Goal: Feedback & Contribution: Contribute content

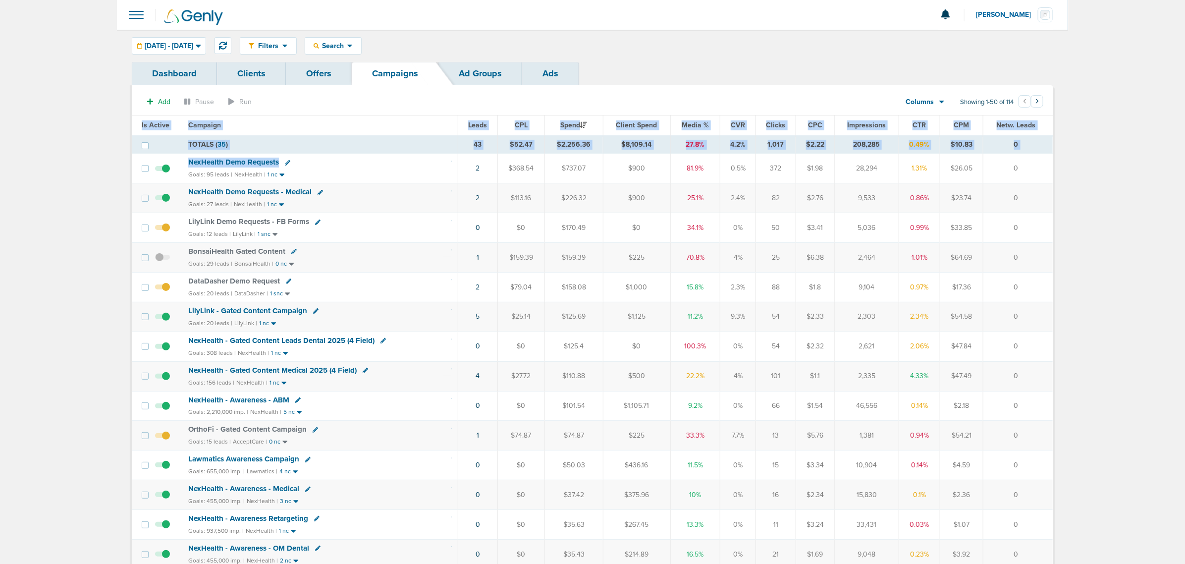
drag, startPoint x: 426, startPoint y: 165, endPoint x: 1082, endPoint y: 300, distance: 669.3
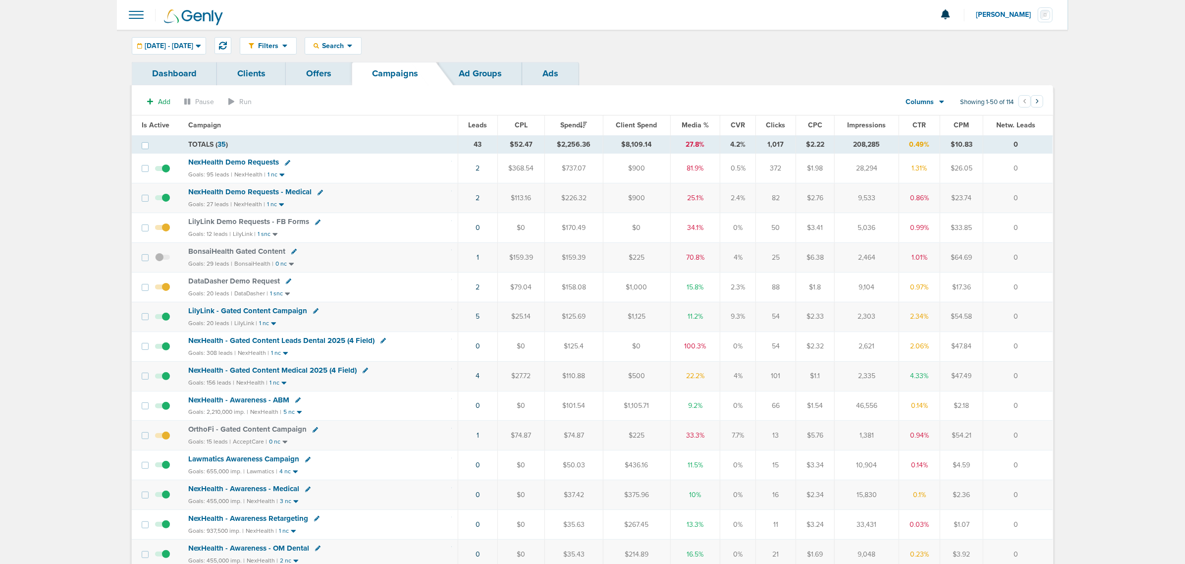
click at [311, 343] on span "NexHealth - Gated Content Leads Dental 2025 (4 Field)" at bounding box center [281, 340] width 186 height 9
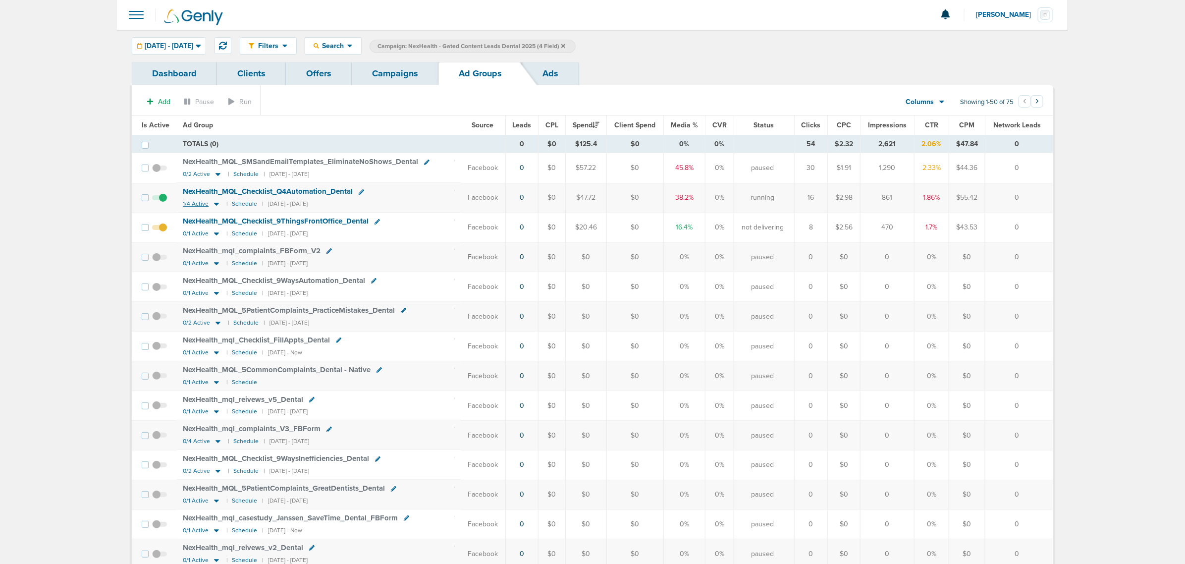
click at [214, 206] on icon at bounding box center [216, 204] width 5 height 3
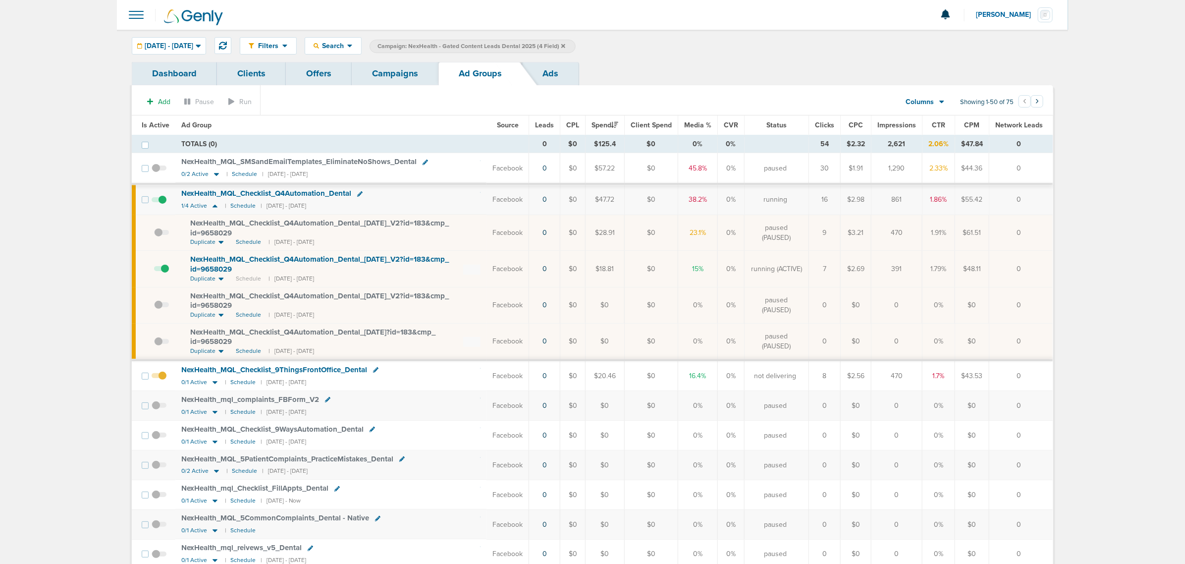
click at [410, 82] on link "Campaigns" at bounding box center [395, 73] width 87 height 23
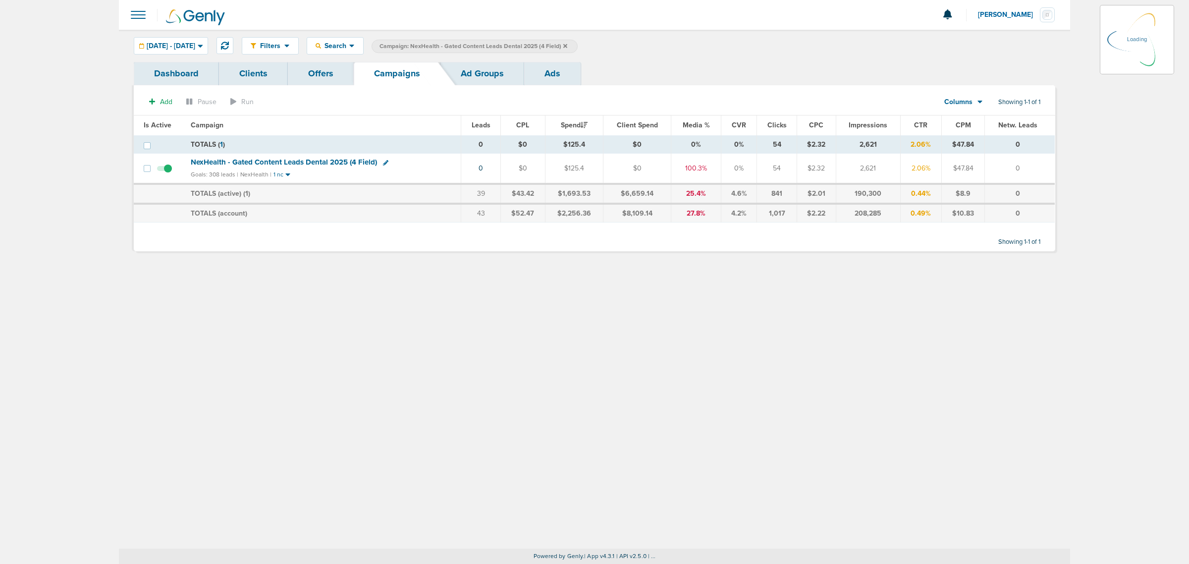
click at [567, 45] on icon at bounding box center [565, 46] width 4 height 4
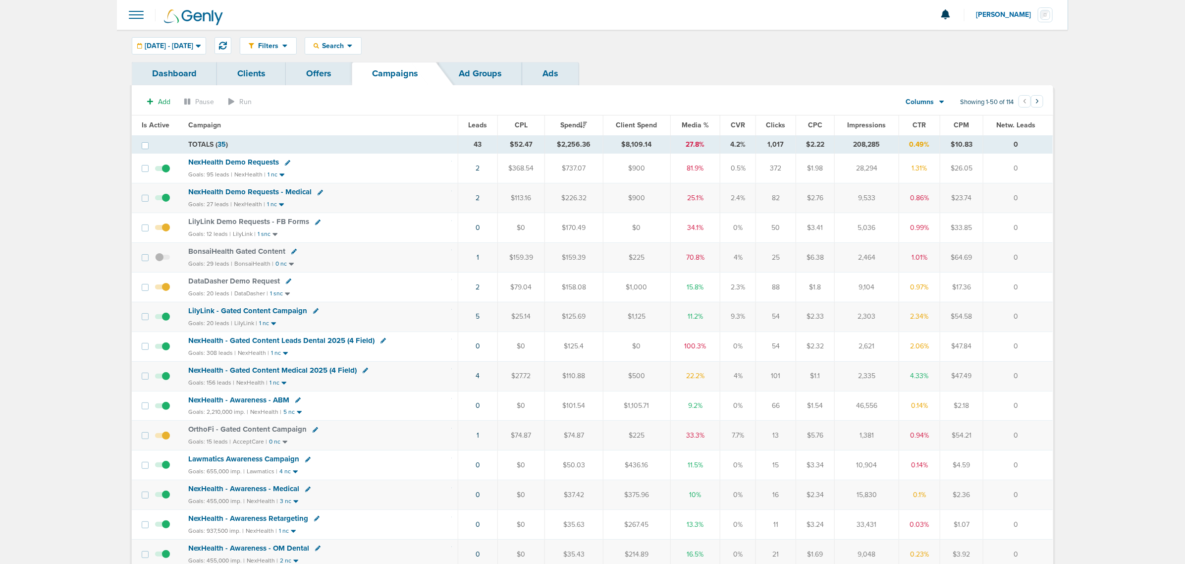
click at [170, 320] on td at bounding box center [165, 317] width 34 height 30
click at [166, 322] on span at bounding box center [162, 322] width 15 height 0
click at [163, 319] on input "checkbox" at bounding box center [163, 319] width 0 height 0
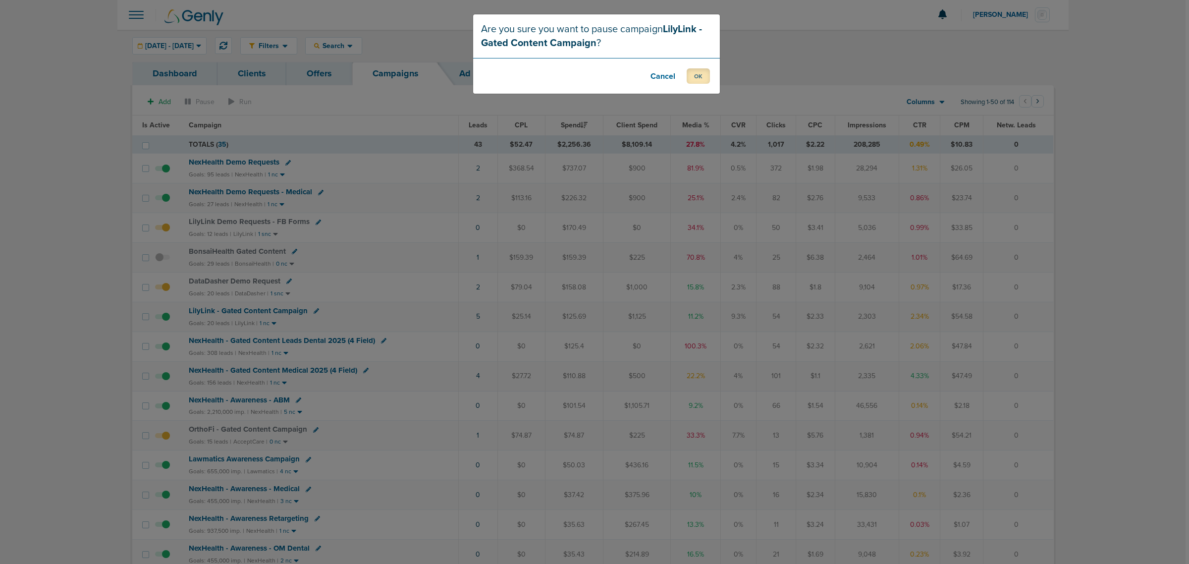
click at [687, 77] on button "OK" at bounding box center [698, 75] width 23 height 15
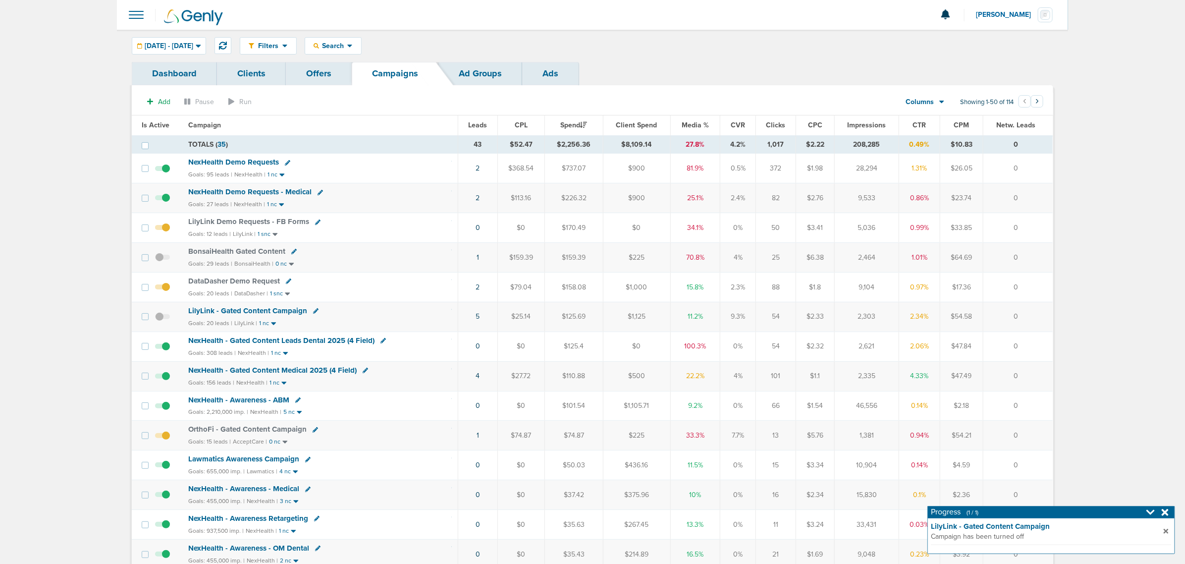
click at [246, 311] on span "LilyLink - Gated Content Campaign" at bounding box center [247, 310] width 119 height 9
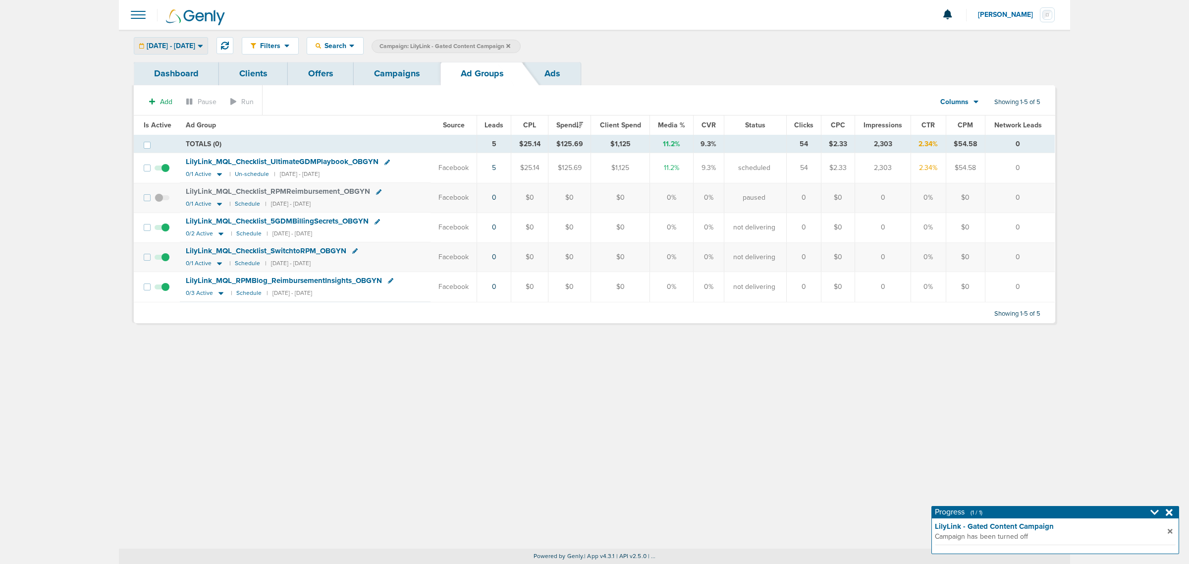
click at [208, 50] on div "[DATE] - [DATE]" at bounding box center [170, 46] width 73 height 16
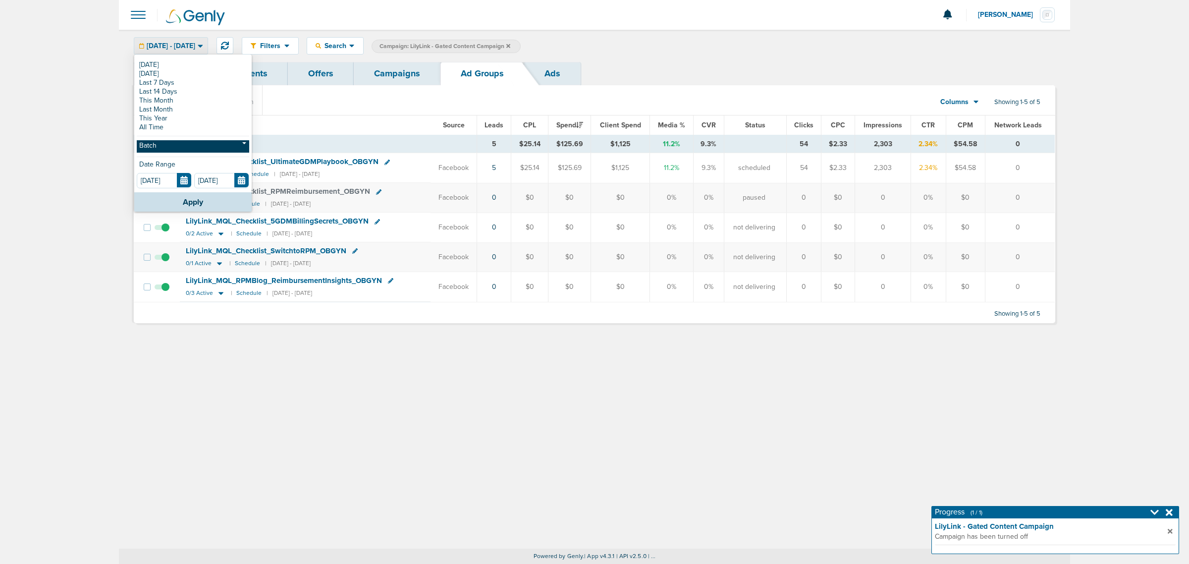
click at [165, 150] on link "Batch" at bounding box center [193, 146] width 112 height 12
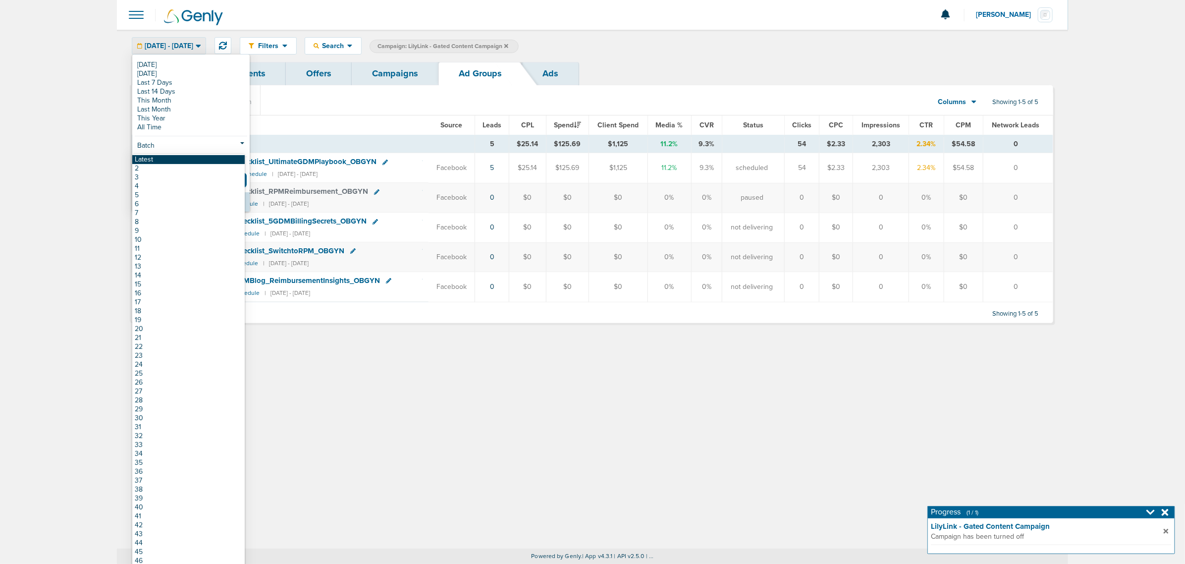
click at [150, 161] on link "Latest" at bounding box center [188, 159] width 112 height 9
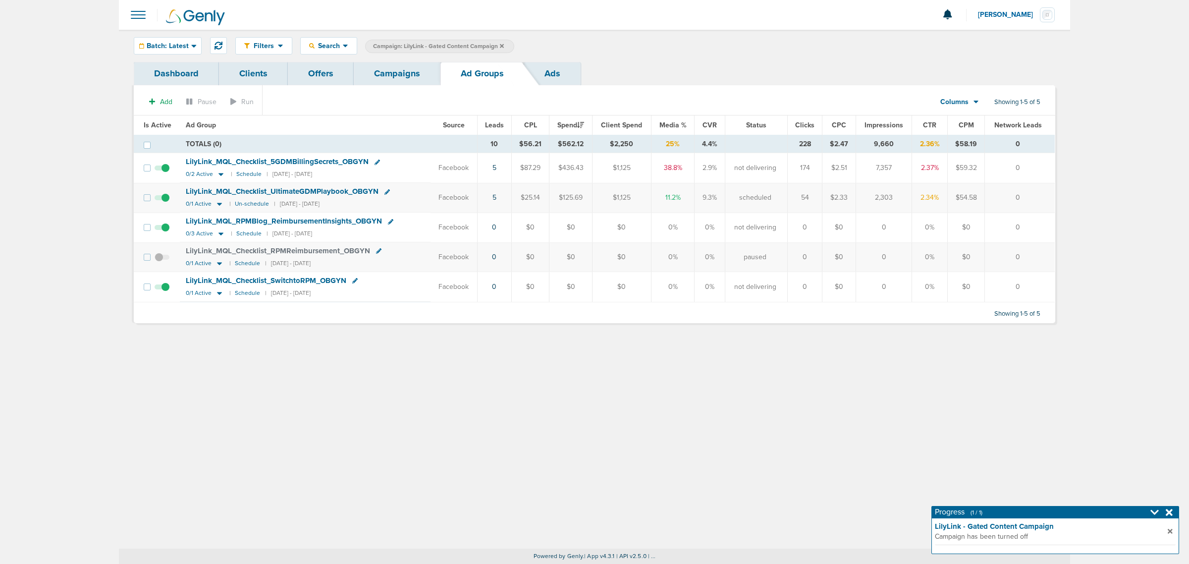
click at [1168, 513] on icon at bounding box center [1169, 512] width 7 height 7
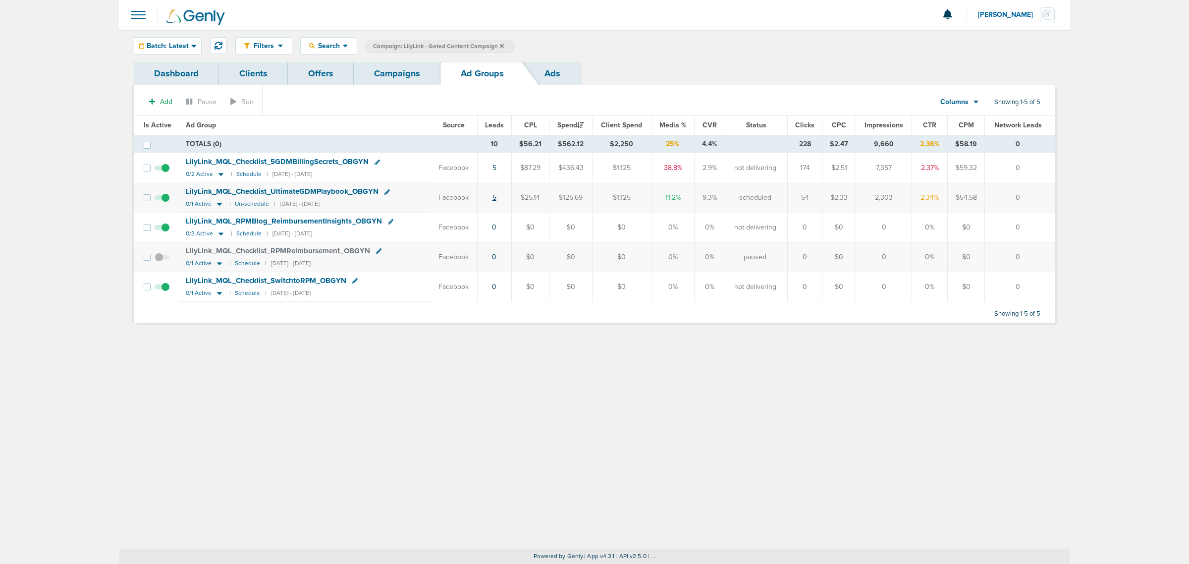
click at [494, 199] on link "5" at bounding box center [495, 197] width 4 height 8
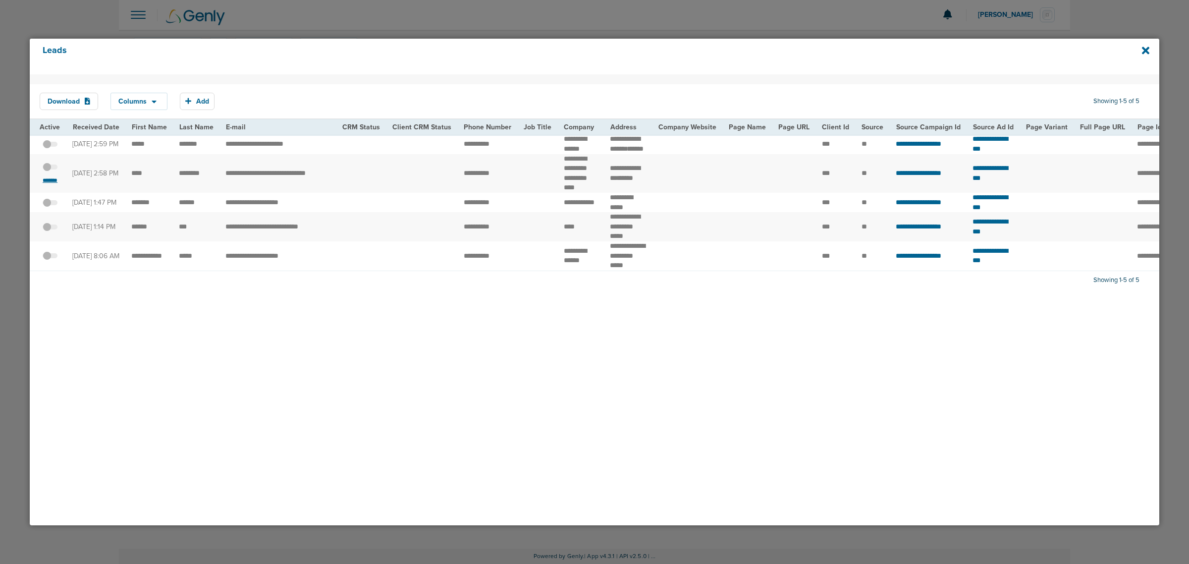
click at [55, 184] on small "*******" at bounding box center [50, 180] width 21 height 8
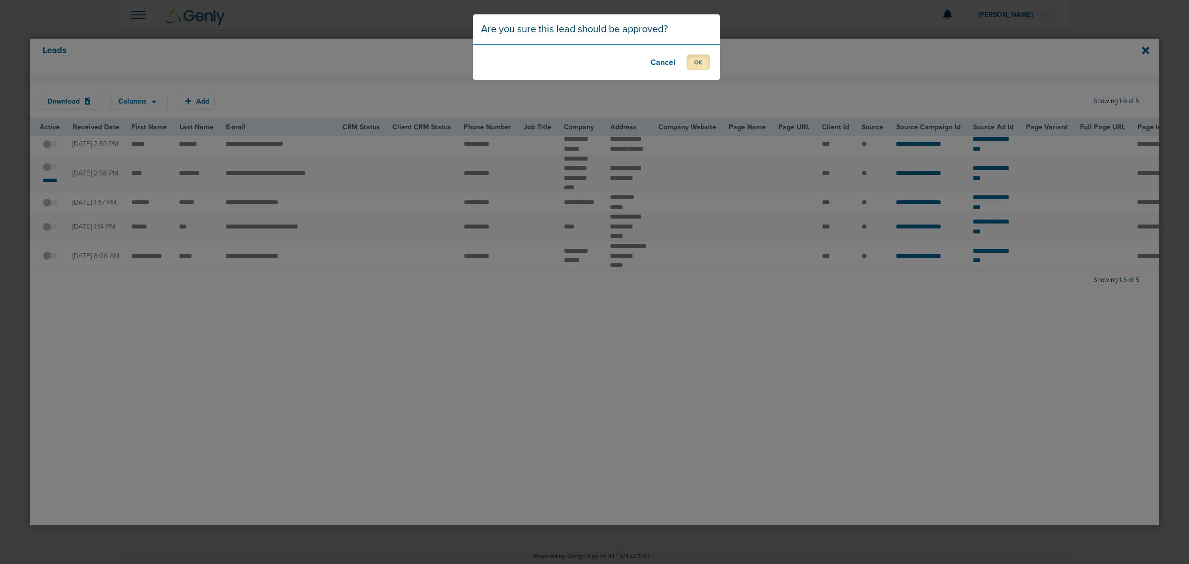
drag, startPoint x: 692, startPoint y: 60, endPoint x: 696, endPoint y: 65, distance: 6.7
click at [696, 65] on button "OK" at bounding box center [698, 62] width 23 height 15
click at [694, 62] on button "OK" at bounding box center [698, 62] width 23 height 15
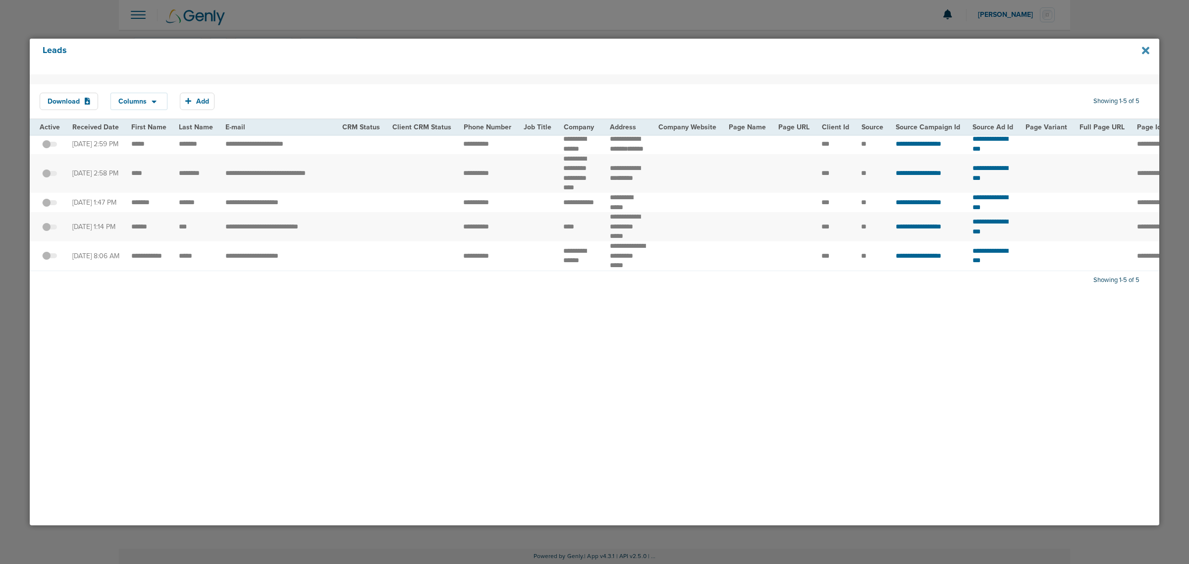
click at [1145, 47] on icon at bounding box center [1145, 50] width 7 height 11
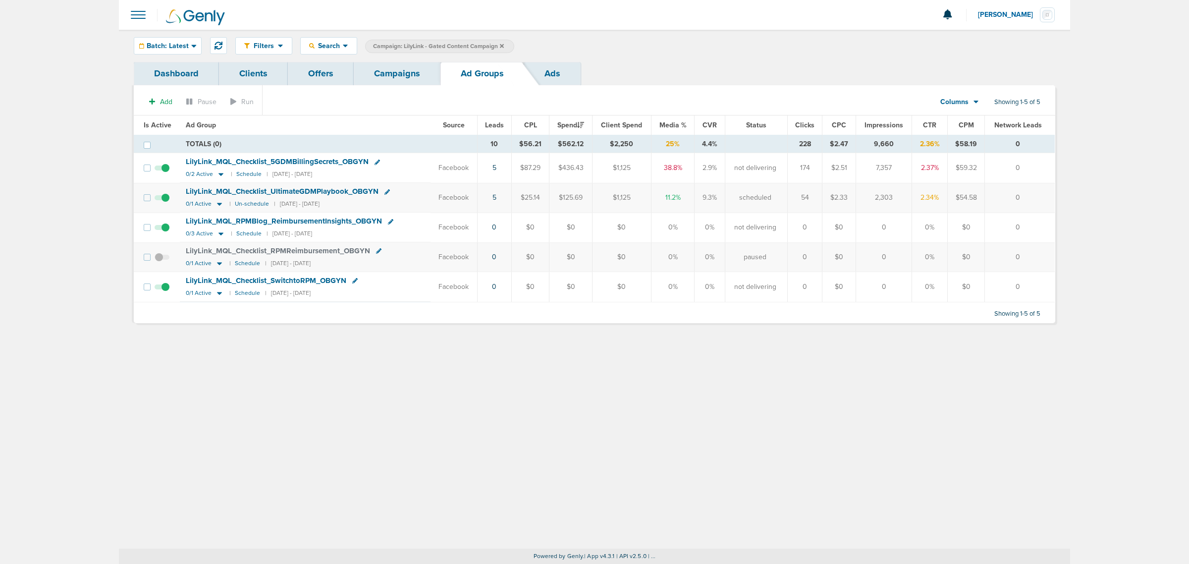
click at [373, 75] on link "Campaigns" at bounding box center [397, 73] width 87 height 23
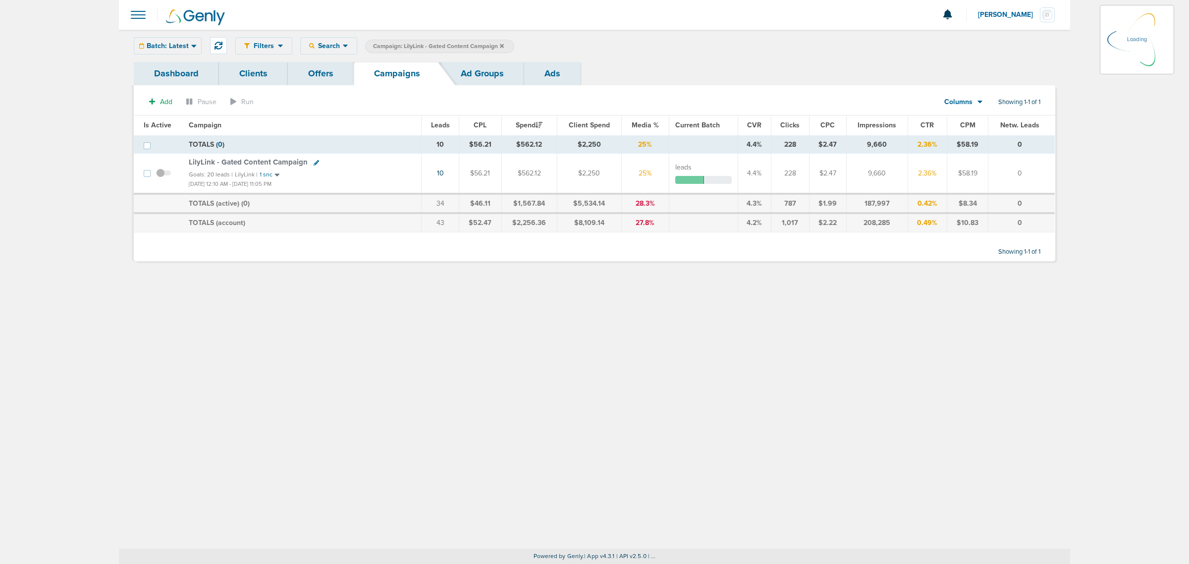
click at [501, 44] on icon at bounding box center [502, 46] width 4 height 6
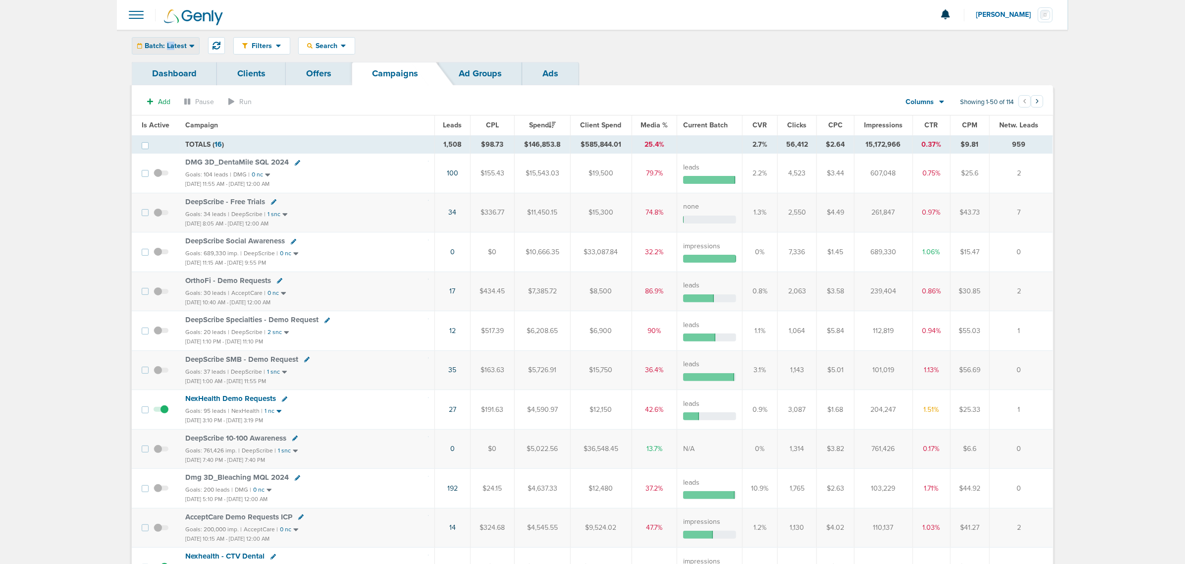
drag, startPoint x: 169, startPoint y: 40, endPoint x: 174, endPoint y: 51, distance: 12.0
click at [174, 51] on div "Filters Active Only Settings Status Active Inactive Objectives MQL SQL Traffic …" at bounding box center [592, 46] width 951 height 32
click at [174, 51] on div "Batch: Latest" at bounding box center [165, 46] width 67 height 16
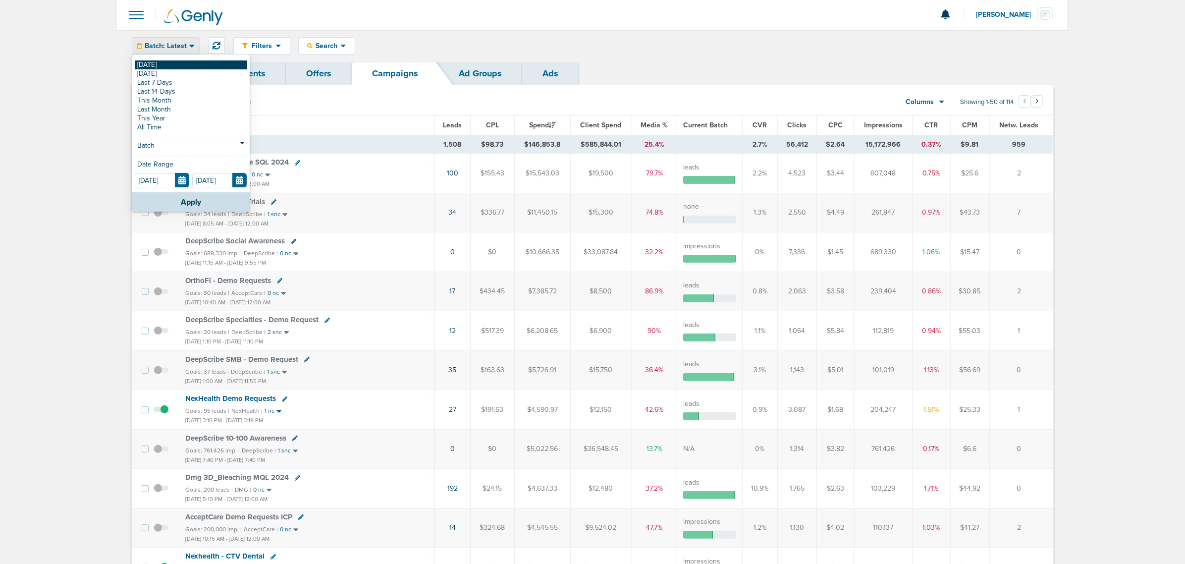
click at [159, 62] on link "[DATE]" at bounding box center [191, 64] width 112 height 9
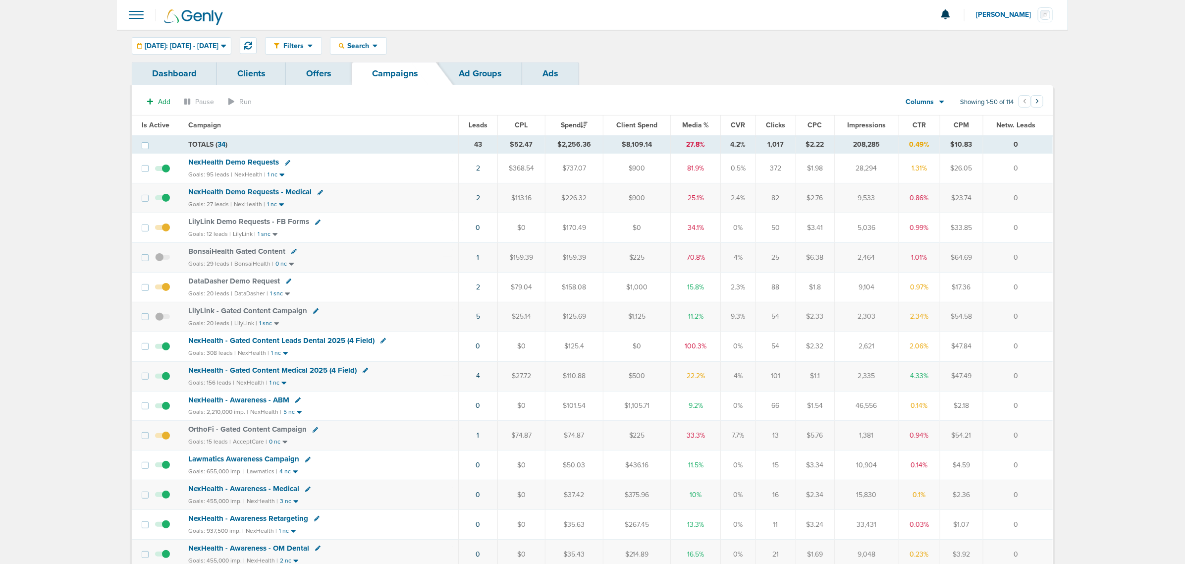
click at [684, 128] on span "Media %" at bounding box center [695, 125] width 27 height 8
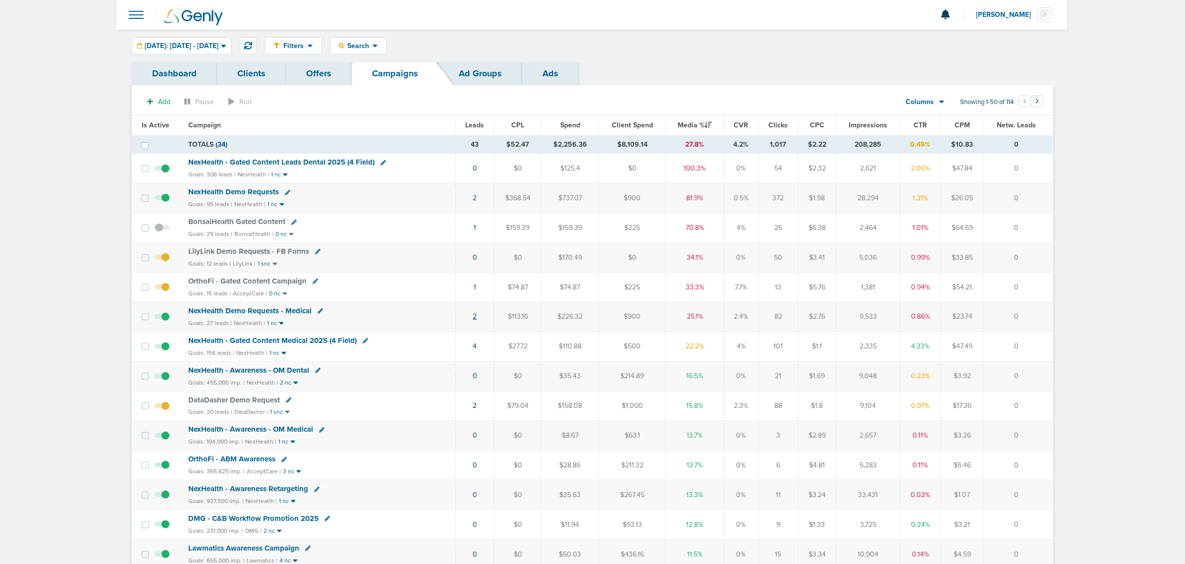
click at [473, 319] on link "2" at bounding box center [475, 316] width 4 height 8
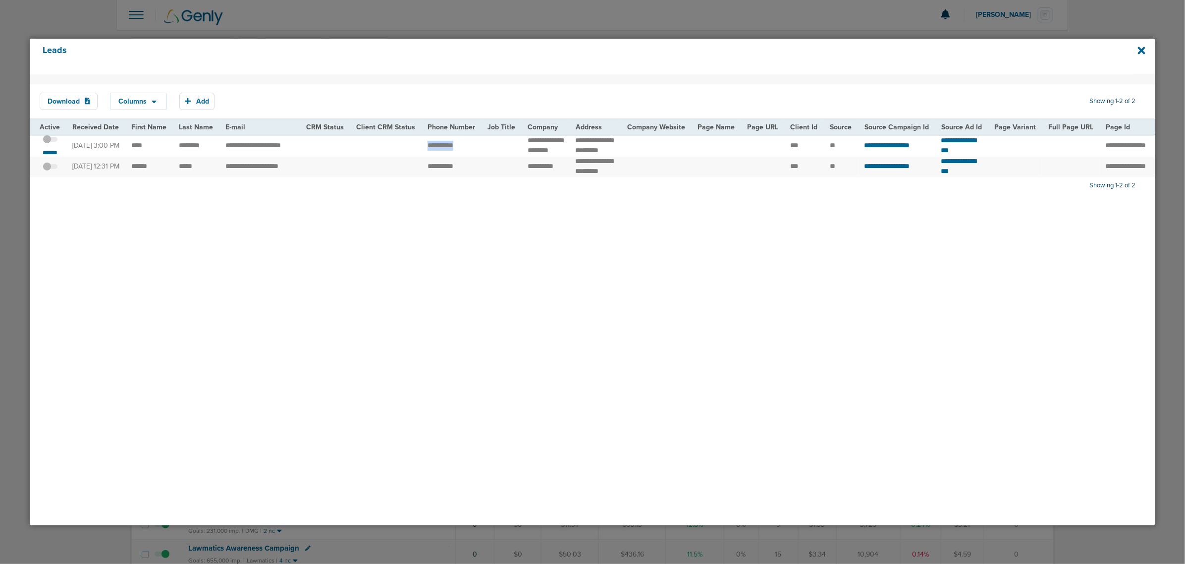
drag, startPoint x: 410, startPoint y: 149, endPoint x: 461, endPoint y: 150, distance: 51.0
click at [461, 150] on tr "**********" at bounding box center [1017, 145] width 1974 height 22
copy tr
click at [52, 144] on span at bounding box center [50, 144] width 15 height 0
click at [50, 141] on input "checkbox" at bounding box center [50, 141] width 0 height 0
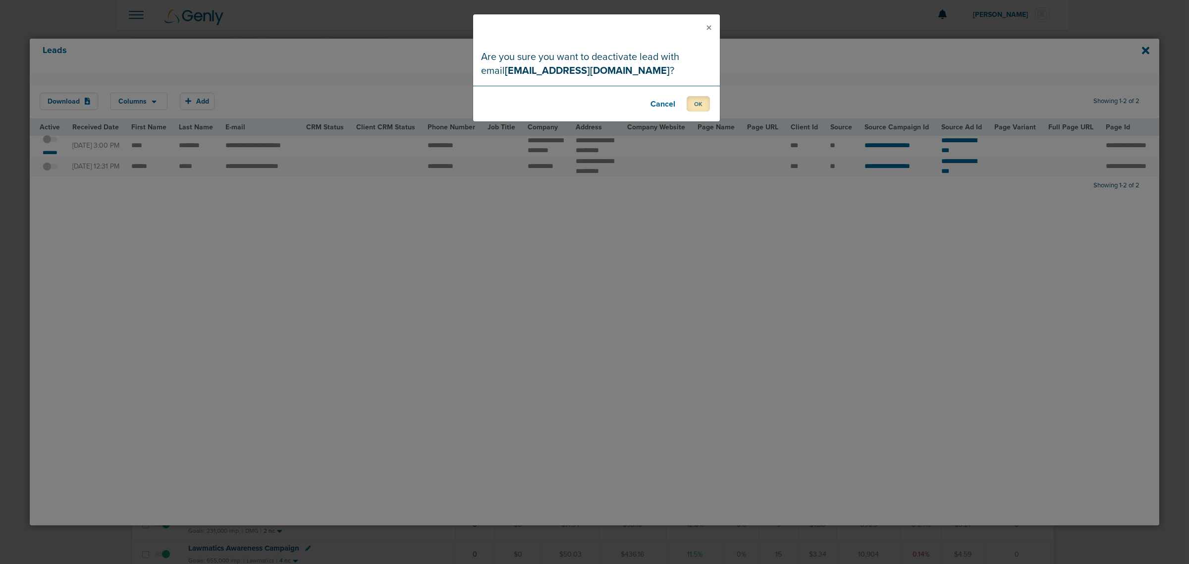
click at [692, 104] on button "OK" at bounding box center [698, 103] width 23 height 15
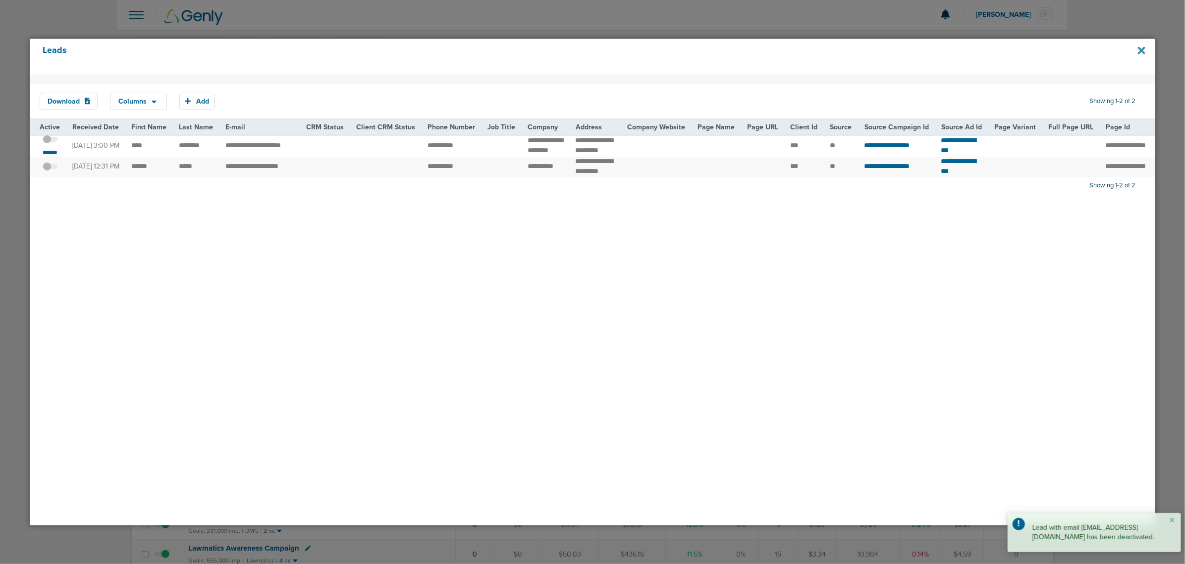
click at [1143, 50] on icon at bounding box center [1141, 50] width 7 height 7
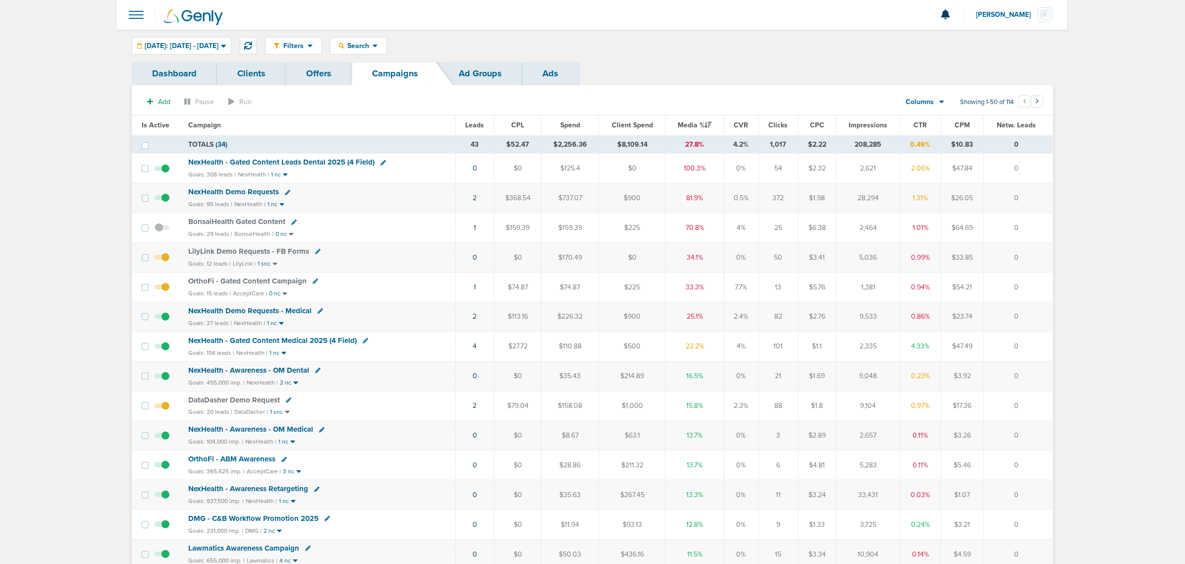
click at [245, 163] on span "NexHealth - Gated Content Leads Dental 2025 (4 Field)" at bounding box center [281, 162] width 186 height 9
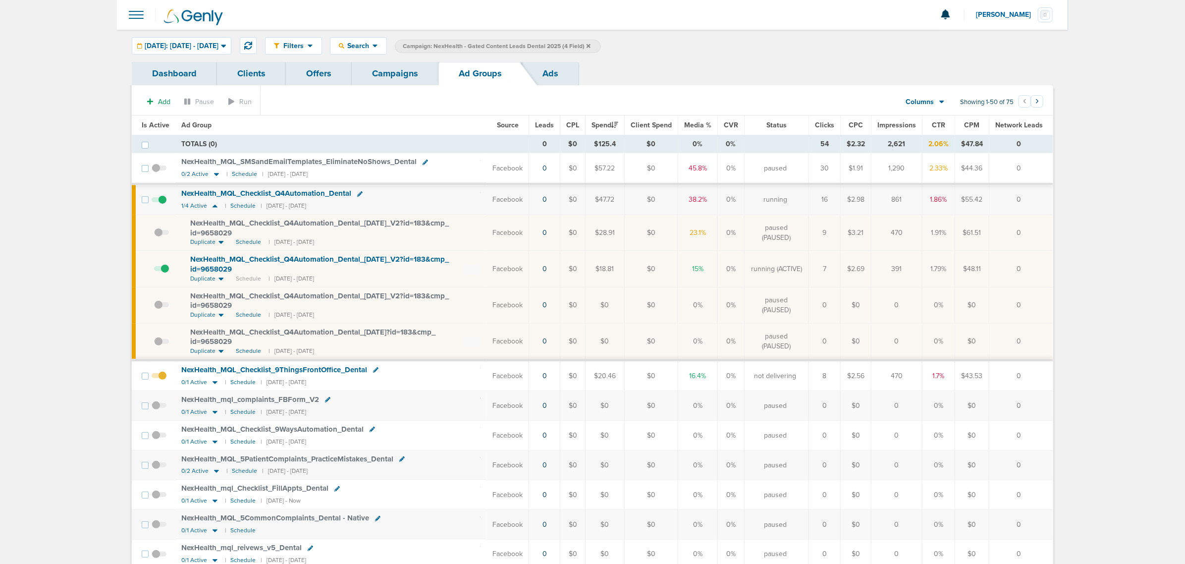
click at [166, 274] on span at bounding box center [161, 274] width 15 height 0
click at [154, 271] on input "checkbox" at bounding box center [154, 271] width 0 height 0
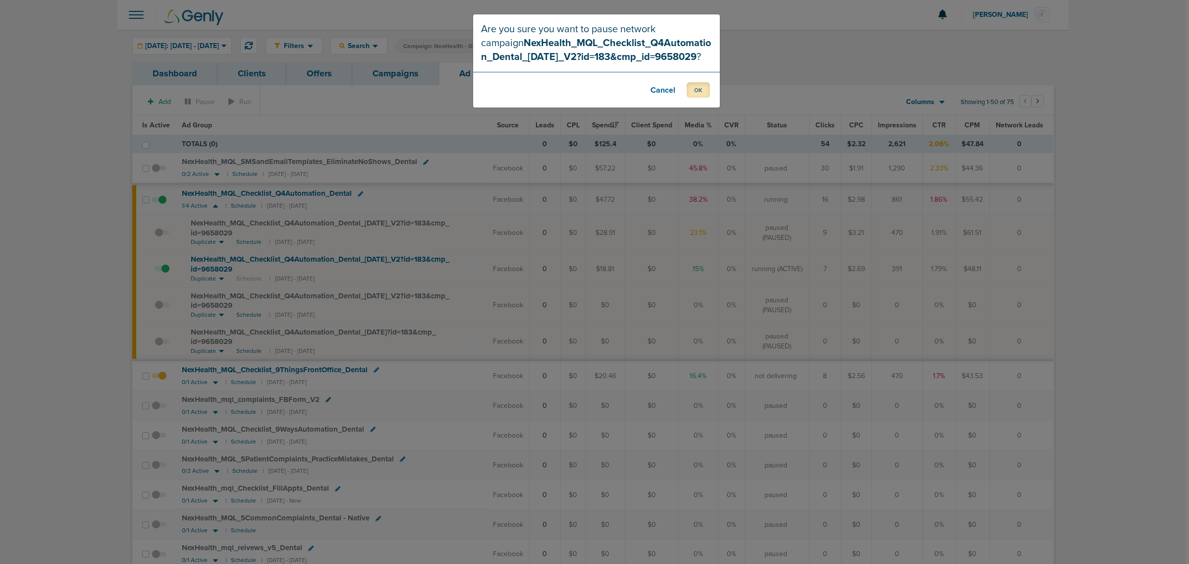
click at [694, 88] on button "OK" at bounding box center [698, 89] width 23 height 15
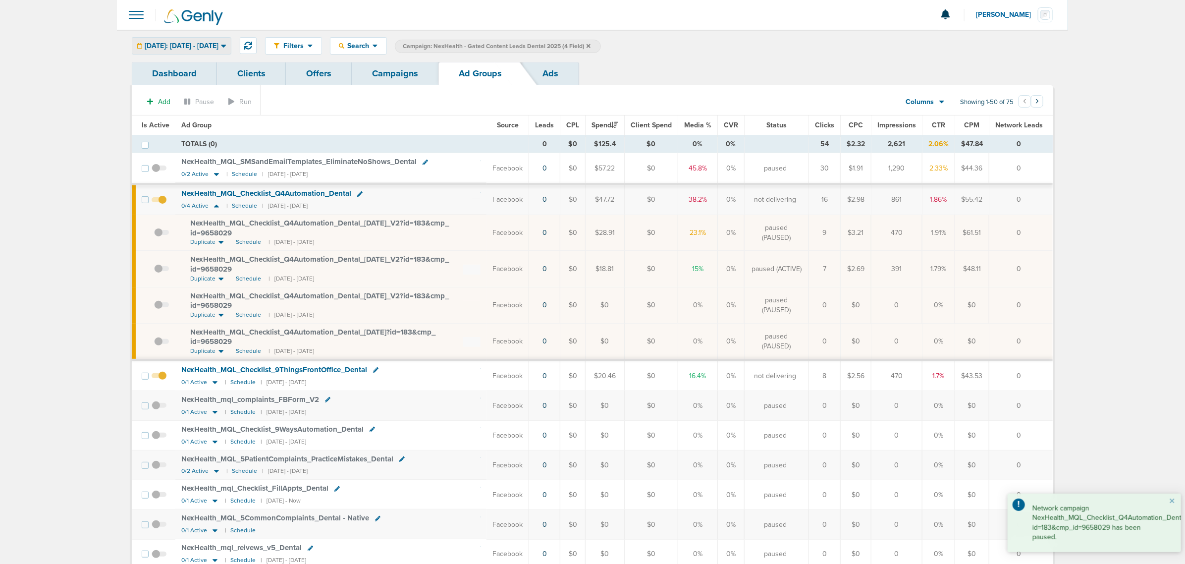
click at [220, 37] on div "Today: 10.07.2025 - 10.07.2025 Today Yesterday Last 7 Days Last 14 Days This Mo…" at bounding box center [182, 45] width 100 height 17
click at [217, 43] on span "[DATE]: [DATE] - [DATE]" at bounding box center [182, 46] width 74 height 7
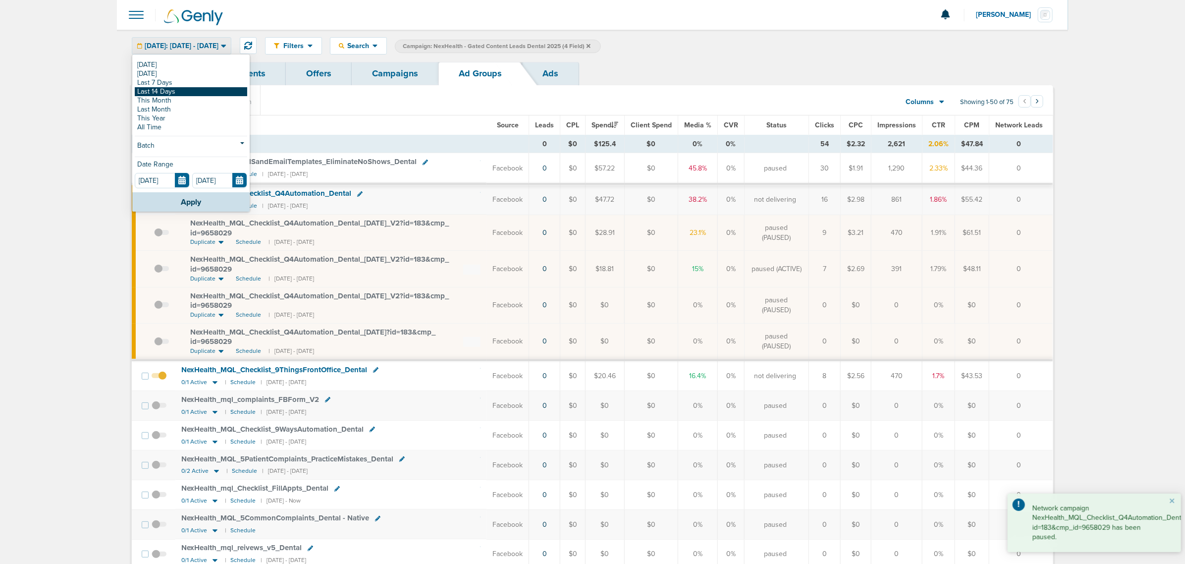
click at [174, 93] on link "Last 14 Days" at bounding box center [191, 91] width 112 height 9
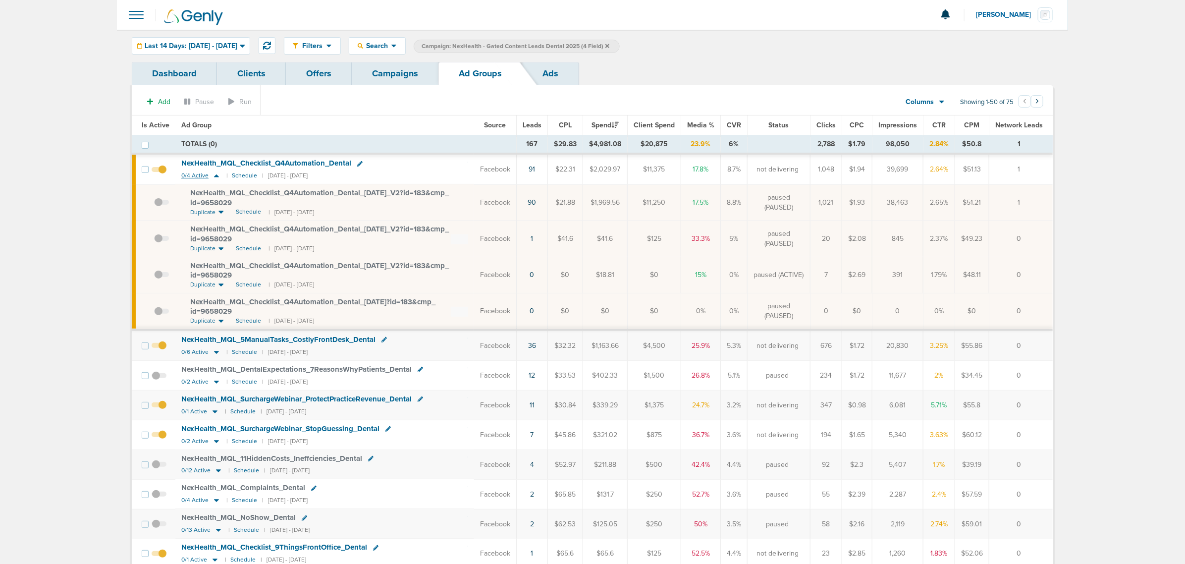
click at [215, 177] on icon at bounding box center [216, 175] width 5 height 3
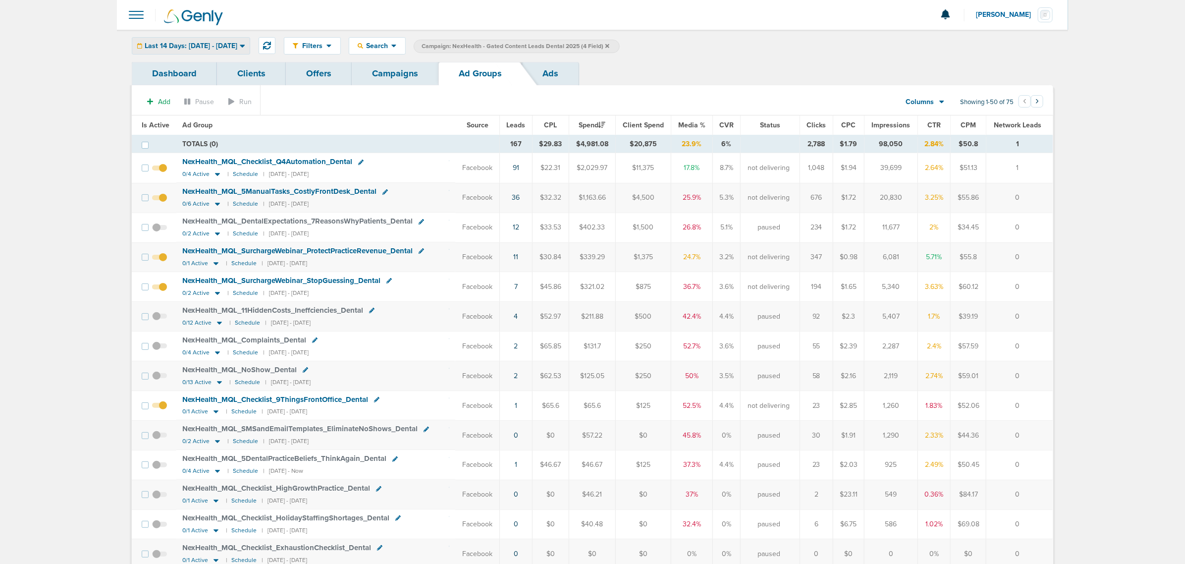
click at [204, 41] on div "Last 14 Days: [DATE] - [DATE]" at bounding box center [190, 46] width 117 height 16
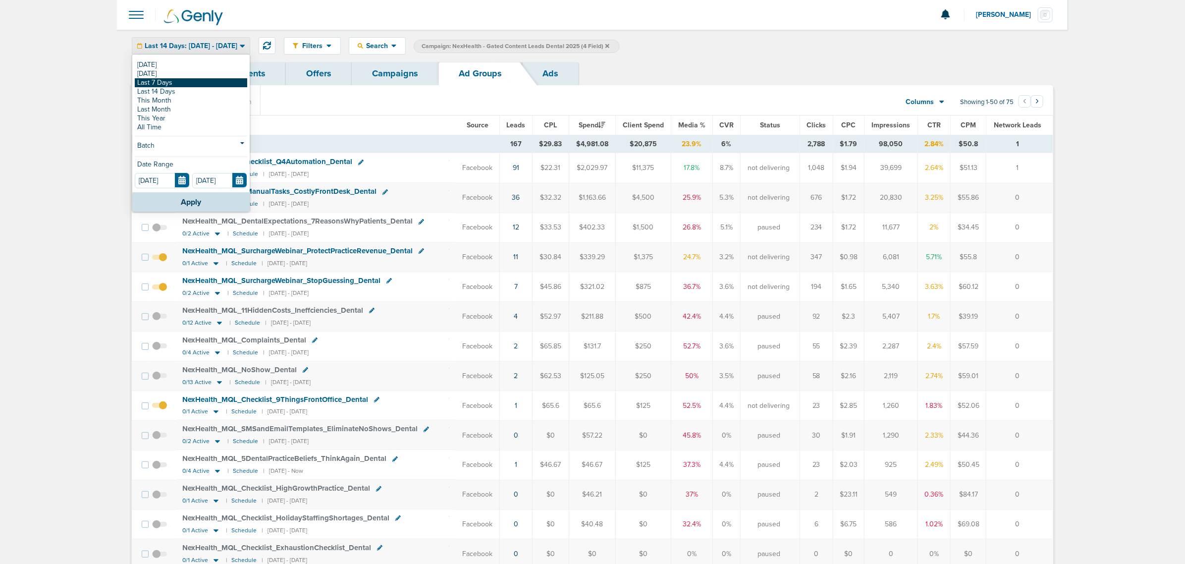
click at [178, 83] on link "Last 7 Days" at bounding box center [191, 82] width 112 height 9
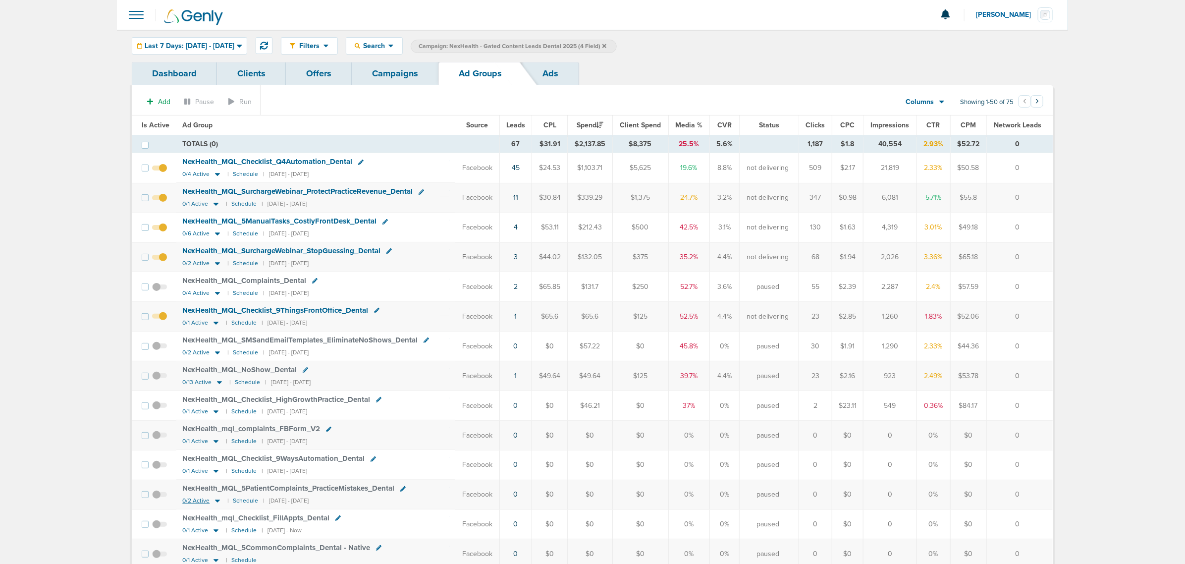
click at [216, 502] on icon at bounding box center [217, 500] width 5 height 3
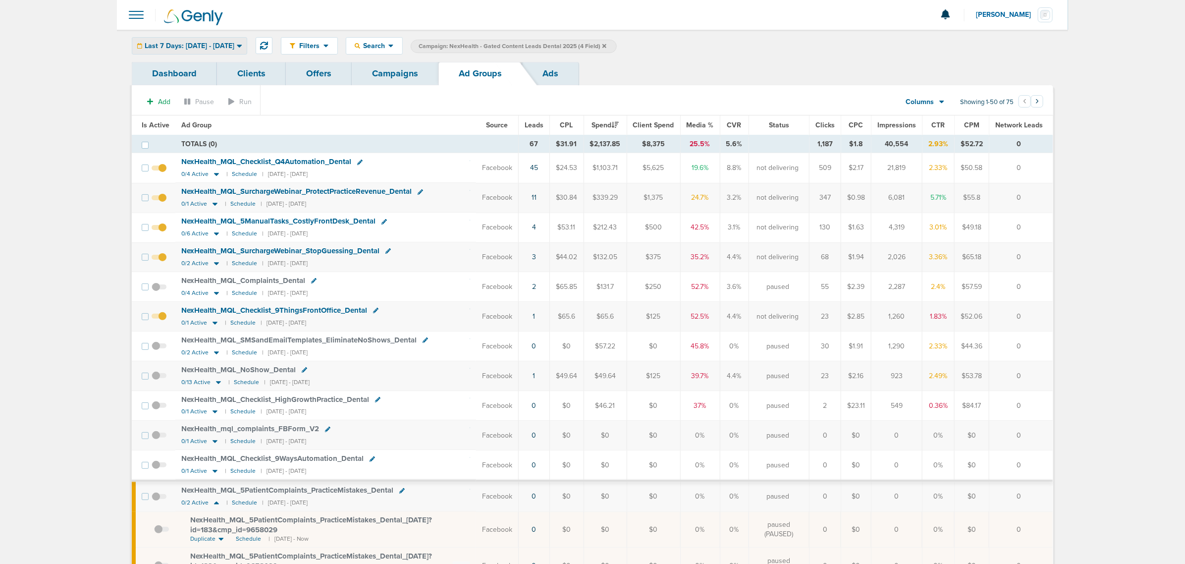
click at [224, 40] on div "Last 7 Days: [DATE] - [DATE]" at bounding box center [189, 46] width 114 height 16
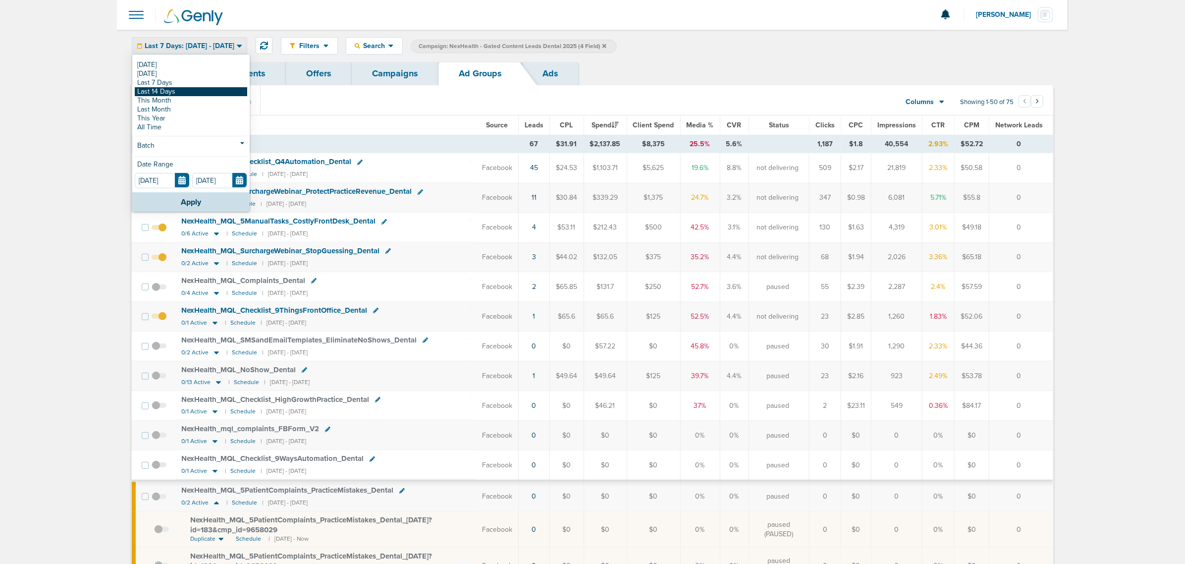
click at [192, 91] on link "Last 14 Days" at bounding box center [191, 91] width 112 height 9
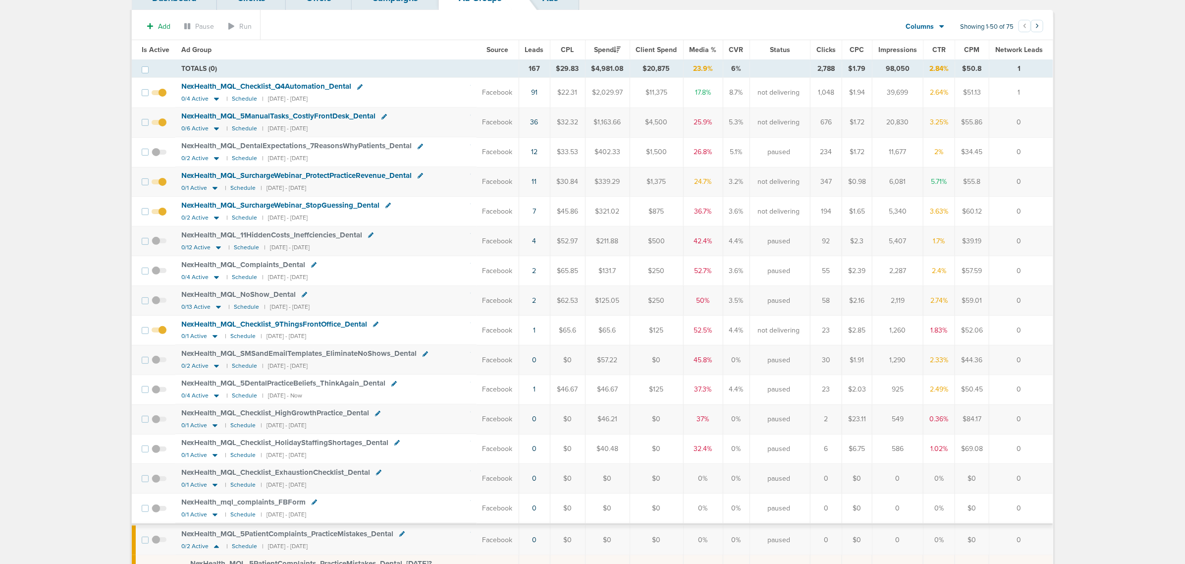
scroll to position [186, 0]
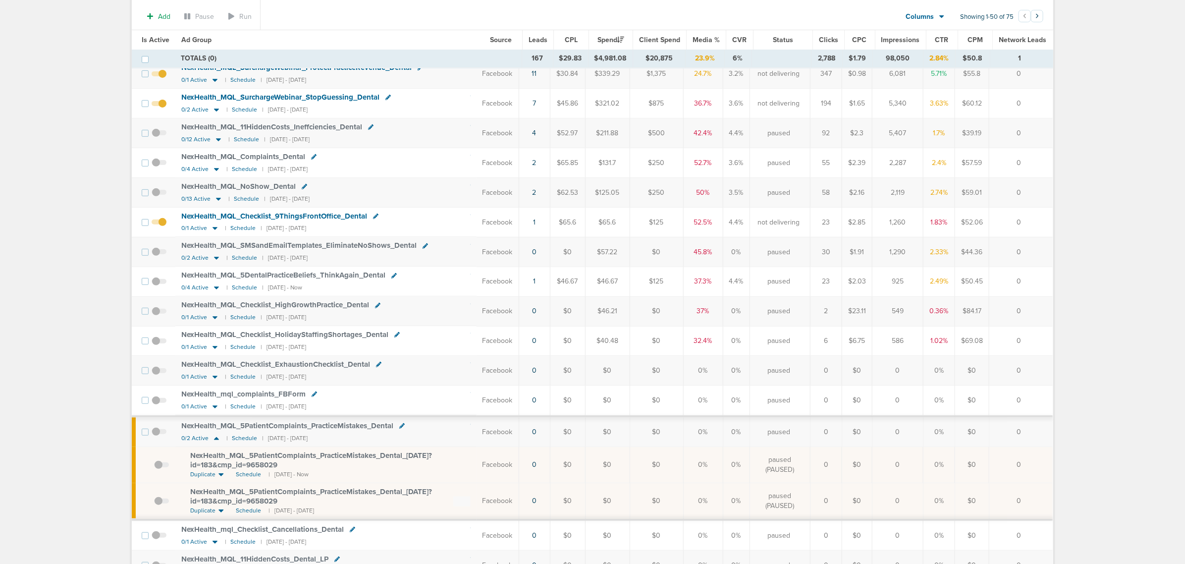
click at [272, 430] on span "NexHealth_ MQL_ 5PatientComplaints_ PracticeMistakes_ Dental" at bounding box center [287, 425] width 212 height 9
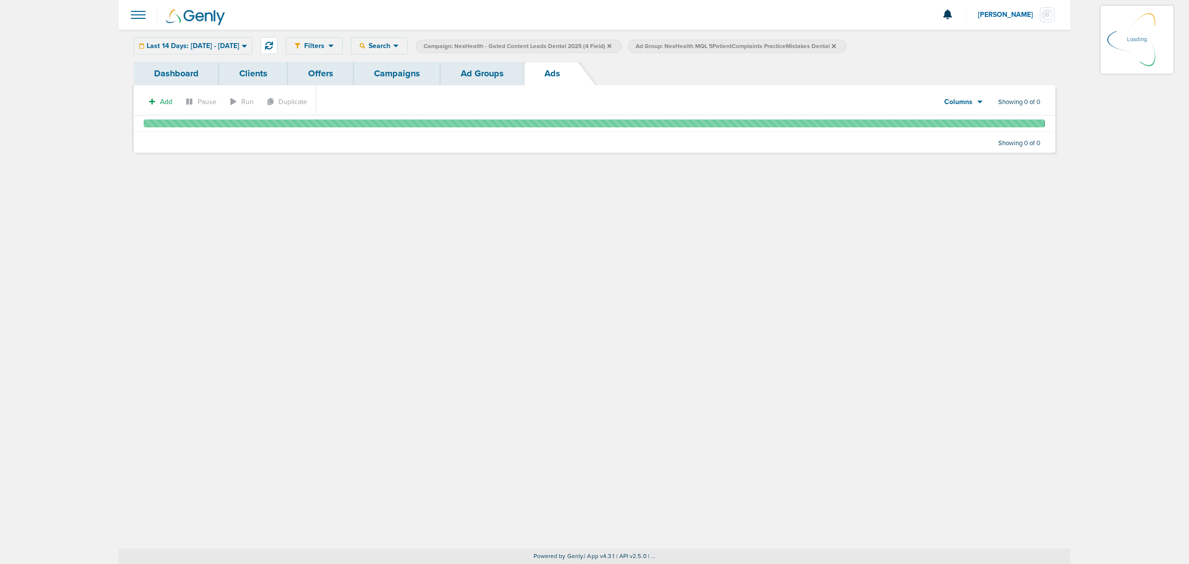
click at [472, 66] on link "Ad Groups" at bounding box center [483, 73] width 84 height 23
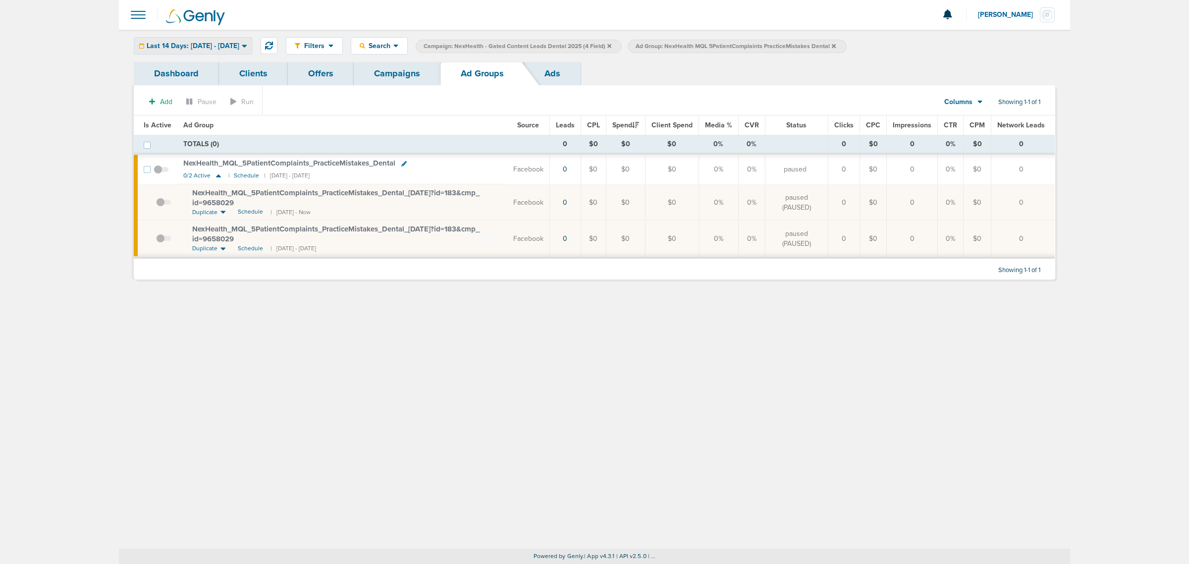
click at [239, 45] on span "Last 14 Days: [DATE] - [DATE]" at bounding box center [193, 46] width 93 height 7
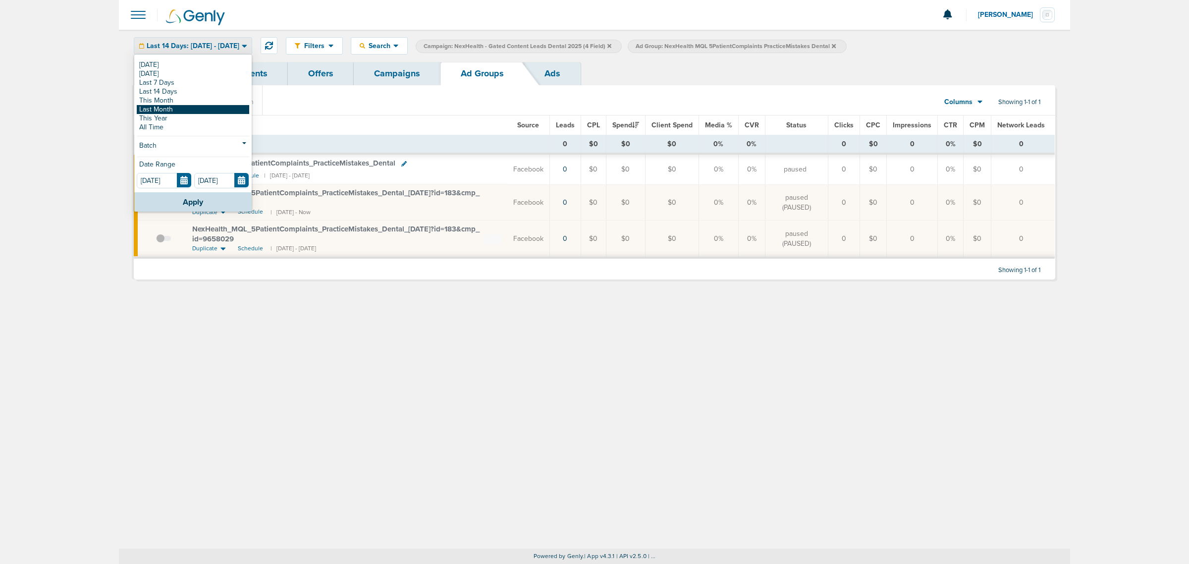
click at [179, 108] on link "Last Month" at bounding box center [193, 109] width 112 height 9
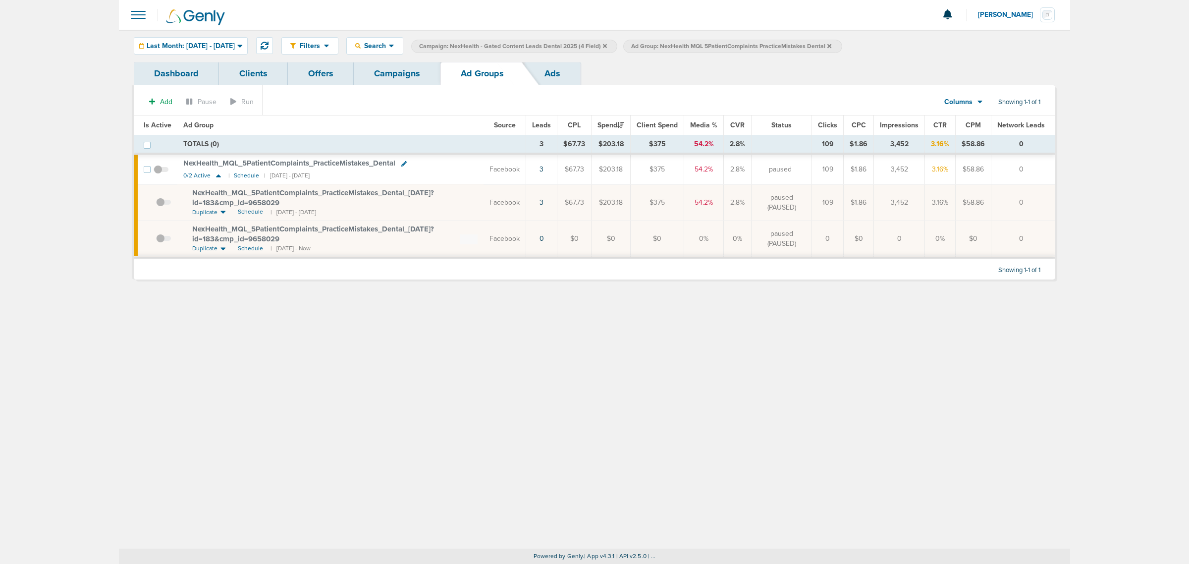
click at [381, 73] on link "Campaigns" at bounding box center [397, 73] width 87 height 23
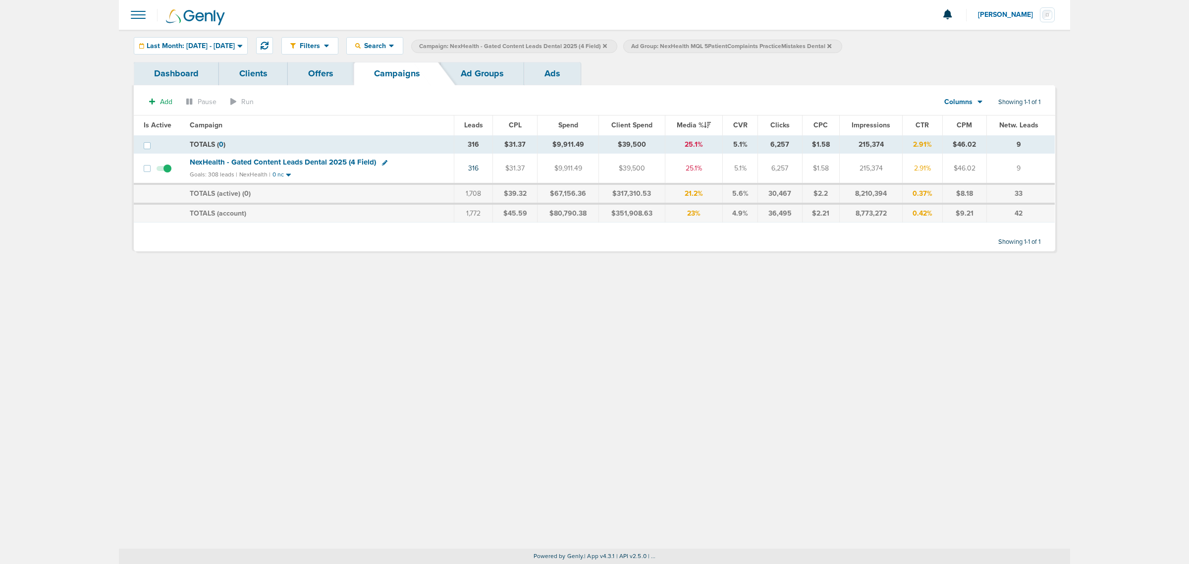
click at [831, 44] on icon at bounding box center [829, 46] width 4 height 6
click at [607, 44] on icon at bounding box center [605, 46] width 4 height 6
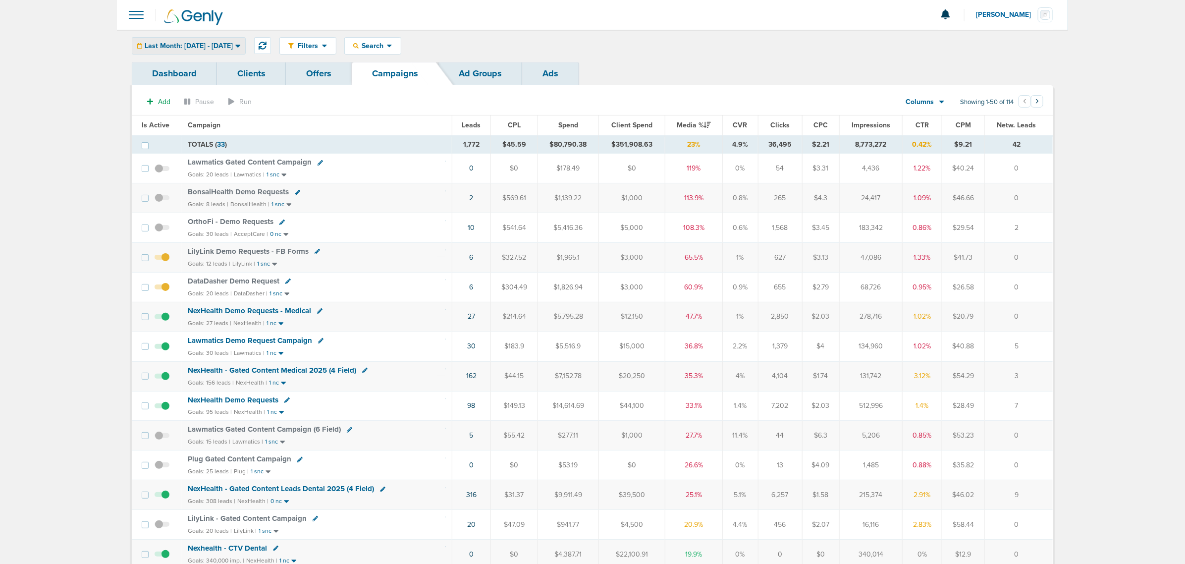
click at [184, 43] on span "Last Month: [DATE] - [DATE]" at bounding box center [189, 46] width 88 height 7
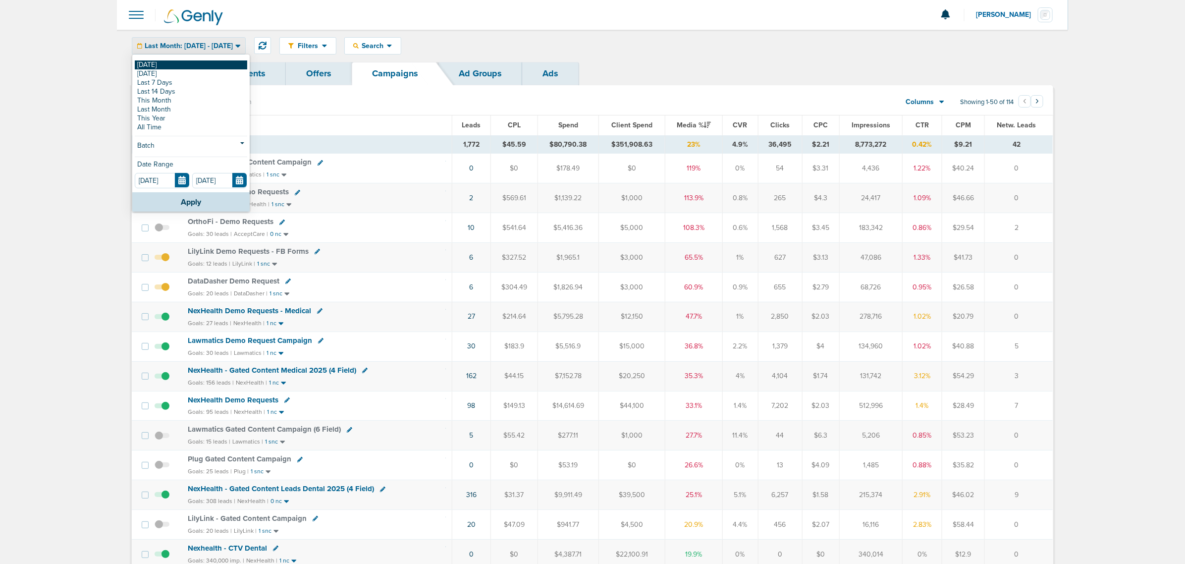
click at [147, 60] on link "[DATE]" at bounding box center [191, 64] width 112 height 9
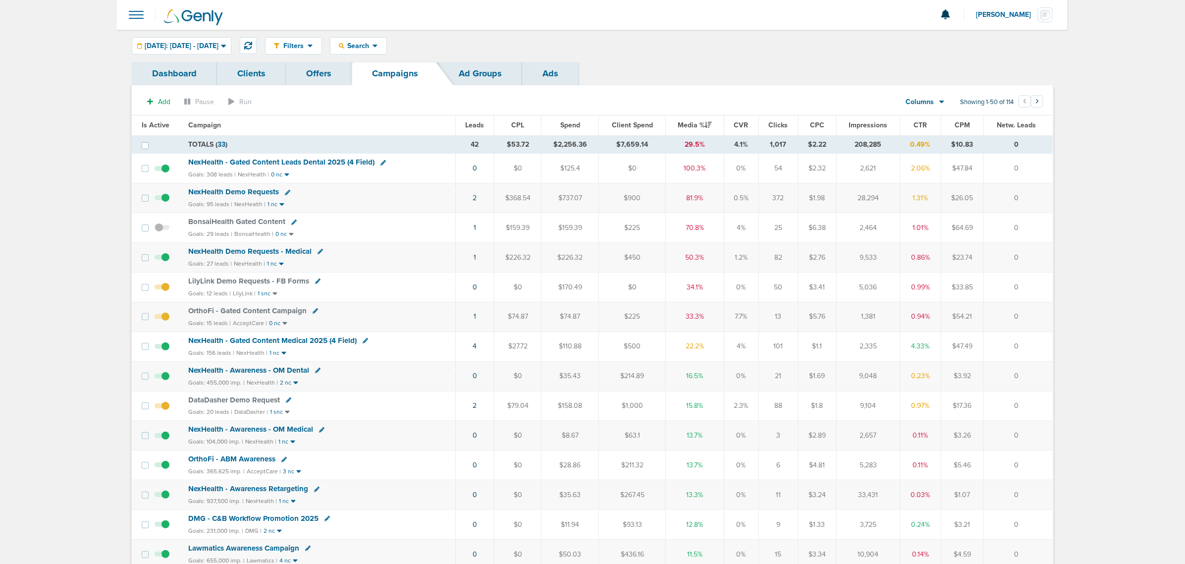
click at [333, 165] on span "NexHealth - Gated Content Leads Dental 2025 (4 Field)" at bounding box center [281, 162] width 186 height 9
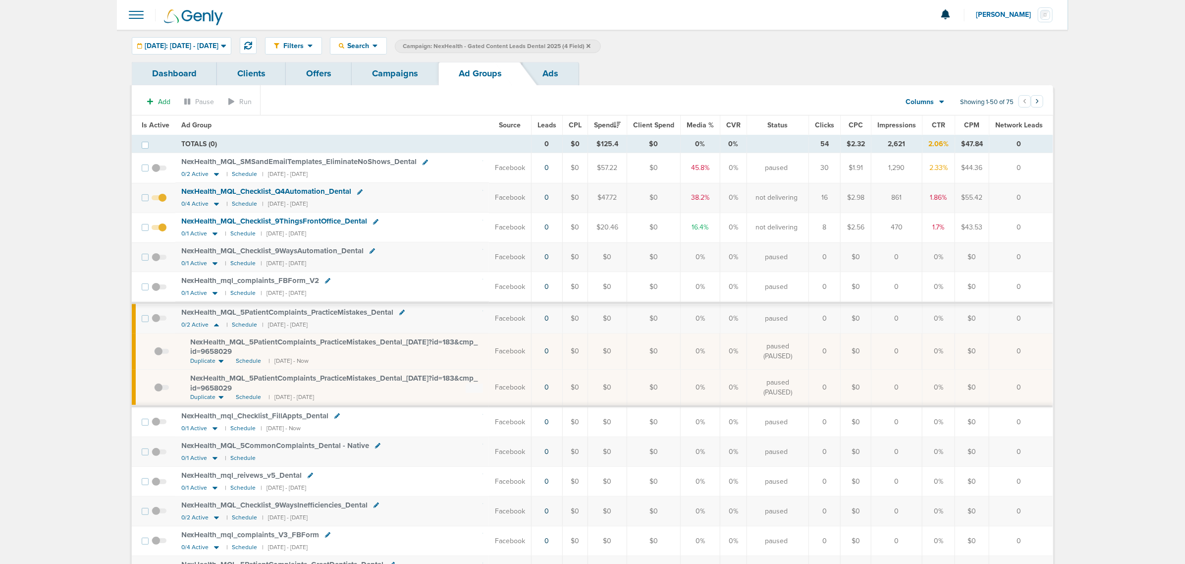
drag, startPoint x: 1047, startPoint y: 231, endPoint x: 95, endPoint y: 68, distance: 965.1
drag, startPoint x: 89, startPoint y: 38, endPoint x: 1060, endPoint y: 224, distance: 988.9
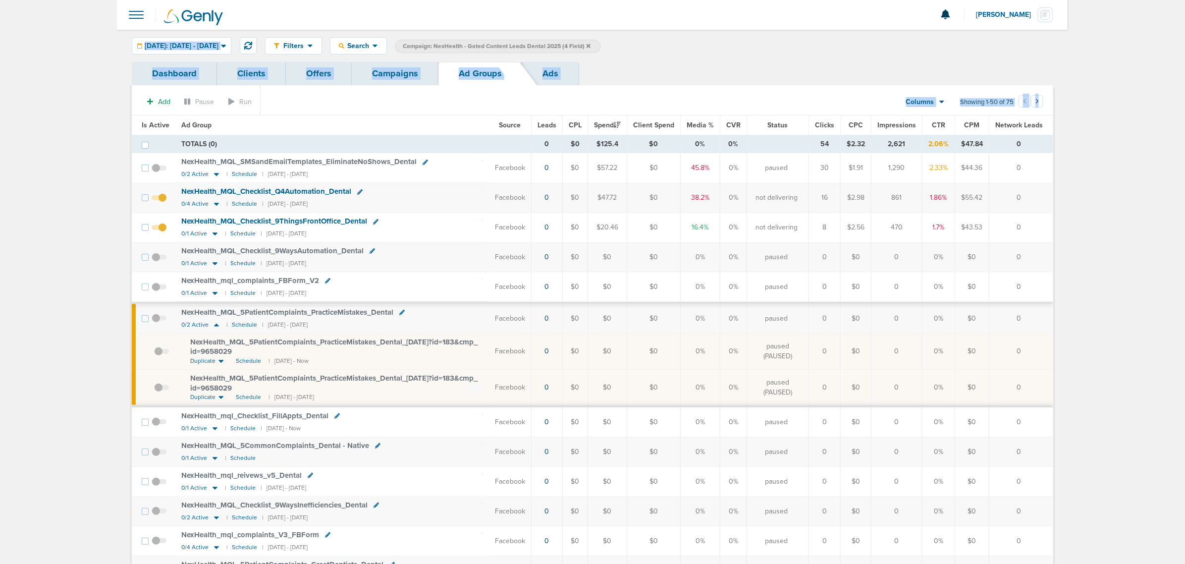
click at [1041, 219] on td "0" at bounding box center [1022, 228] width 64 height 30
drag, startPoint x: 1040, startPoint y: 228, endPoint x: 25, endPoint y: 86, distance: 1024.3
click at [421, 83] on link "Campaigns" at bounding box center [395, 73] width 87 height 23
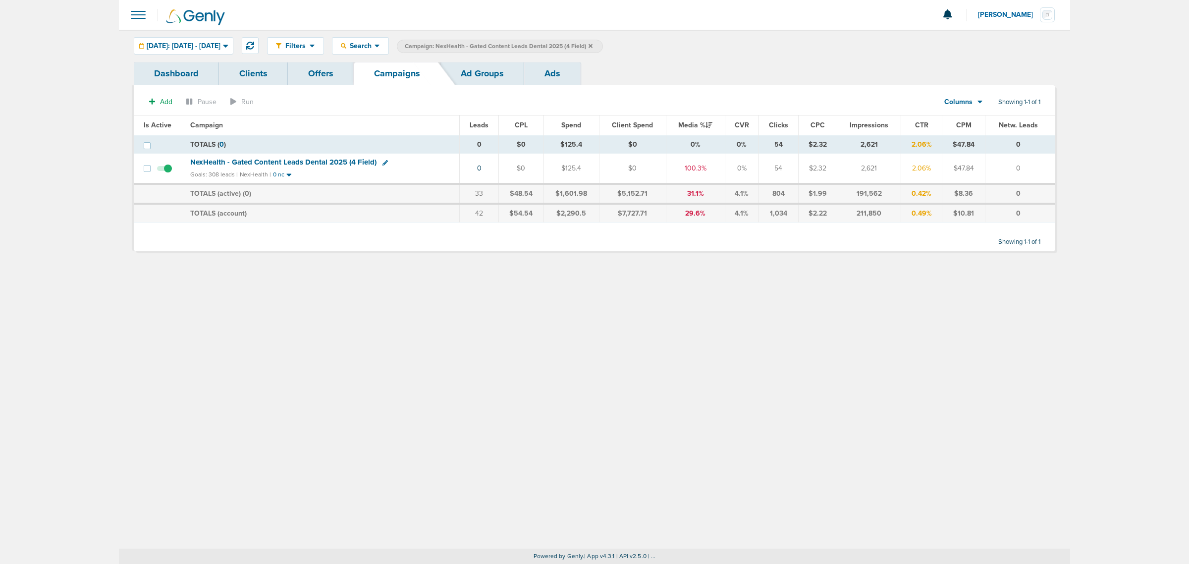
click at [321, 163] on span "NexHealth - Gated Content Leads Dental 2025 (4 Field)" at bounding box center [283, 162] width 186 height 9
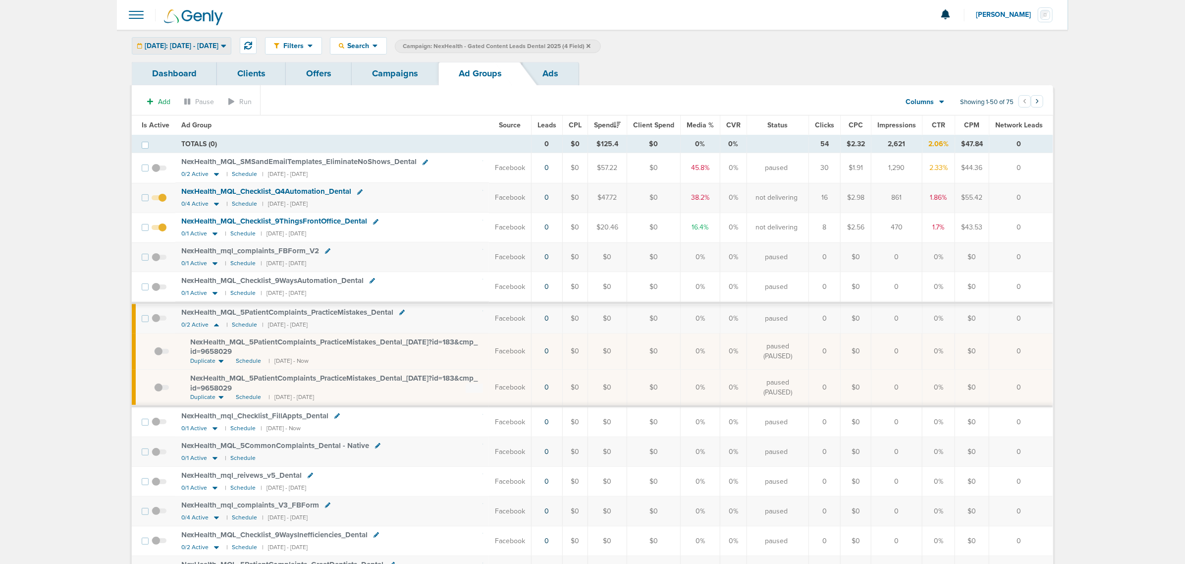
click at [196, 38] on div "[DATE]: [DATE] - [DATE]" at bounding box center [181, 46] width 99 height 16
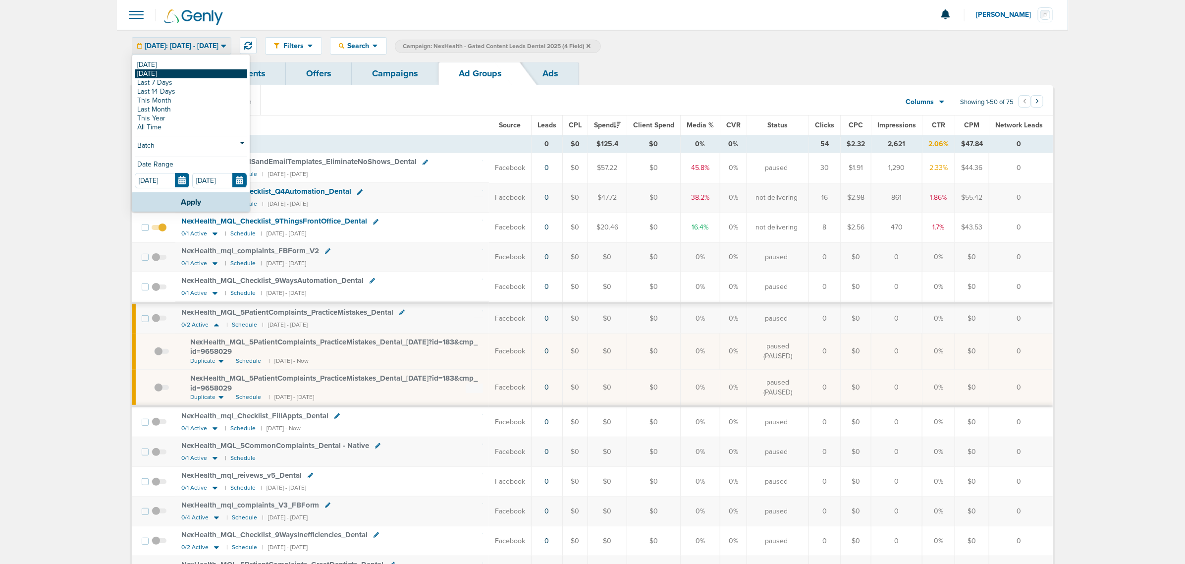
click at [171, 72] on link "[DATE]" at bounding box center [191, 73] width 112 height 9
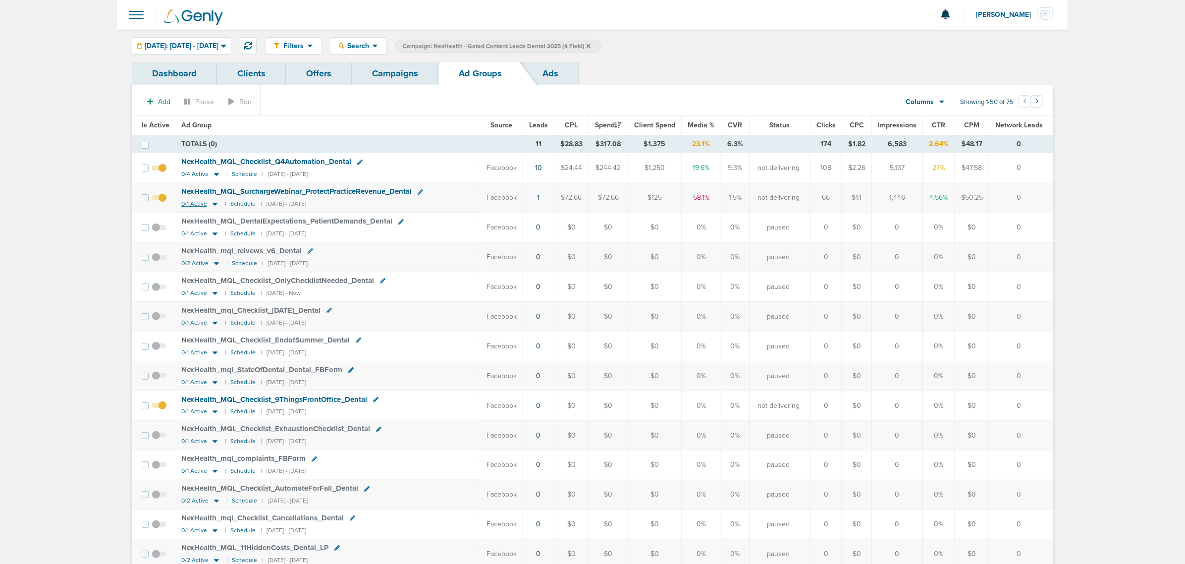
click at [214, 205] on icon at bounding box center [215, 204] width 5 height 3
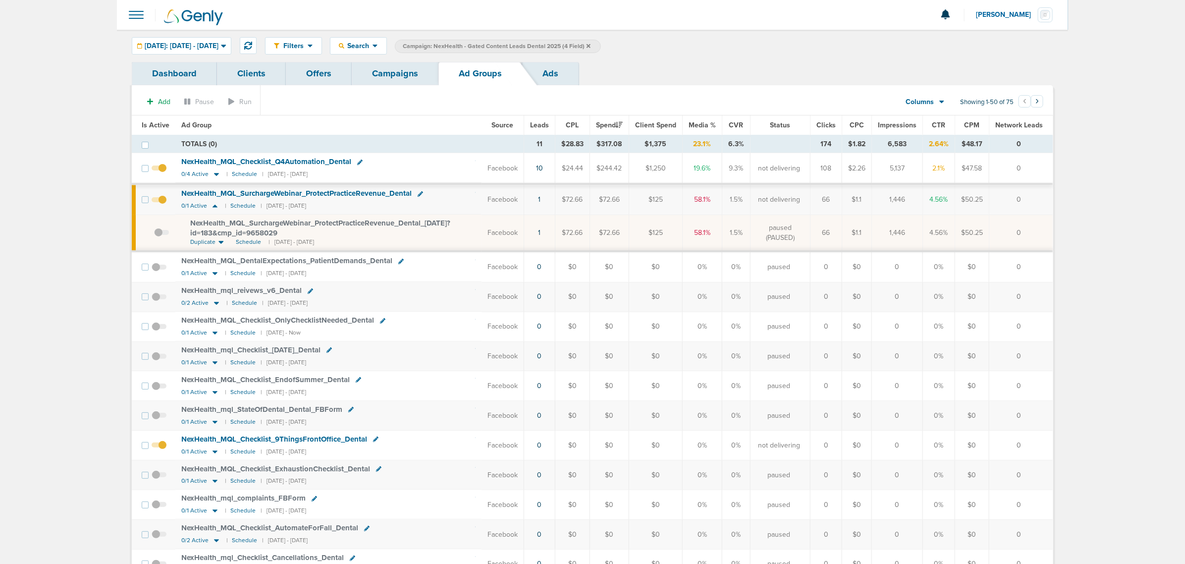
drag, startPoint x: 280, startPoint y: 232, endPoint x: 184, endPoint y: 220, distance: 96.3
click at [184, 220] on td "NexHealth_ MQL_ SurchargeWebinar_ ProtectPracticeRevenue_ Dental_ [DATE]?id=183…" at bounding box center [328, 233] width 306 height 37
drag, startPoint x: 191, startPoint y: 224, endPoint x: 285, endPoint y: 234, distance: 95.2
click at [285, 234] on div "NexHealth_ MQL_ SurchargeWebinar_ ProtectPracticeRevenue_ Dental_ [DATE]?id=183…" at bounding box center [332, 228] width 285 height 19
copy span "NexHealth_ MQL_ SurchargeWebinar_ ProtectPracticeRevenue_ Dental_ [DATE]?id=183…"
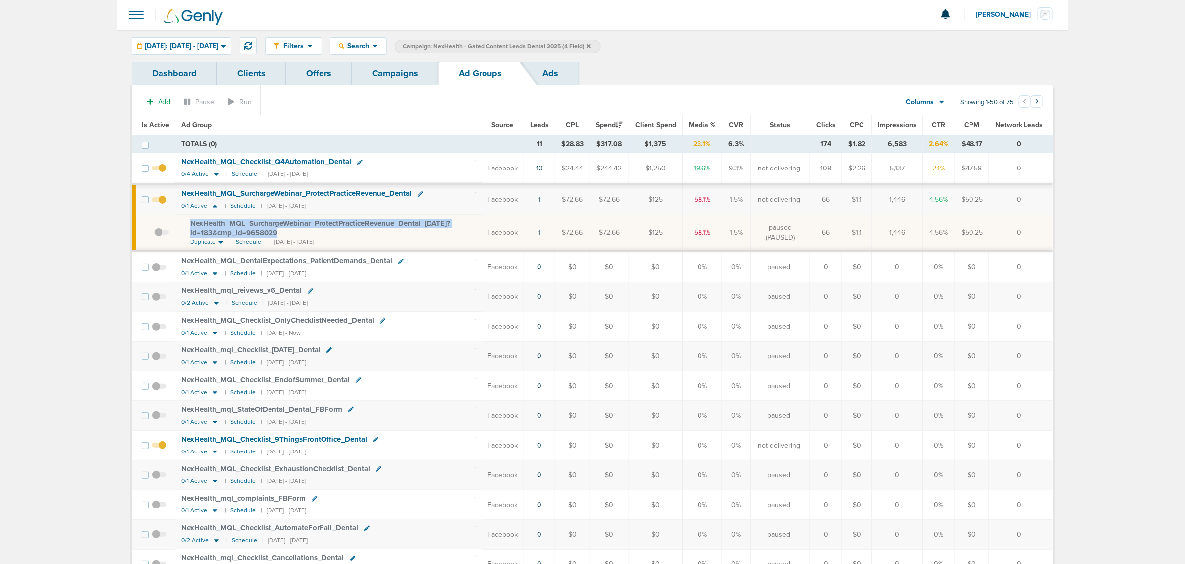
click at [414, 73] on link "Campaigns" at bounding box center [395, 73] width 87 height 23
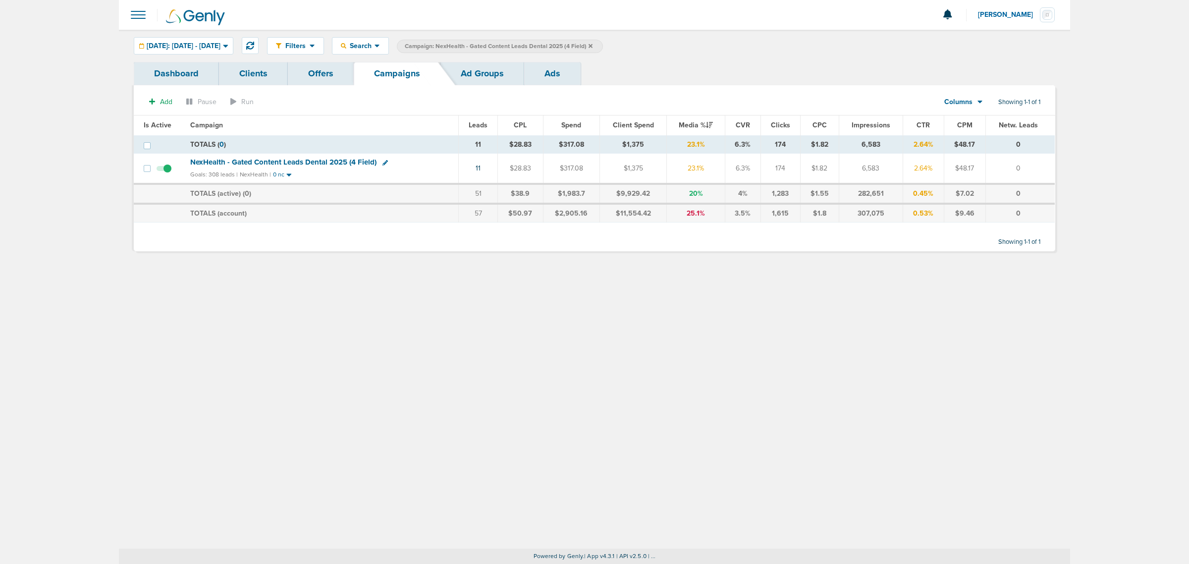
click at [479, 72] on link "Ad Groups" at bounding box center [483, 73] width 84 height 23
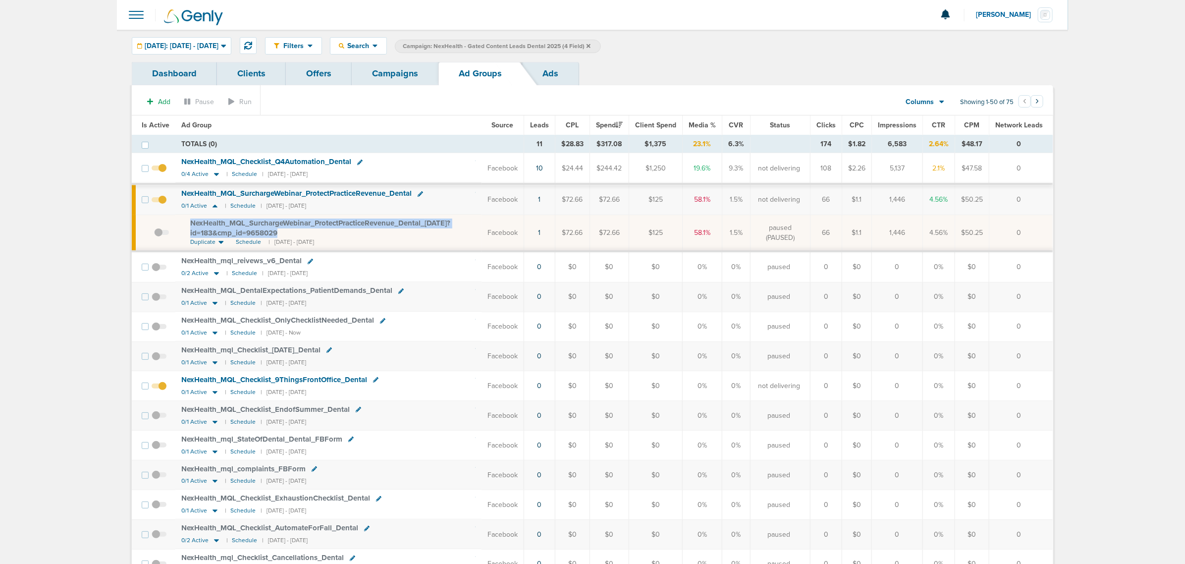
drag, startPoint x: 284, startPoint y: 233, endPoint x: 198, endPoint y: 224, distance: 86.2
click at [189, 224] on td "NexHealth_ MQL_ SurchargeWebinar_ ProtectPracticeRevenue_ Dental_ [DATE]?id=183…" at bounding box center [328, 233] width 306 height 37
copy span "NexHealth_ MQL_ SurchargeWebinar_ ProtectPracticeRevenue_ Dental_ [DATE]?id=183…"
click at [394, 67] on link "Campaigns" at bounding box center [395, 73] width 87 height 23
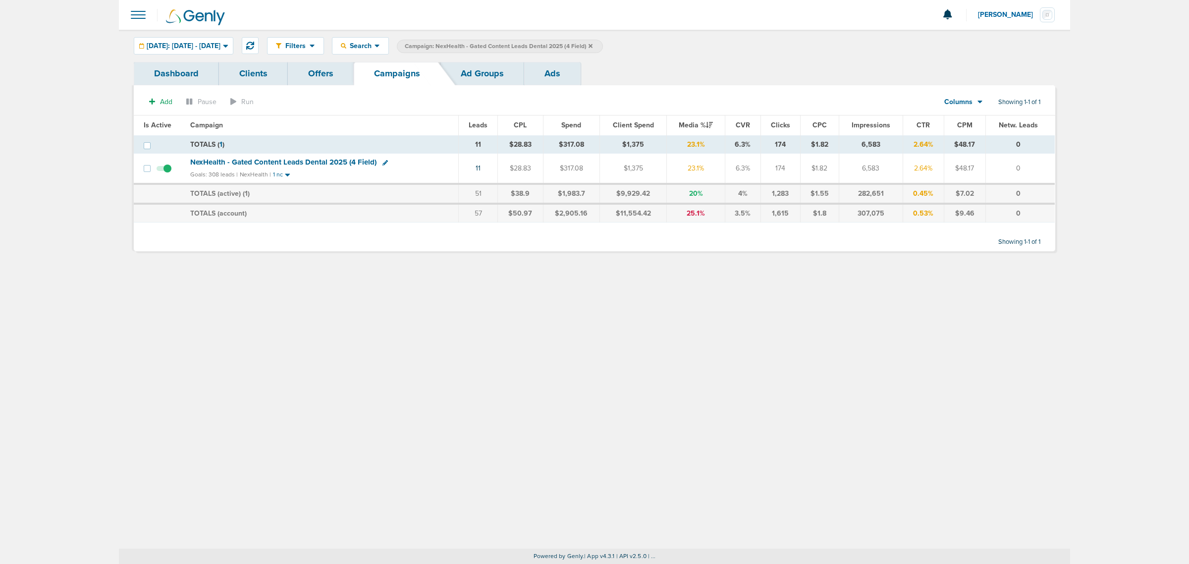
click at [593, 43] on icon at bounding box center [591, 46] width 4 height 6
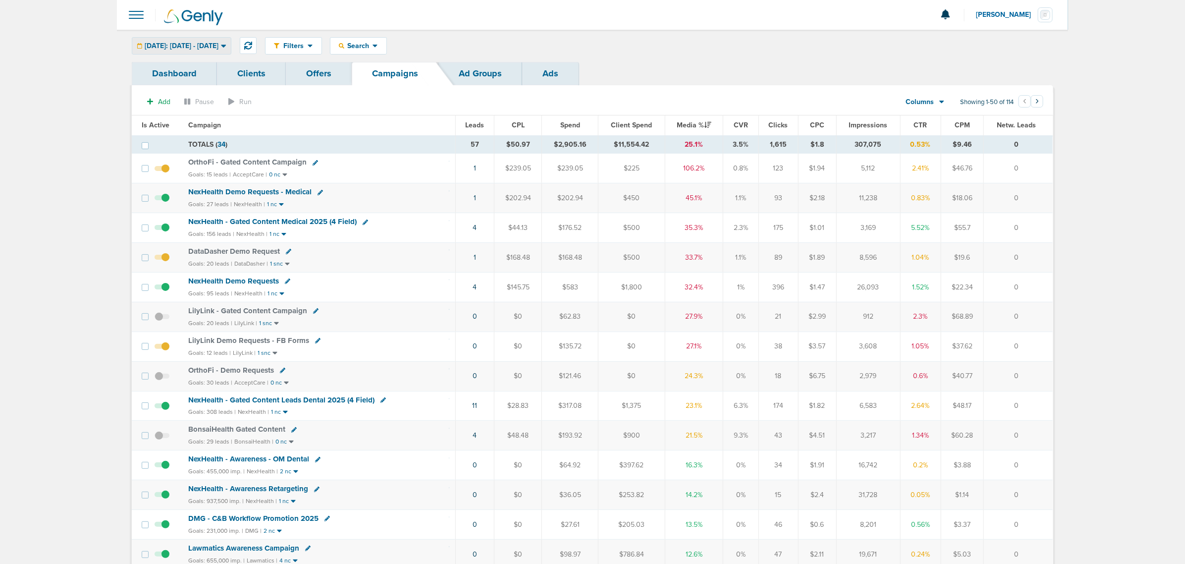
click at [176, 45] on span "Yesterday: 10.06.2025 - 10.06.2025" at bounding box center [182, 46] width 74 height 7
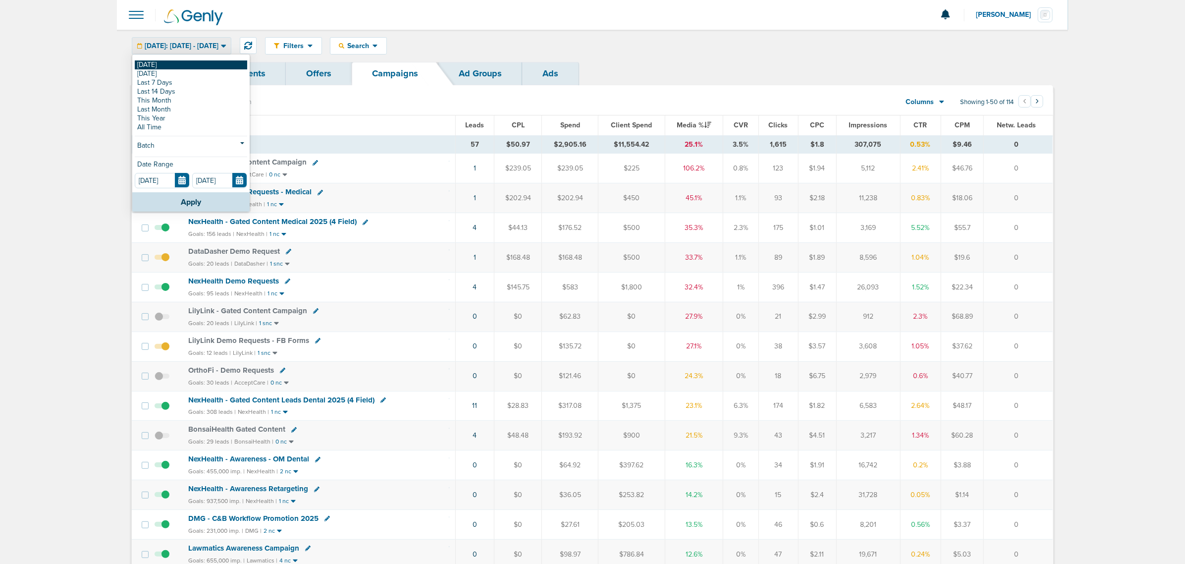
click at [161, 62] on link "[DATE]" at bounding box center [191, 64] width 112 height 9
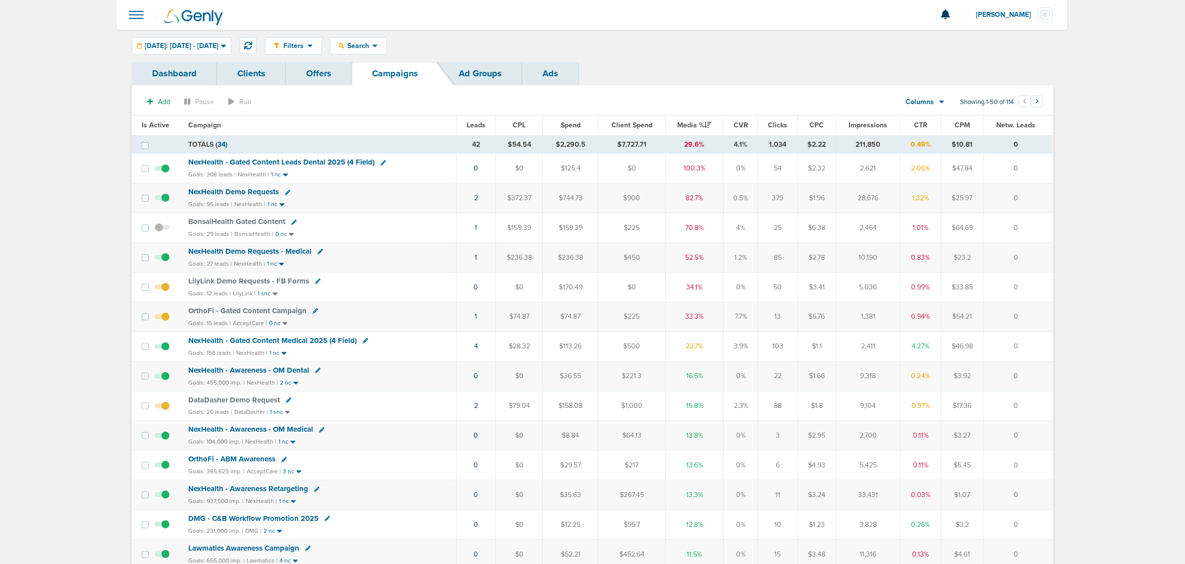
click at [479, 352] on td "4" at bounding box center [476, 346] width 39 height 30
click at [476, 349] on link "4" at bounding box center [476, 346] width 4 height 8
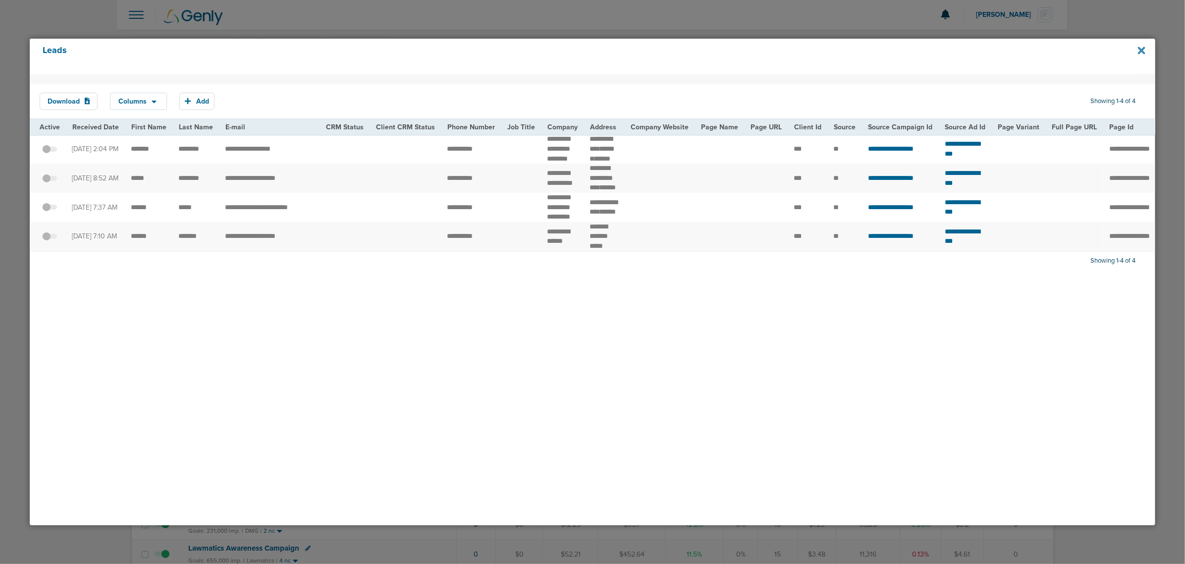
click at [1143, 52] on icon at bounding box center [1141, 50] width 7 height 7
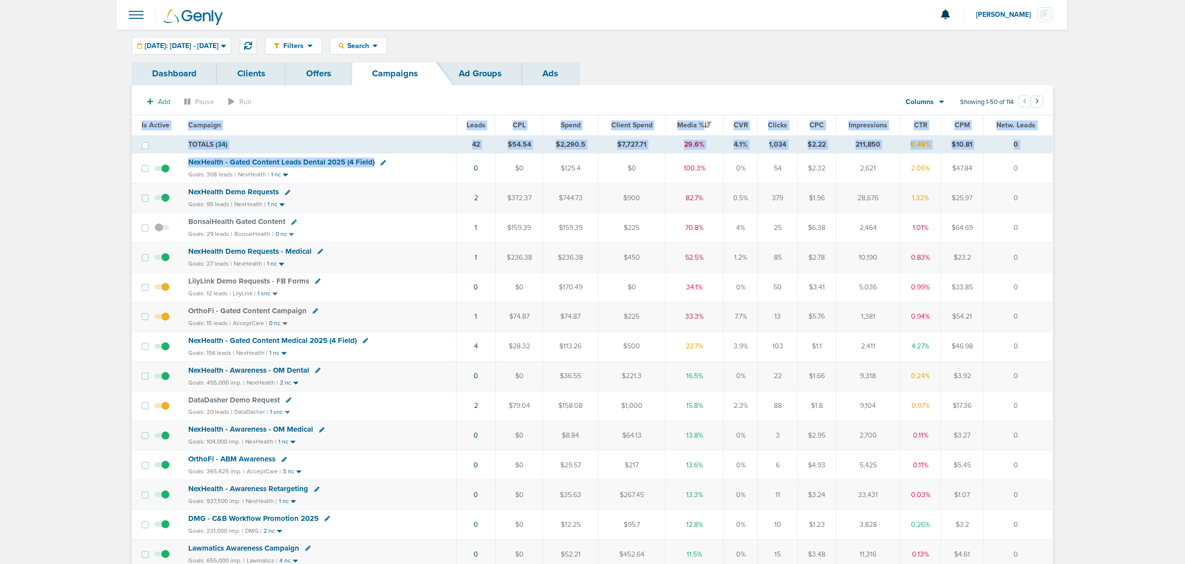
drag, startPoint x: 444, startPoint y: 166, endPoint x: 1168, endPoint y: 327, distance: 741.5
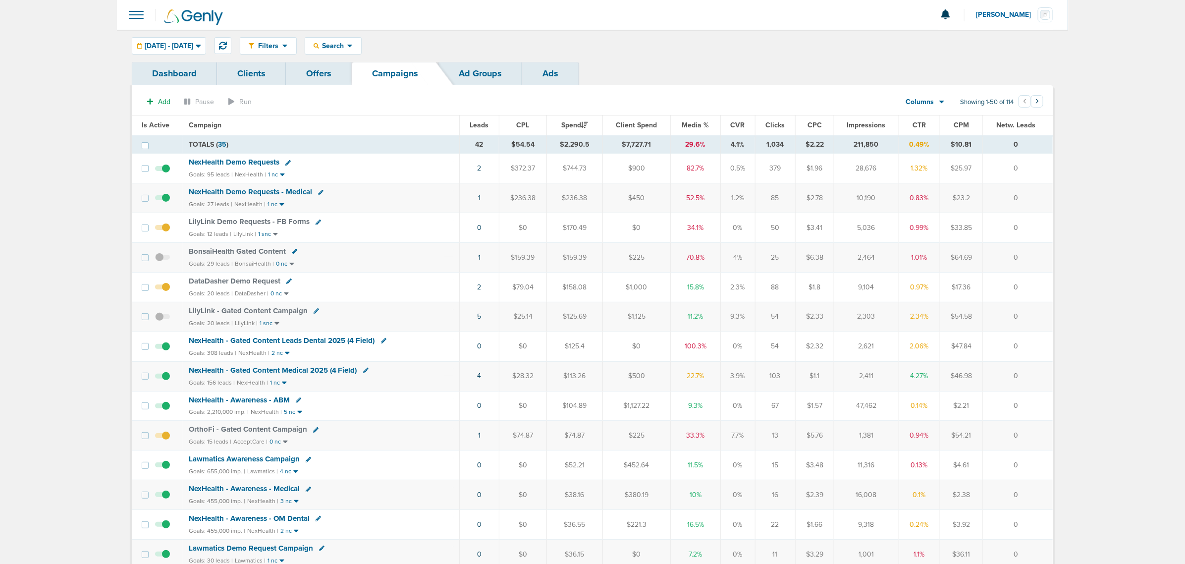
click at [700, 119] on th "Media %" at bounding box center [695, 125] width 50 height 20
click at [698, 122] on span "Media %" at bounding box center [695, 125] width 27 height 8
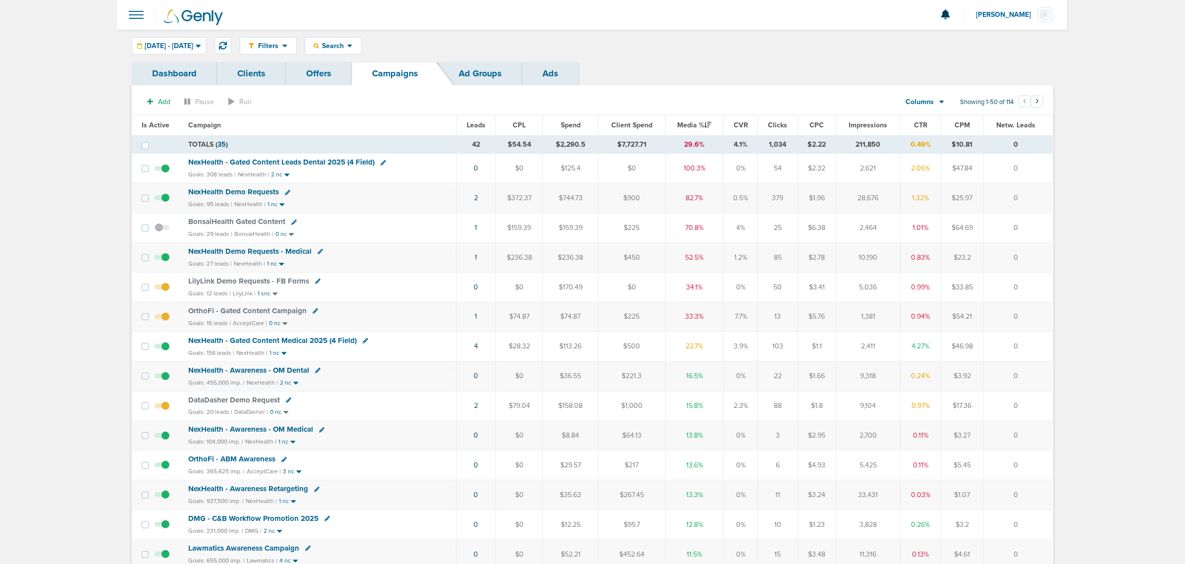
drag, startPoint x: 498, startPoint y: 341, endPoint x: 1026, endPoint y: 345, distance: 527.7
click at [1026, 345] on tr "NexHealth - Gated Content Medical 2025 (4 Field) Goals: 156 leads | NexHealth |…" at bounding box center [592, 346] width 921 height 30
click at [1031, 345] on td "0" at bounding box center [1018, 346] width 69 height 30
click at [227, 45] on icon at bounding box center [223, 46] width 8 height 8
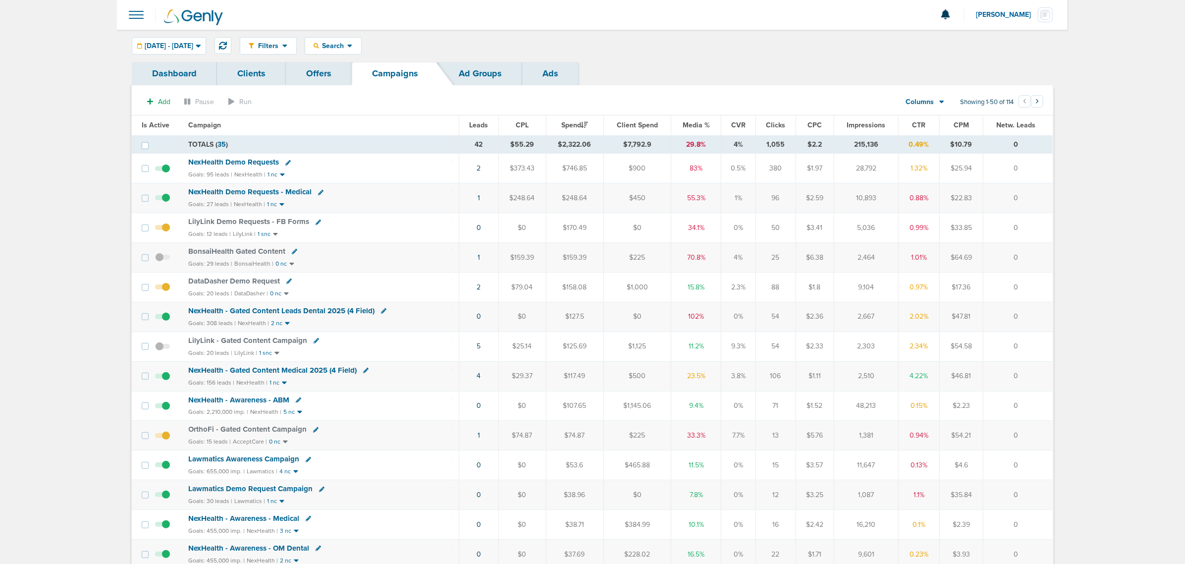
click at [699, 124] on span "Media %" at bounding box center [696, 125] width 27 height 8
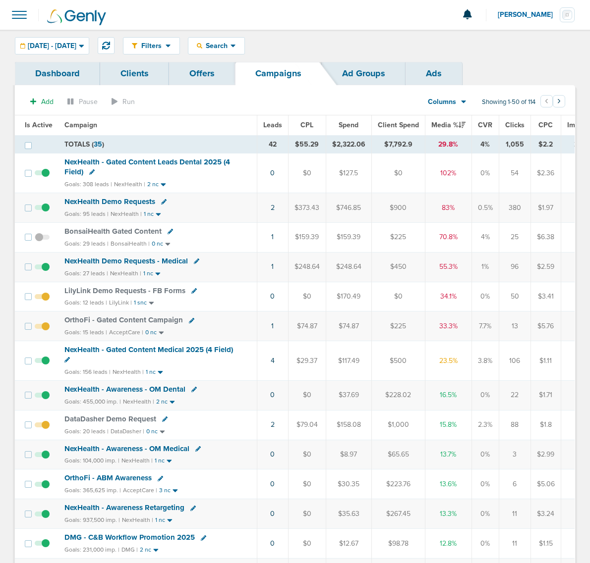
click at [227, 101] on section "Add Pause Run Columns Media Stats Sales Performance Custom Showing 1-50 of 114 …" at bounding box center [295, 104] width 560 height 23
click at [190, 176] on div "NexHealth - Gated Content Leads Dental 2025 (4 Field)" at bounding box center [157, 167] width 186 height 19
click at [110, 43] on icon at bounding box center [106, 46] width 8 height 8
click at [118, 163] on span "NexHealth - Gated Content Leads Dental 2025 (4 Field)" at bounding box center [146, 167] width 165 height 19
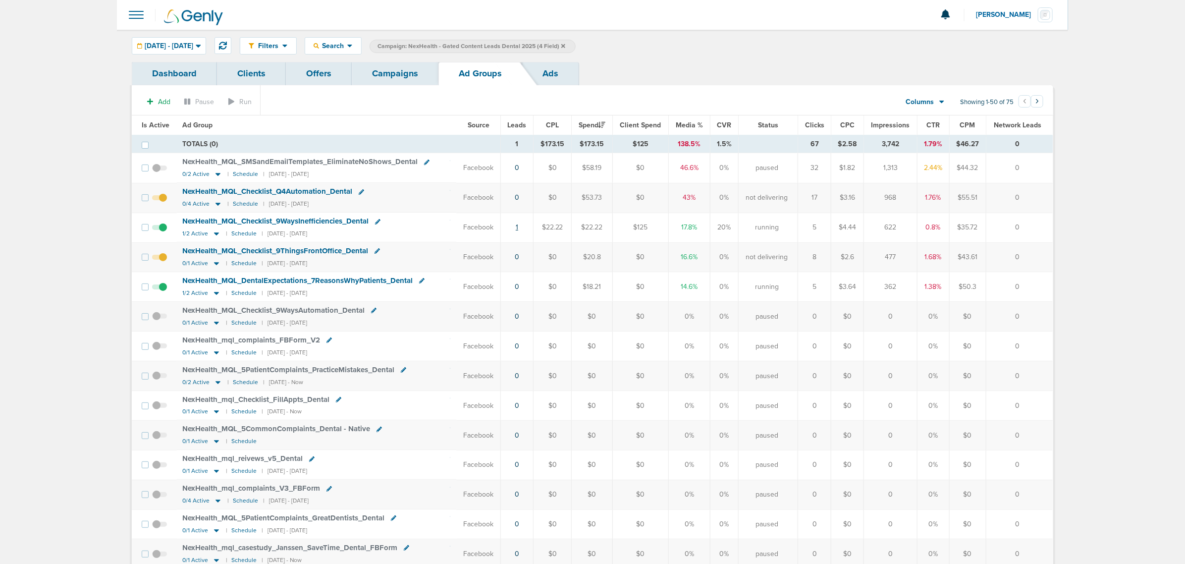
click at [517, 228] on link "1" at bounding box center [517, 227] width 2 height 8
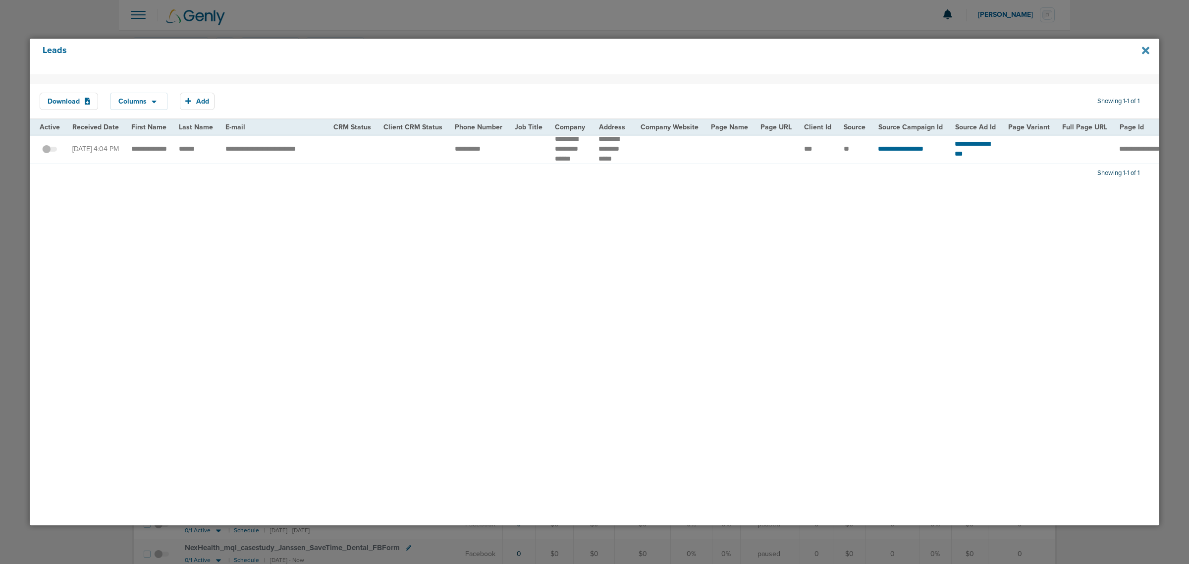
click at [1143, 48] on icon at bounding box center [1145, 50] width 7 height 7
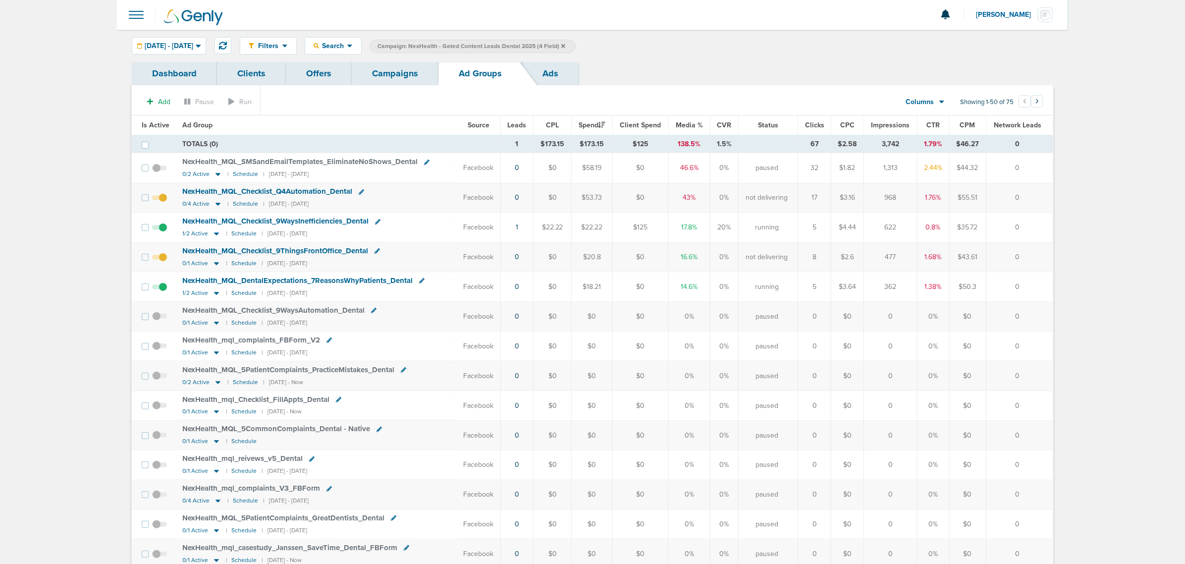
click at [402, 76] on link "Campaigns" at bounding box center [395, 73] width 87 height 23
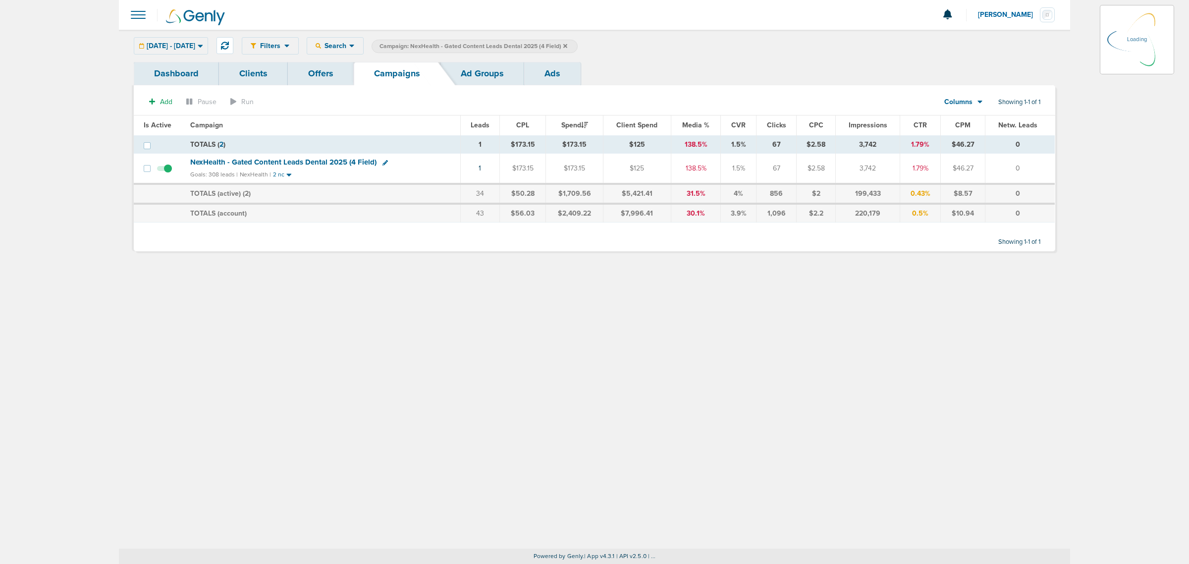
click at [567, 43] on icon at bounding box center [565, 46] width 4 height 6
click at [567, 44] on icon at bounding box center [565, 46] width 4 height 4
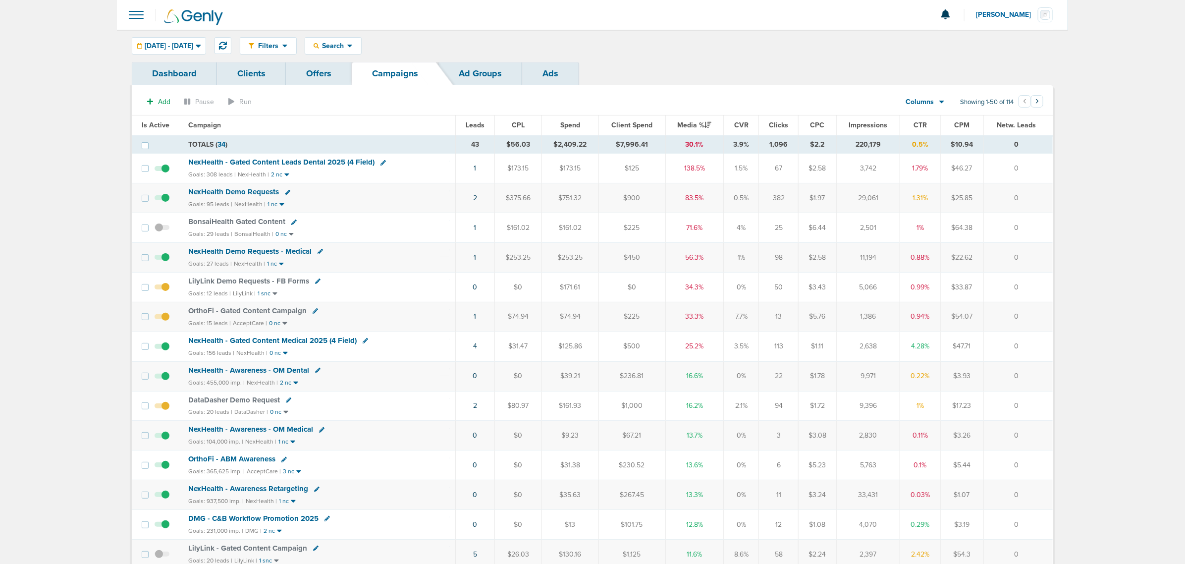
click at [320, 344] on span "NexHealth - Gated Content Medical 2025 (4 Field)" at bounding box center [272, 340] width 168 height 9
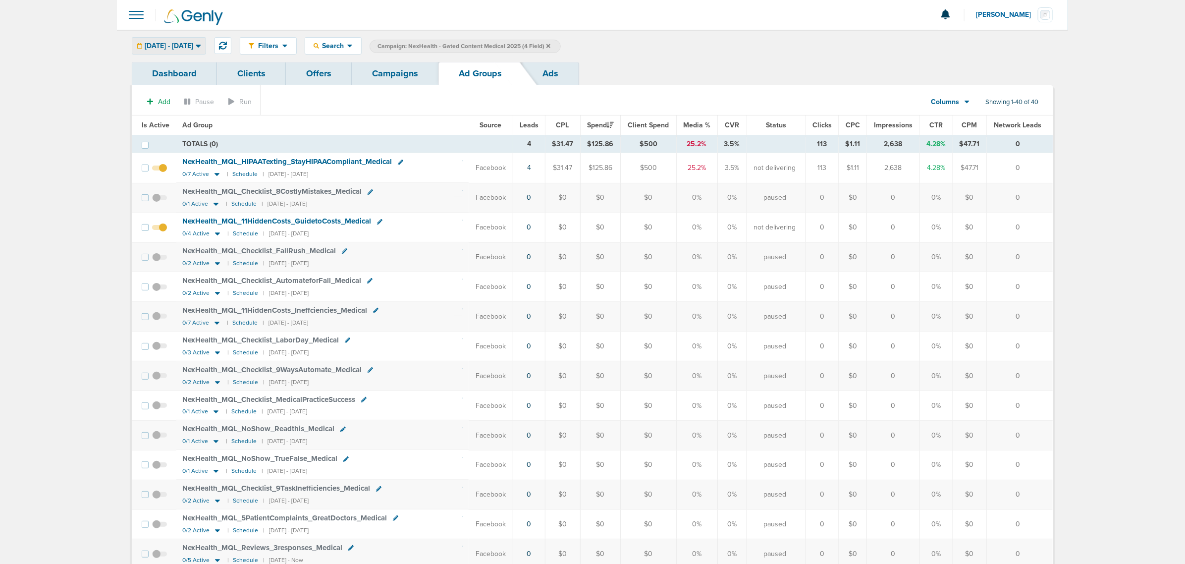
click at [193, 45] on span "[DATE] - [DATE]" at bounding box center [169, 46] width 49 height 7
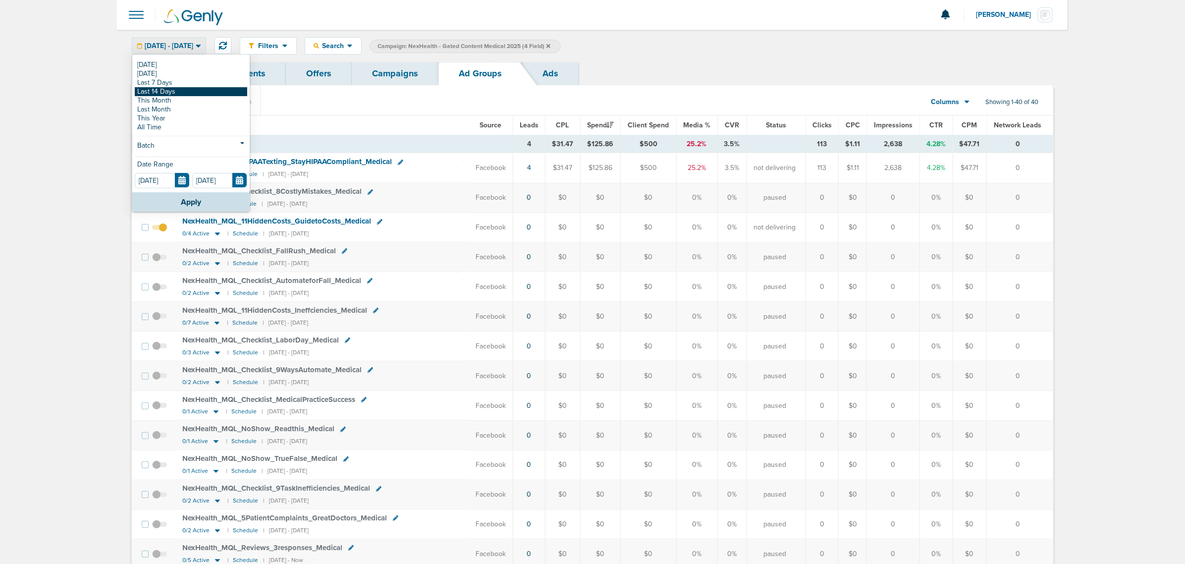
click at [183, 90] on link "Last 14 Days" at bounding box center [191, 91] width 112 height 9
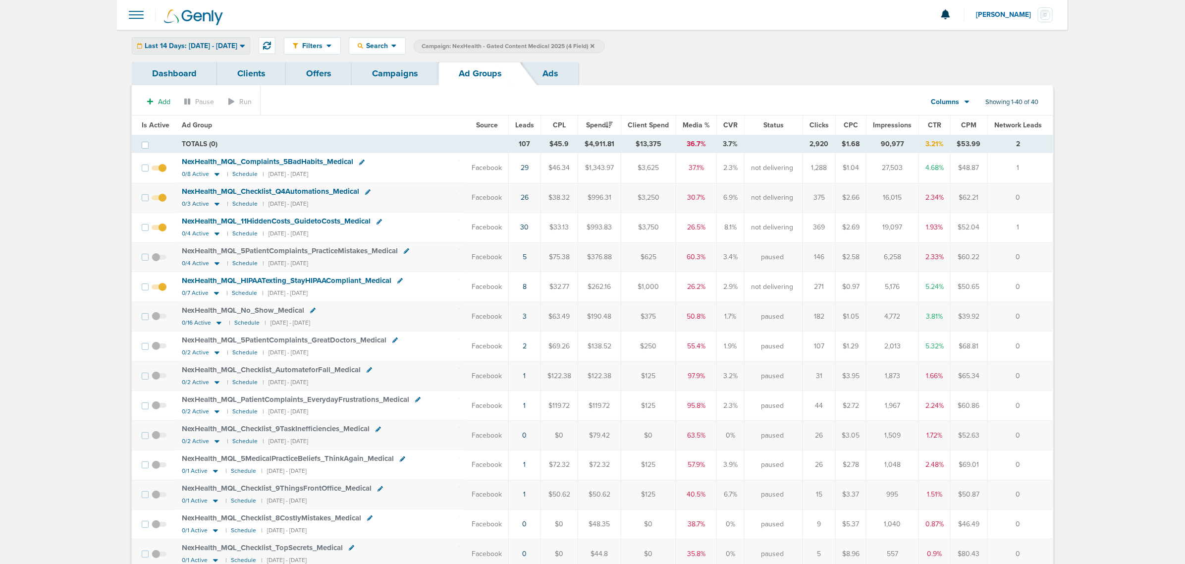
click at [237, 47] on span "Last 14 Days: [DATE] - [DATE]" at bounding box center [191, 46] width 93 height 7
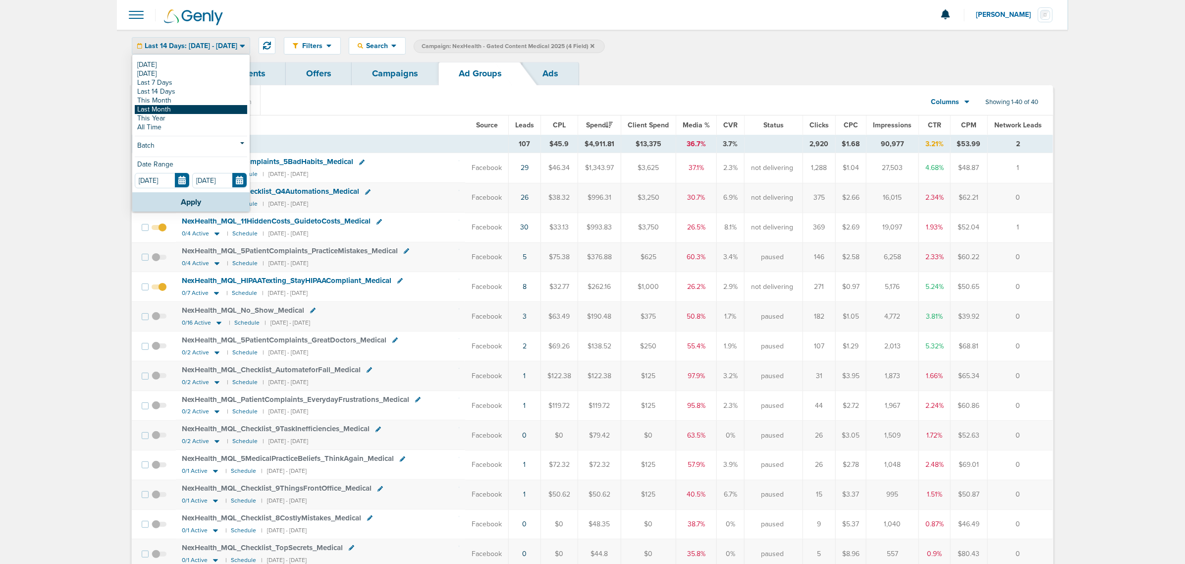
click at [175, 107] on link "Last Month" at bounding box center [191, 109] width 112 height 9
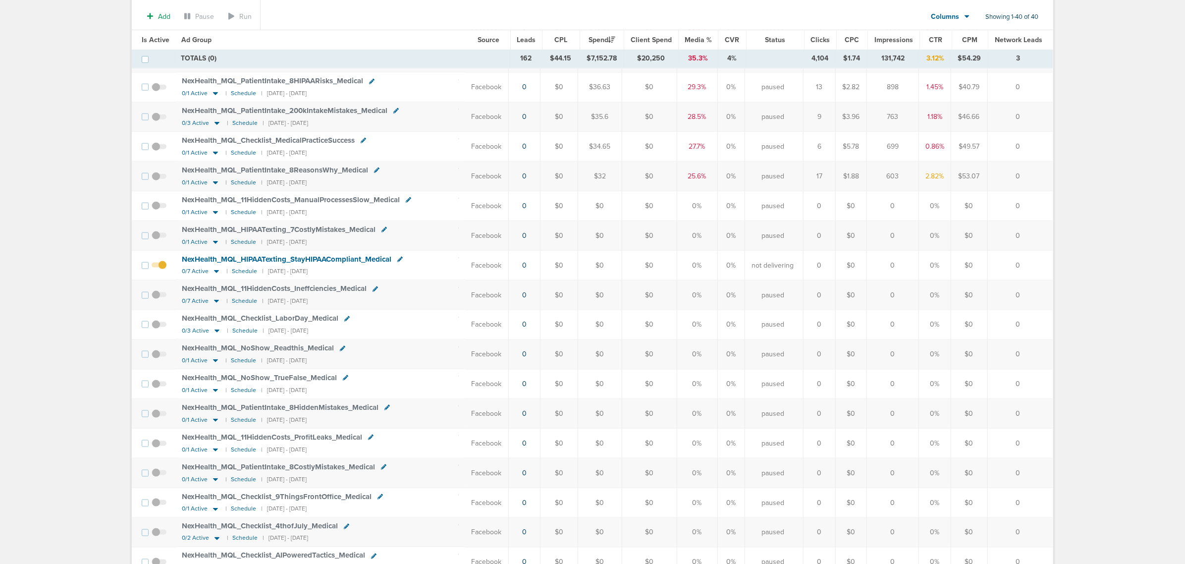
scroll to position [681, 0]
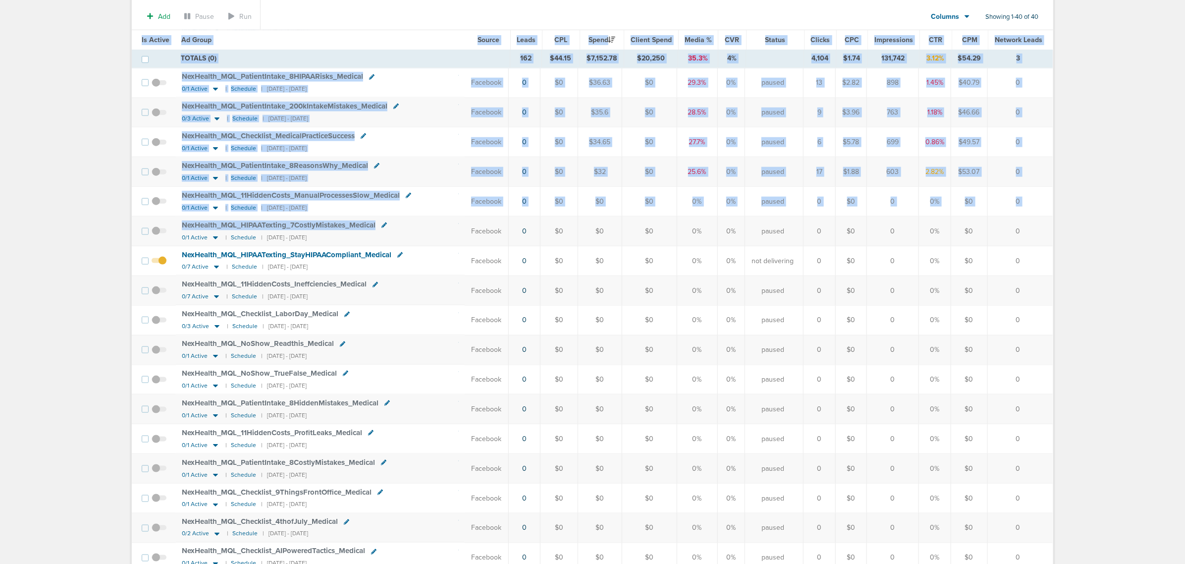
drag, startPoint x: 454, startPoint y: 244, endPoint x: 1068, endPoint y: 244, distance: 614.4
click at [1068, 244] on main "Notifications You have no unread notifications [PERSON_NAME] Profile Sign Out C…" at bounding box center [592, 13] width 1185 height 1389
click at [1042, 245] on td "0" at bounding box center [1020, 232] width 65 height 30
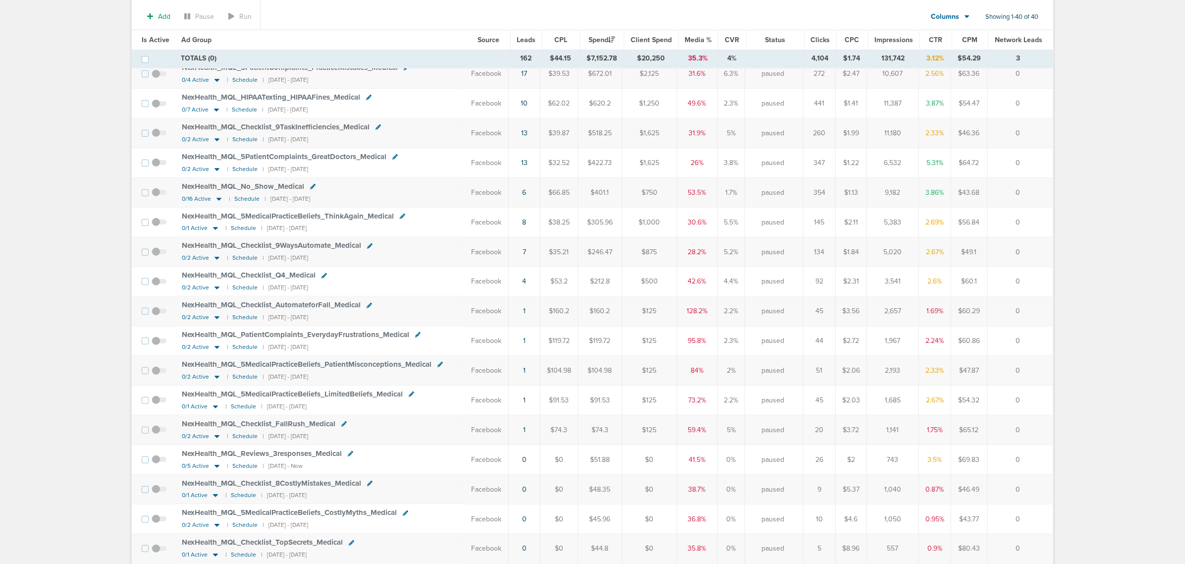
scroll to position [0, 0]
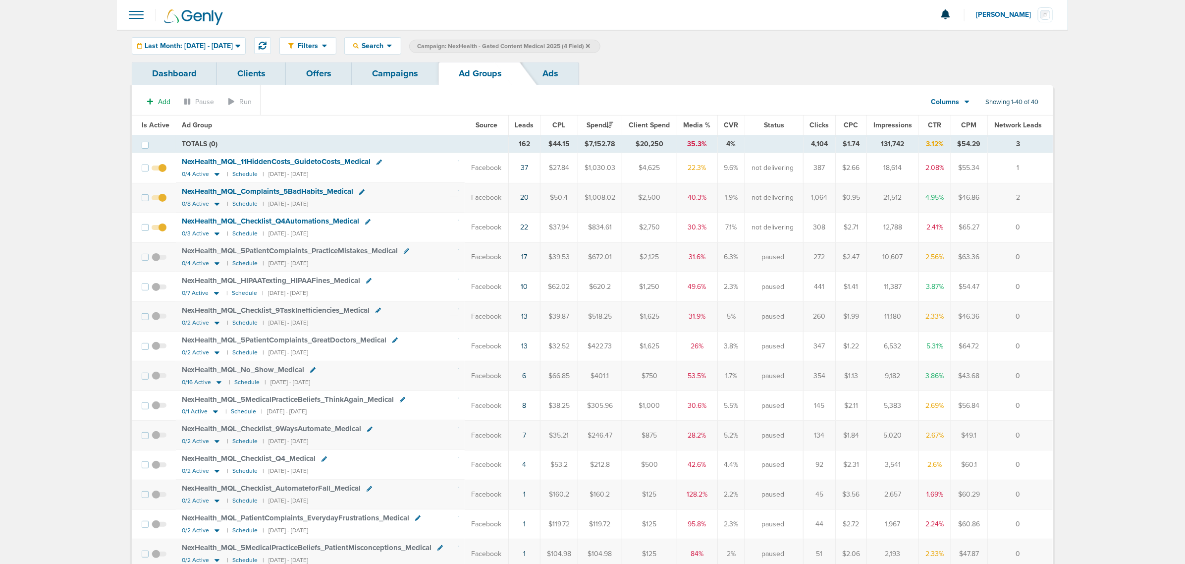
drag, startPoint x: 114, startPoint y: 130, endPoint x: 1188, endPoint y: 221, distance: 1078.1
click at [1185, 221] on html "Notifications You have no unread notifications [PERSON_NAME] Profile Sign Out C…" at bounding box center [592, 282] width 1185 height 564
click at [934, 121] on span "CTR" at bounding box center [935, 125] width 13 height 8
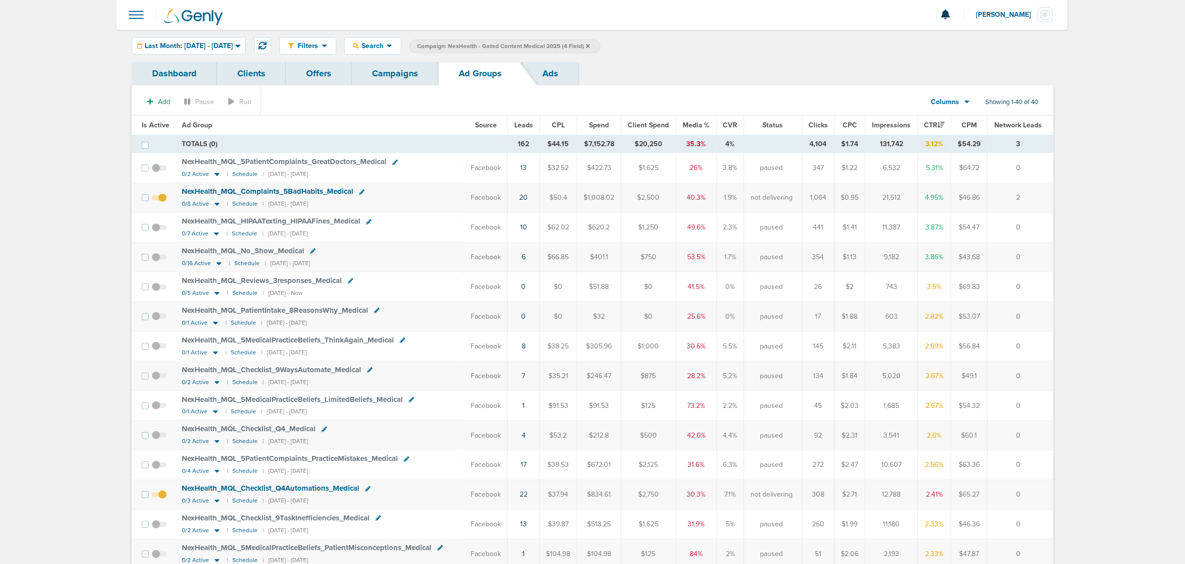
click at [377, 78] on link "Campaigns" at bounding box center [395, 73] width 87 height 23
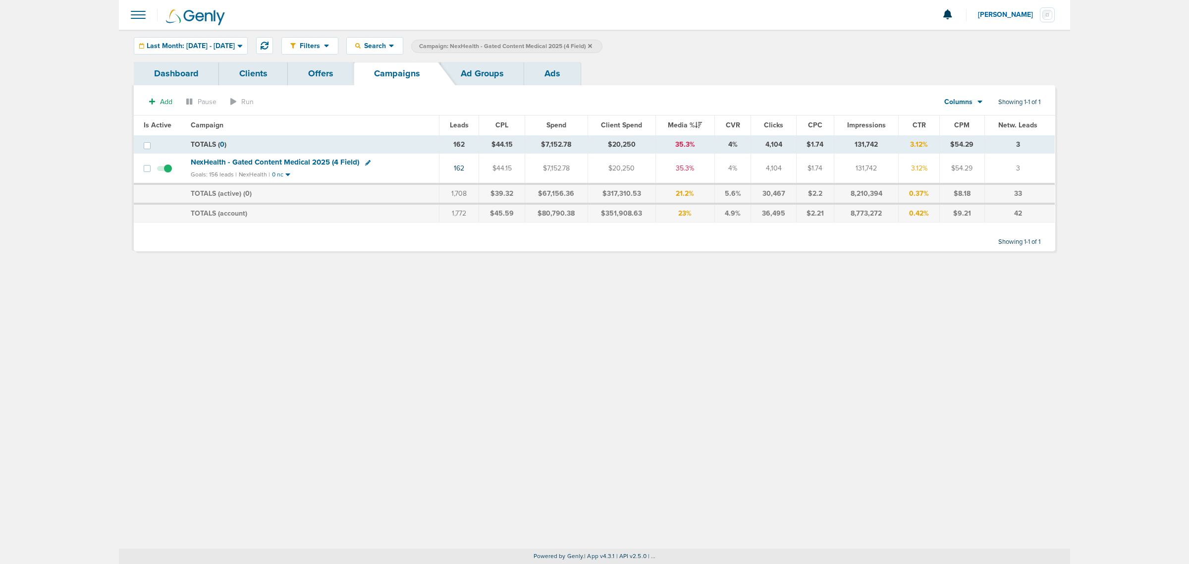
click at [592, 45] on icon at bounding box center [590, 46] width 4 height 4
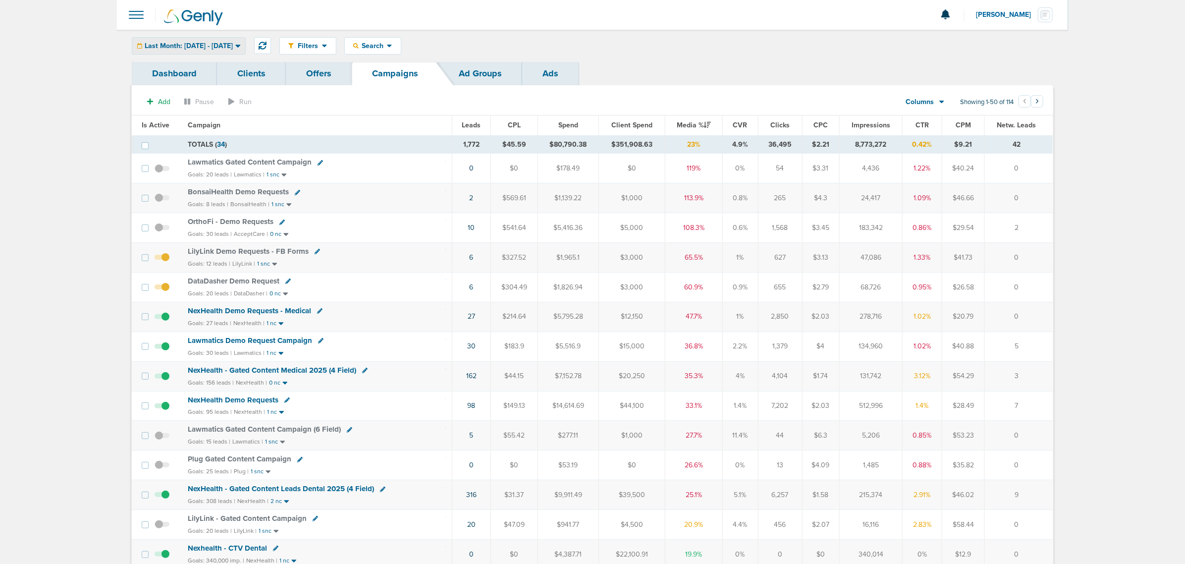
click at [220, 40] on div "Last Month: [DATE] - [DATE]" at bounding box center [188, 46] width 113 height 16
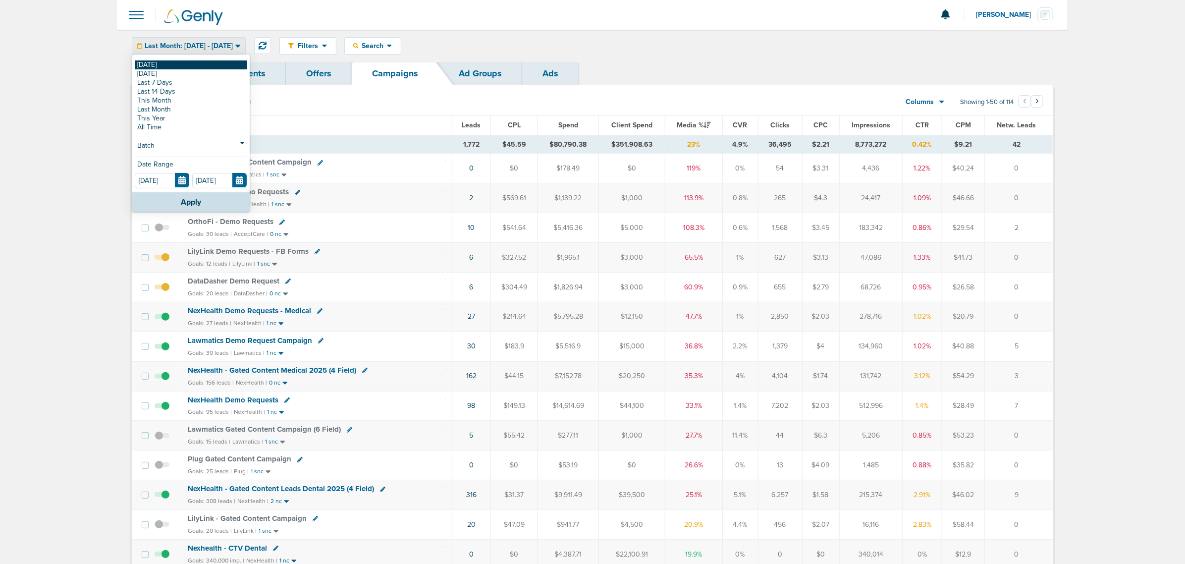
click at [152, 63] on link "[DATE]" at bounding box center [191, 64] width 112 height 9
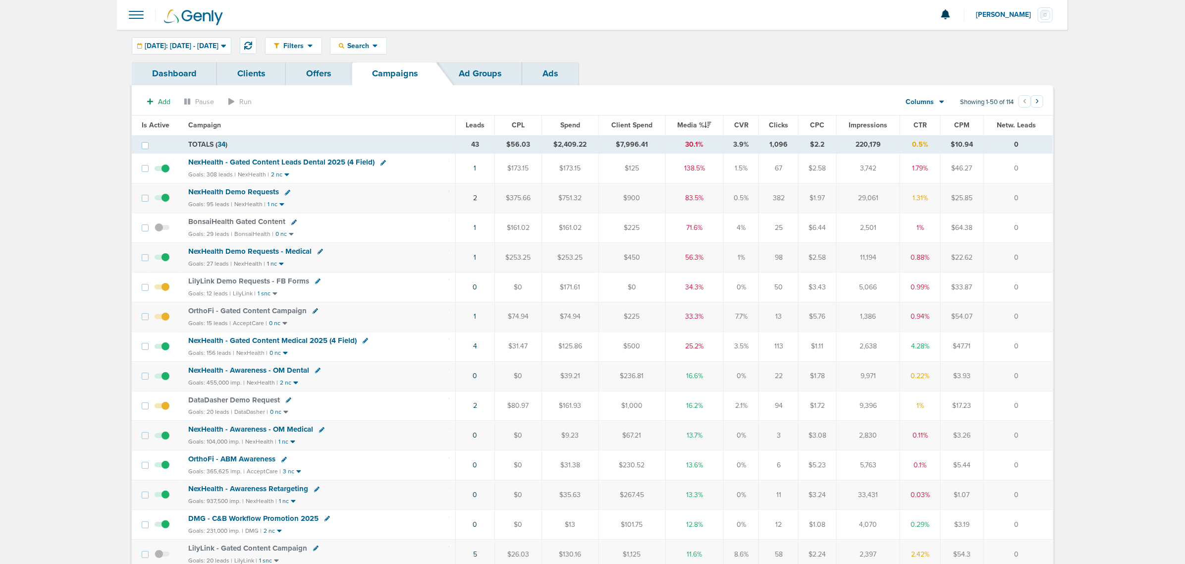
click at [264, 345] on span "NexHealth - Gated Content Medical 2025 (4 Field)" at bounding box center [272, 340] width 168 height 9
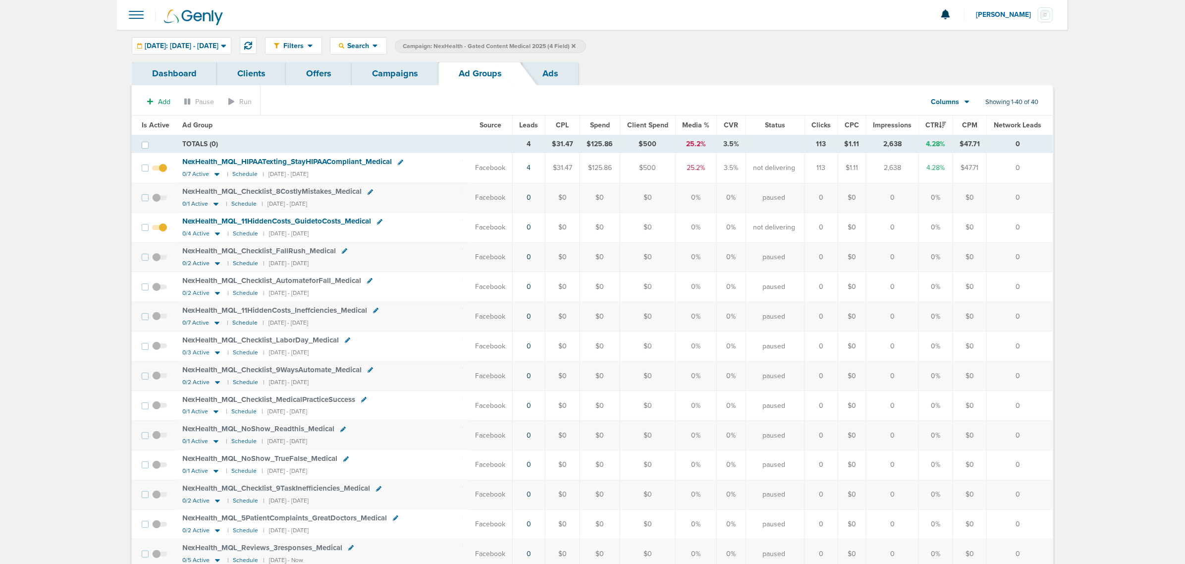
drag, startPoint x: 425, startPoint y: 230, endPoint x: 1035, endPoint y: 220, distance: 609.6
click at [1035, 220] on tr "NexHealth_ MQL_ 11HiddenCosts_ GuidetoCosts_ Medical 0/4 Active | Schedule | [D…" at bounding box center [592, 228] width 921 height 30
click at [1035, 229] on td "0" at bounding box center [1020, 228] width 66 height 30
drag, startPoint x: 1035, startPoint y: 229, endPoint x: 63, endPoint y: 228, distance: 971.7
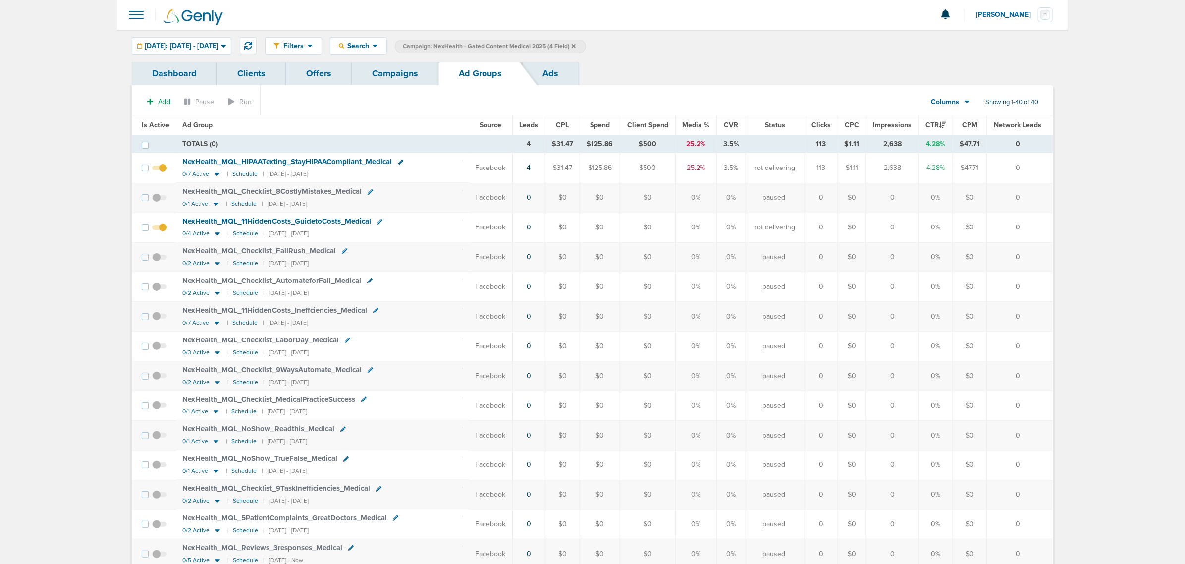
drag, startPoint x: 58, startPoint y: 226, endPoint x: 207, endPoint y: 271, distance: 155.3
click at [387, 112] on section "Add Pause Run Columns Media Stats Sales Performance Custom Showing 1-40 of 40" at bounding box center [593, 104] width 922 height 23
click at [192, 43] on span "[DATE]: [DATE] - [DATE]" at bounding box center [182, 46] width 74 height 7
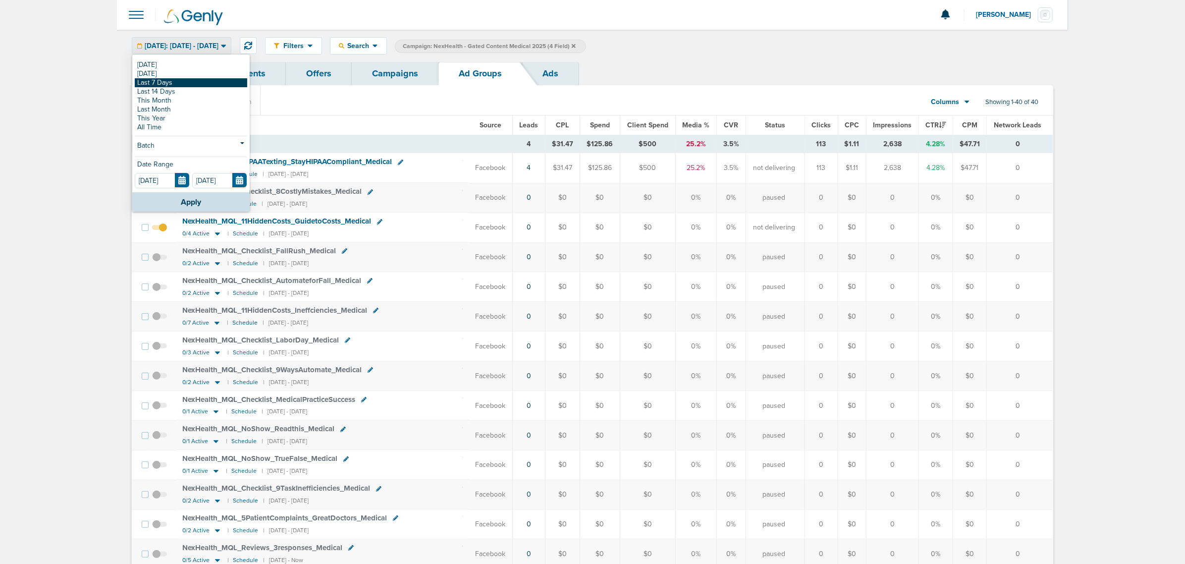
click at [174, 83] on link "Last 7 Days" at bounding box center [191, 82] width 112 height 9
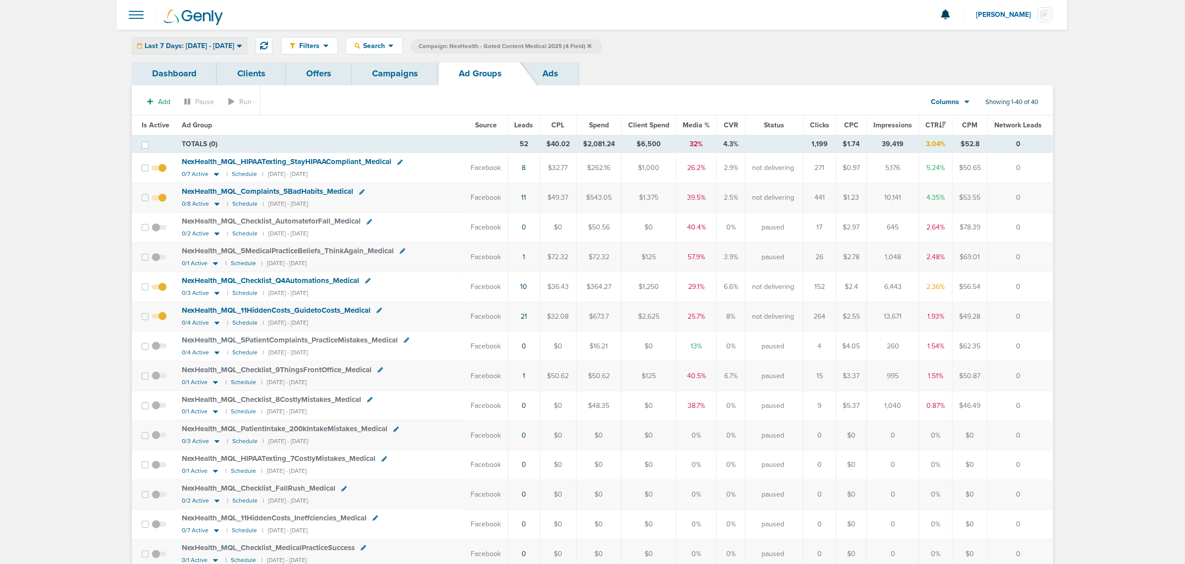
click at [197, 45] on span "Last 7 Days: [DATE] - [DATE]" at bounding box center [190, 46] width 90 height 7
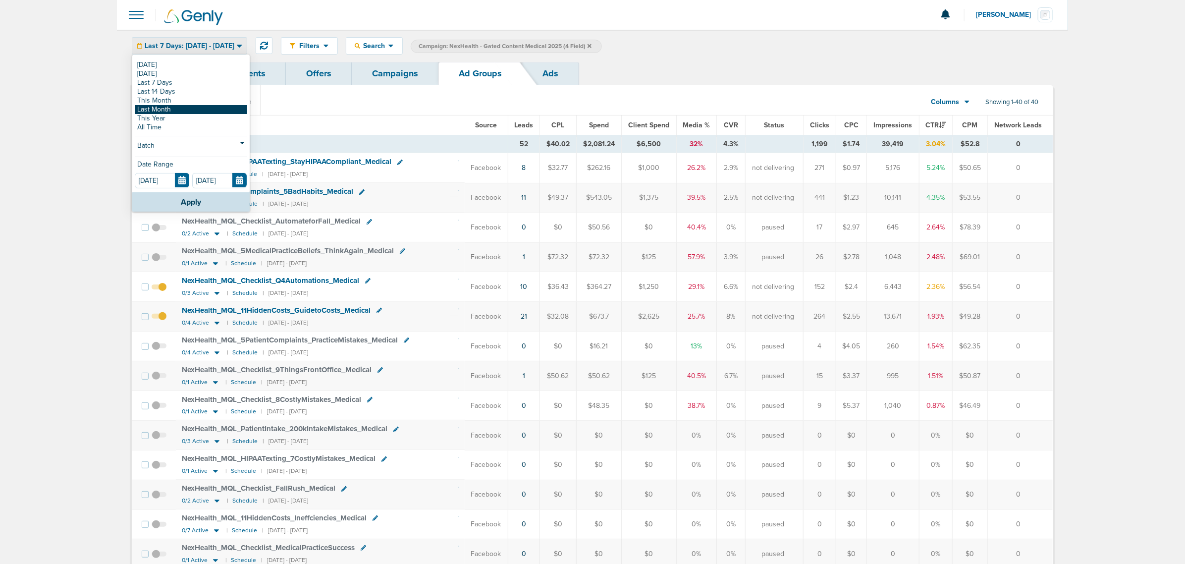
click at [182, 105] on link "Last Month" at bounding box center [191, 109] width 112 height 9
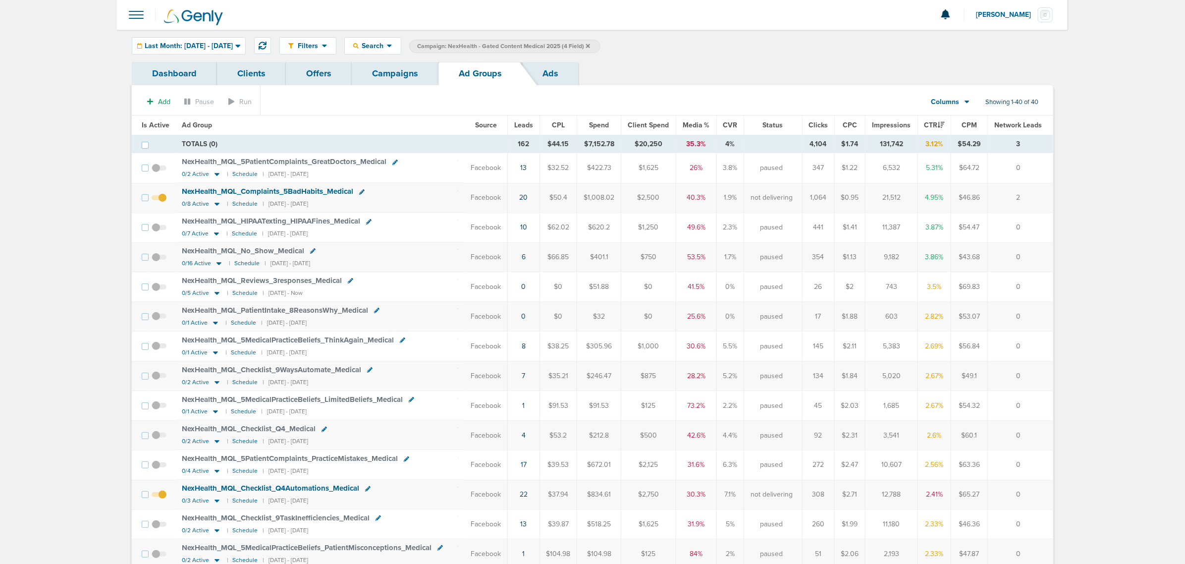
click at [522, 124] on span "Leads" at bounding box center [523, 125] width 19 height 8
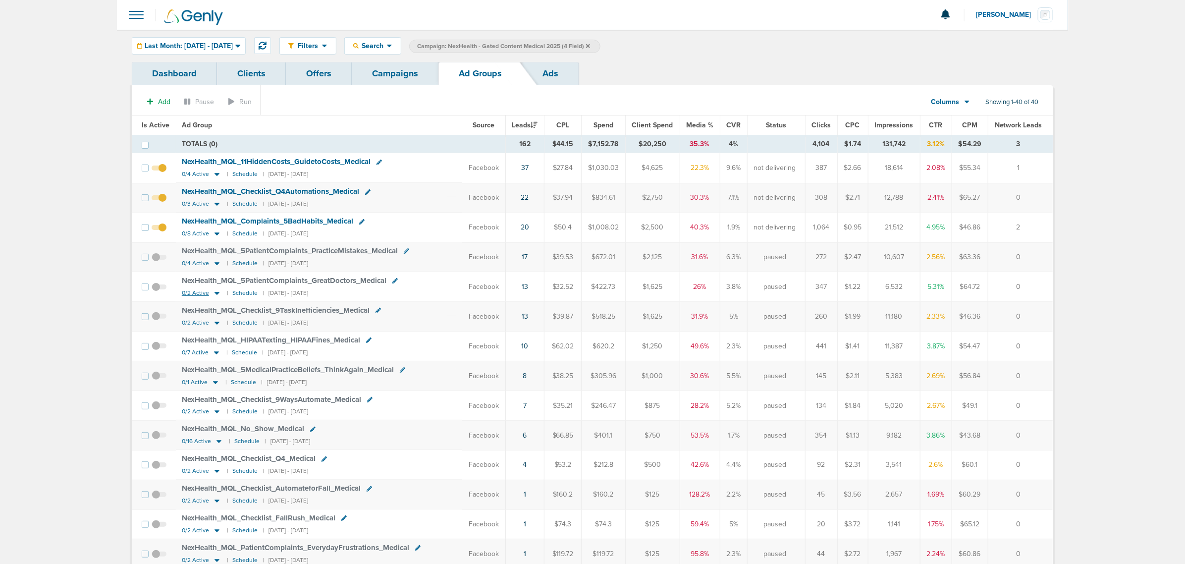
click at [217, 295] on icon at bounding box center [217, 293] width 5 height 3
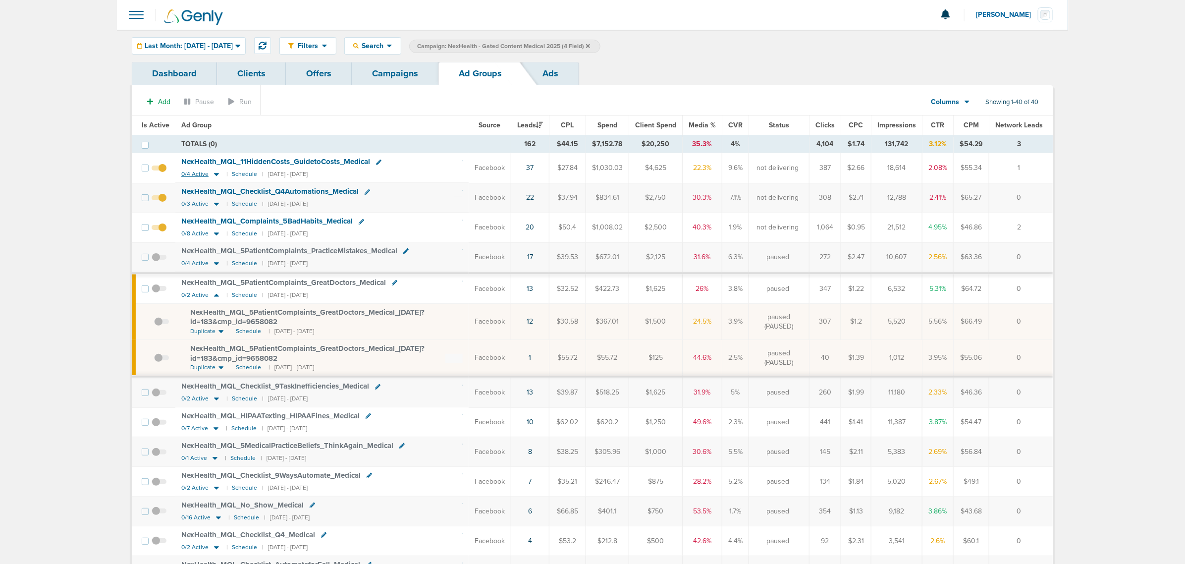
click at [215, 176] on icon at bounding box center [217, 174] width 10 height 8
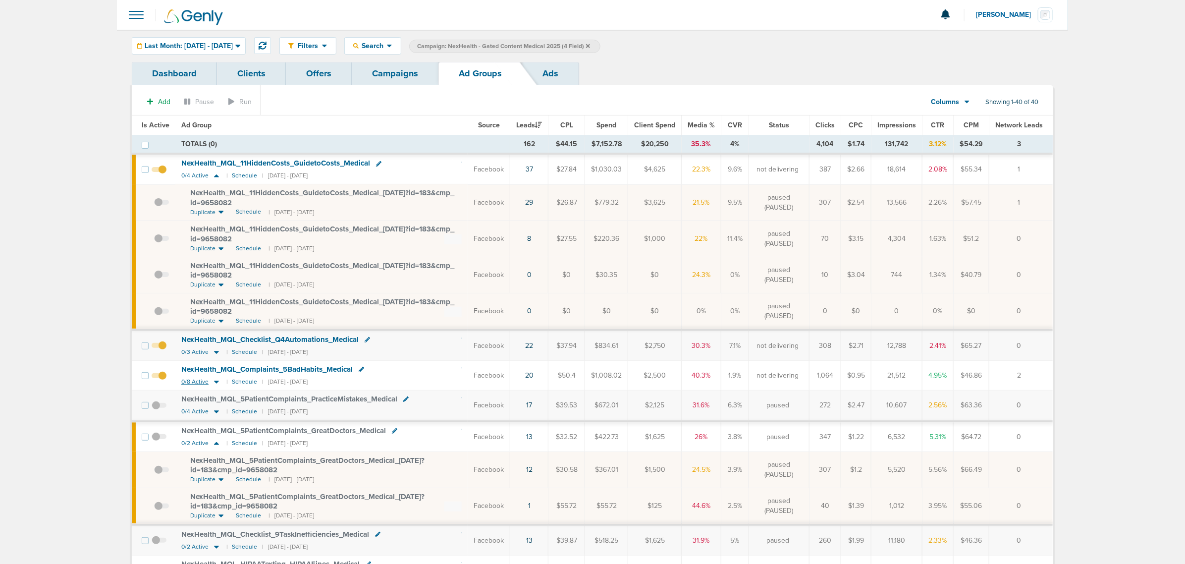
click at [216, 383] on icon at bounding box center [216, 382] width 5 height 3
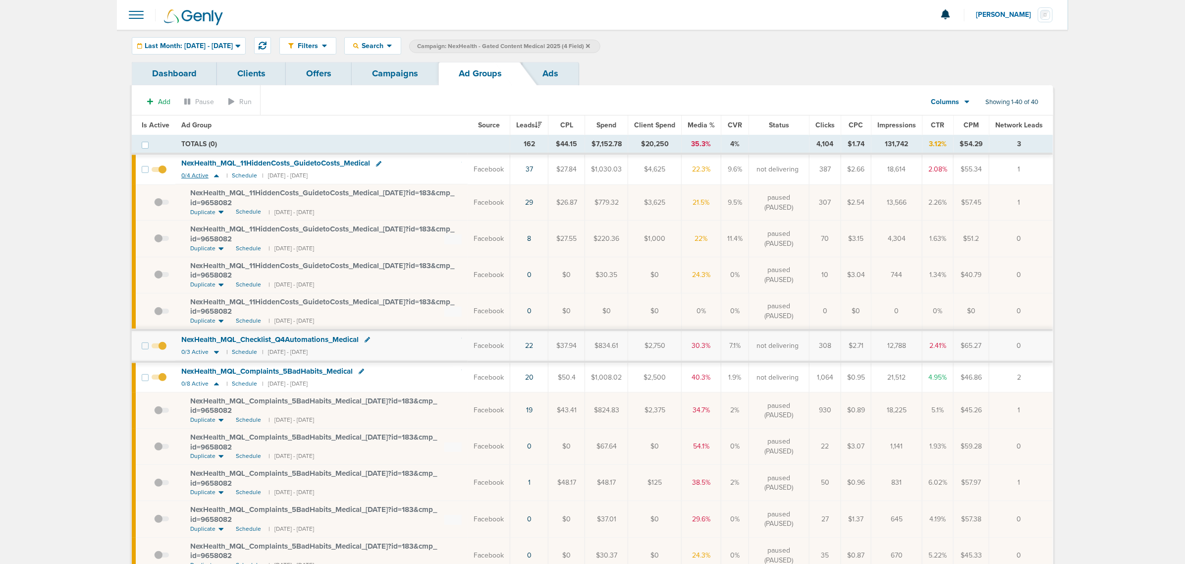
click at [215, 177] on icon at bounding box center [216, 175] width 5 height 3
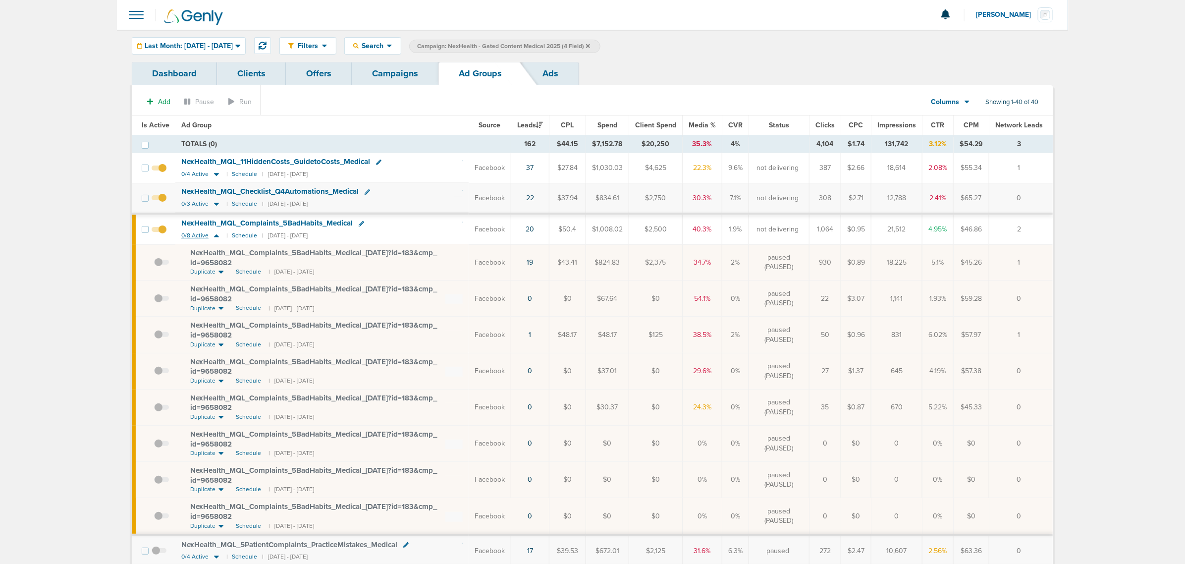
click at [216, 233] on icon at bounding box center [217, 235] width 10 height 8
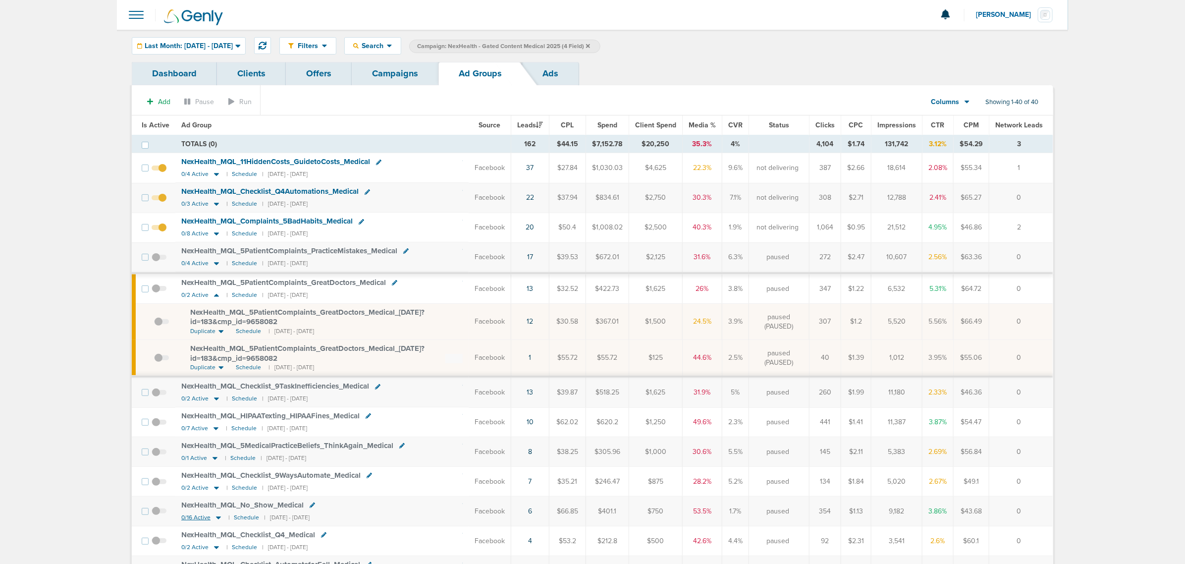
click at [217, 520] on icon at bounding box center [219, 517] width 10 height 8
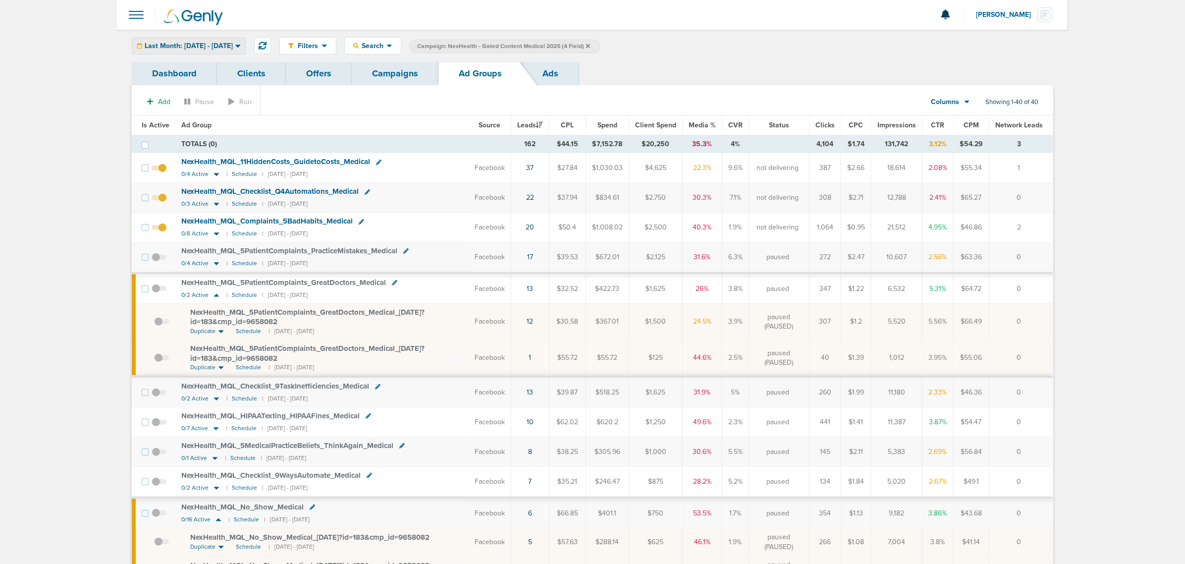
click at [194, 43] on span "Last Month: [DATE] - [DATE]" at bounding box center [189, 46] width 88 height 7
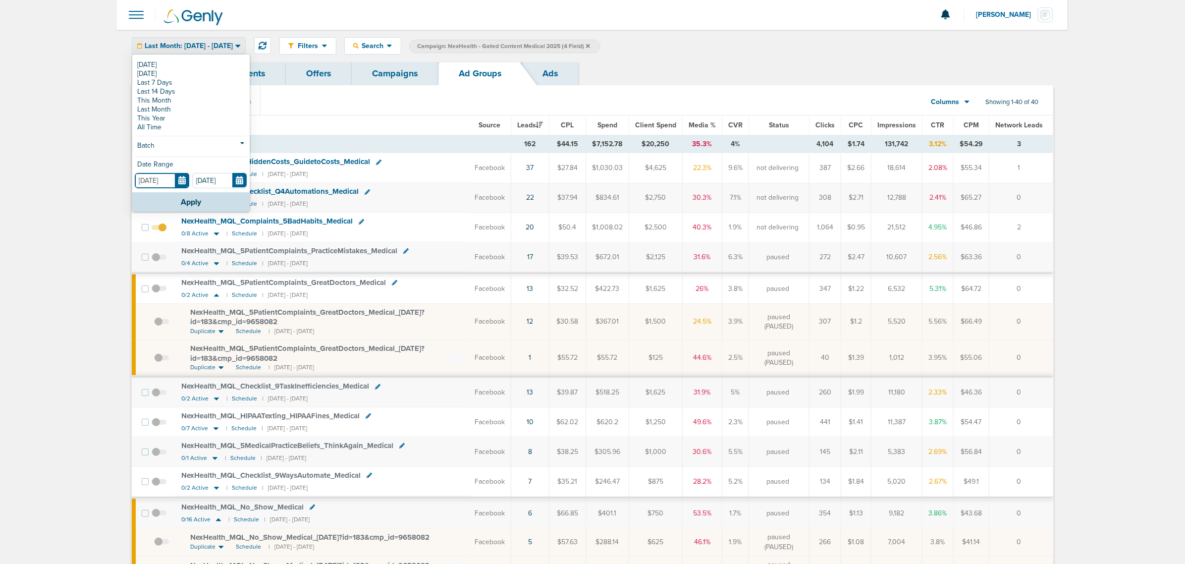
click at [179, 182] on input "[DATE]" at bounding box center [162, 180] width 55 height 15
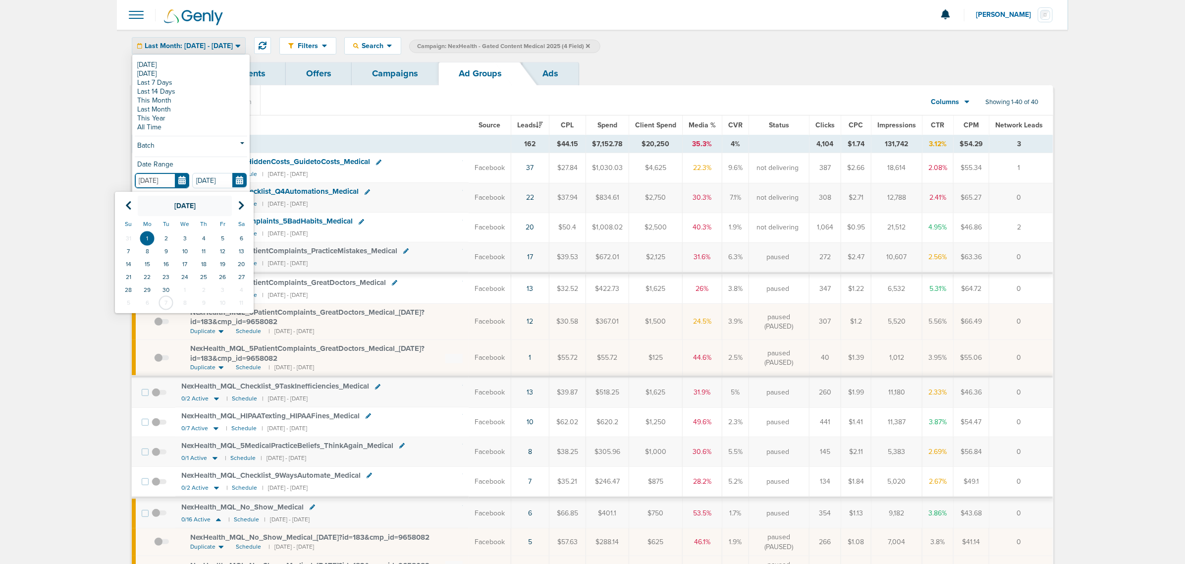
click at [138, 199] on th "[DATE]" at bounding box center [185, 206] width 94 height 20
click at [228, 264] on span "Aug" at bounding box center [227, 262] width 27 height 27
click at [149, 301] on td "1" at bounding box center [147, 302] width 19 height 13
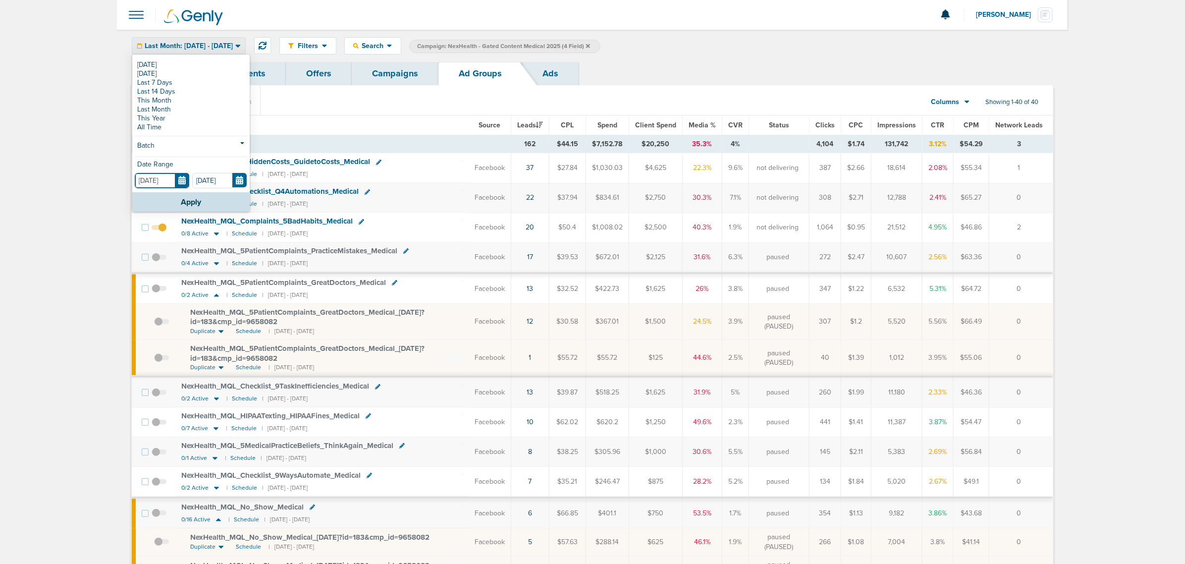
click at [175, 181] on input "[DATE]" at bounding box center [162, 180] width 55 height 15
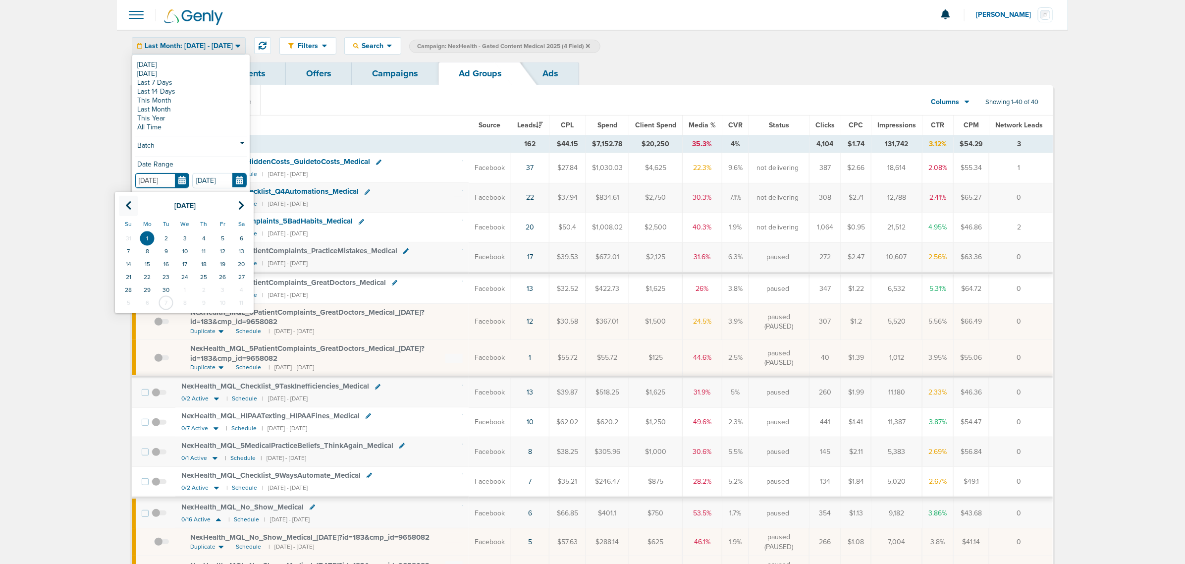
click at [132, 203] on th at bounding box center [128, 206] width 19 height 20
click at [220, 238] on td "1" at bounding box center [222, 238] width 19 height 13
type input "[DATE]"
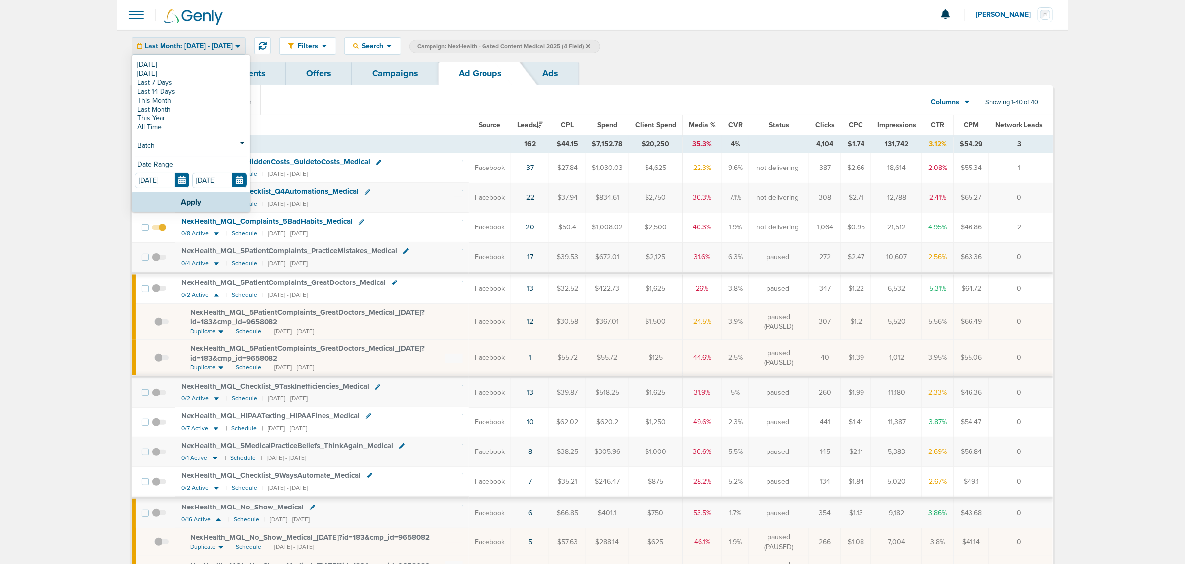
drag, startPoint x: 248, startPoint y: 181, endPoint x: 237, endPoint y: 182, distance: 11.4
click at [248, 181] on form "[DATE]" at bounding box center [220, 180] width 57 height 14
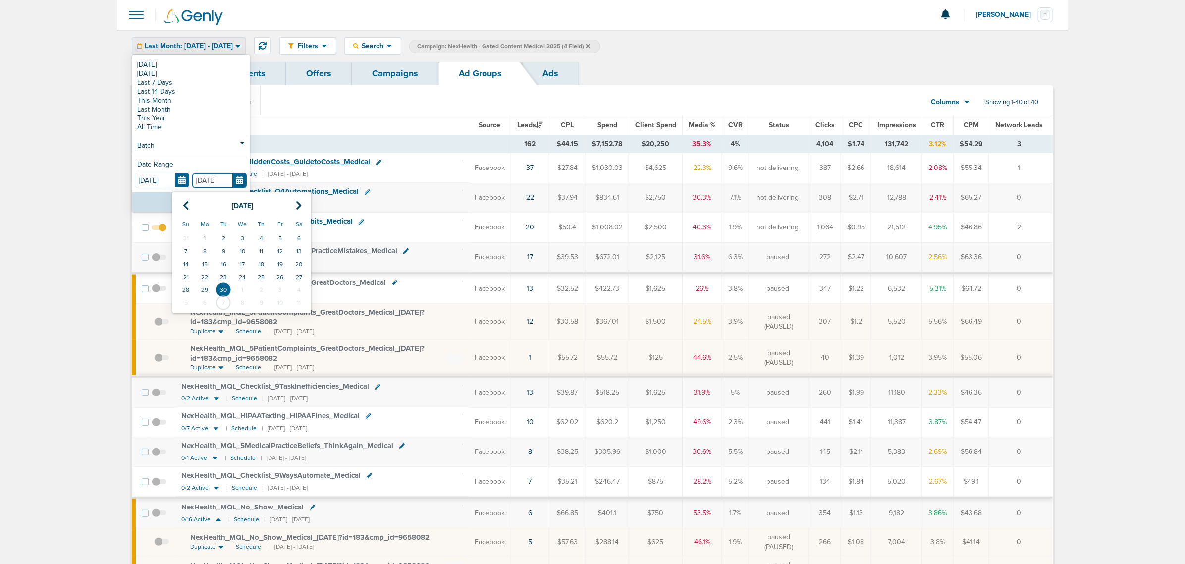
click at [233, 182] on input "[DATE]" at bounding box center [219, 180] width 55 height 15
click at [183, 204] on icon at bounding box center [186, 206] width 6 height 10
click at [184, 309] on td "31" at bounding box center [185, 302] width 19 height 13
type input "[DATE]"
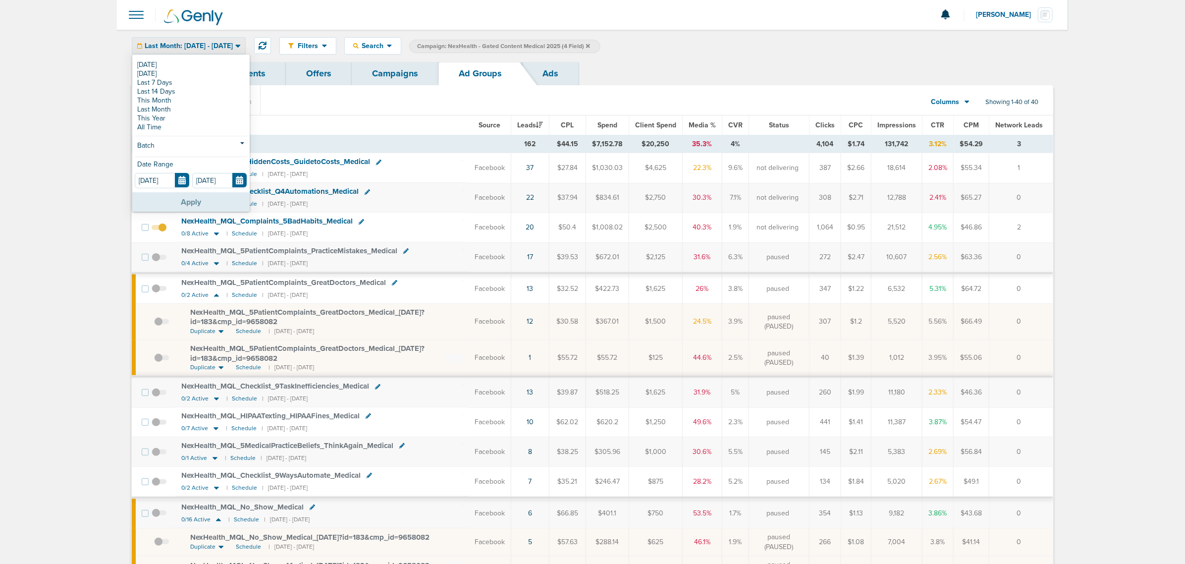
click at [199, 201] on button "Apply" at bounding box center [190, 201] width 117 height 19
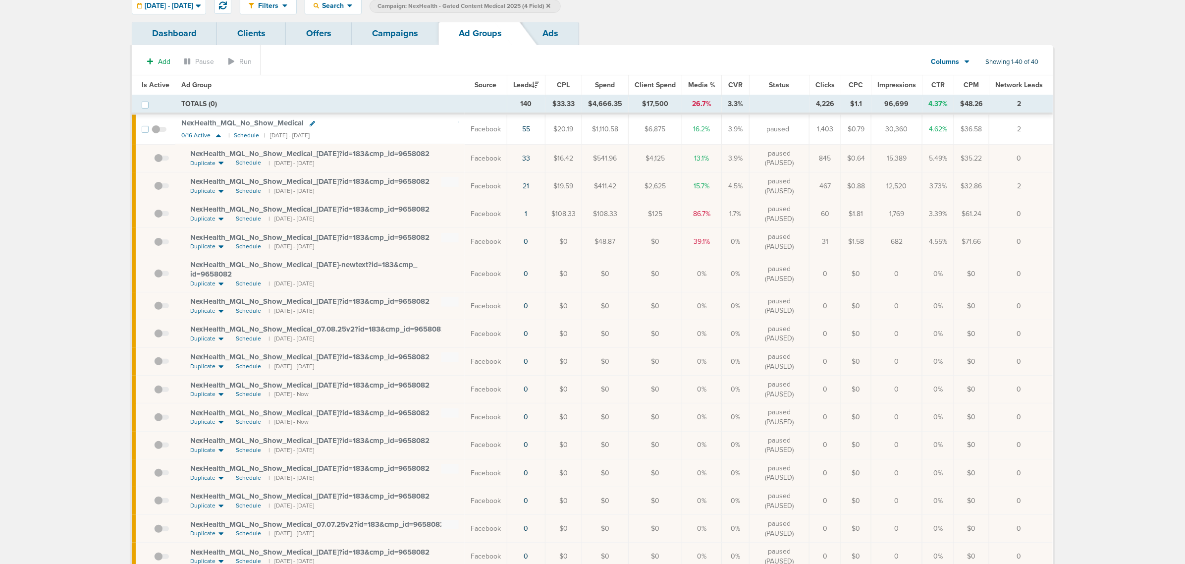
scroll to position [62, 0]
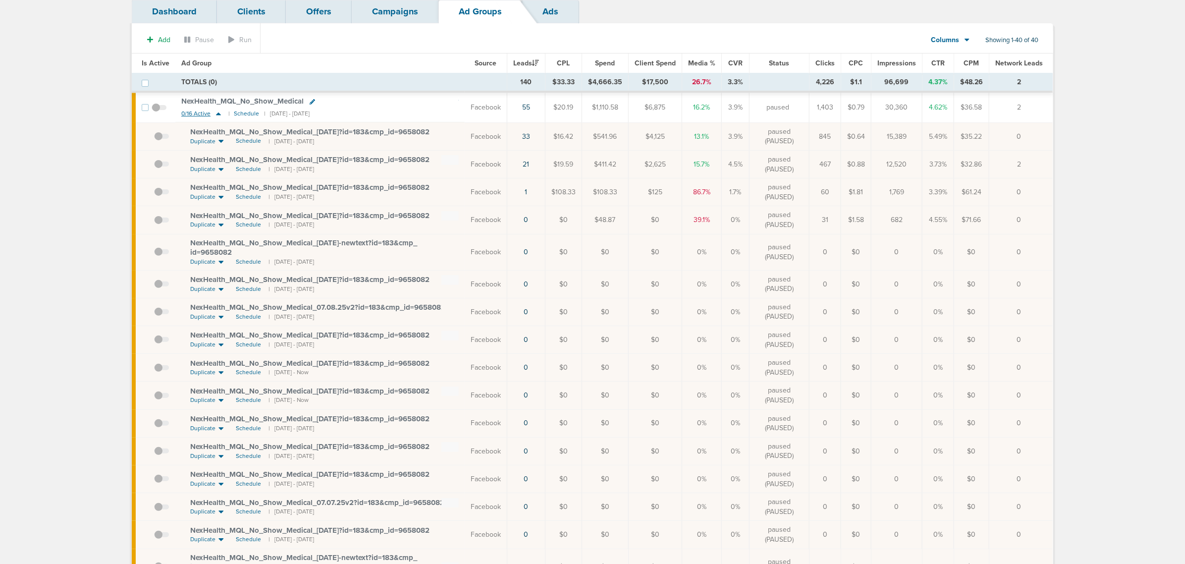
click at [216, 115] on icon at bounding box center [218, 113] width 5 height 3
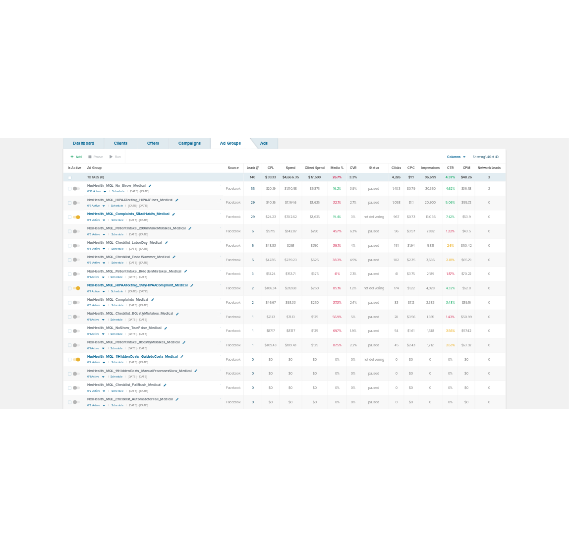
scroll to position [0, 0]
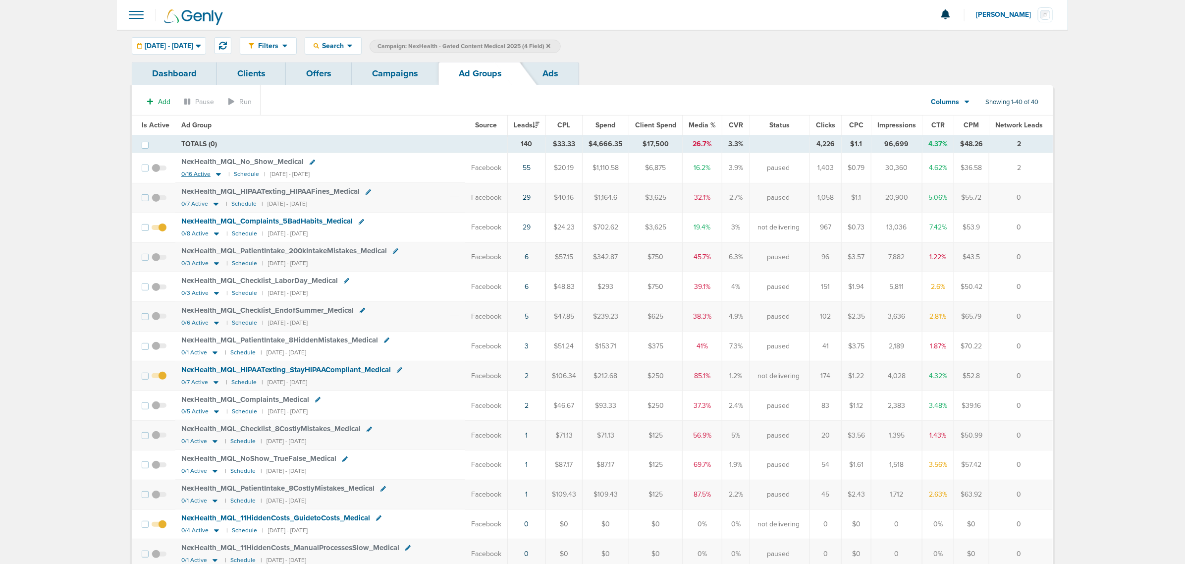
click at [216, 175] on icon at bounding box center [219, 174] width 10 height 8
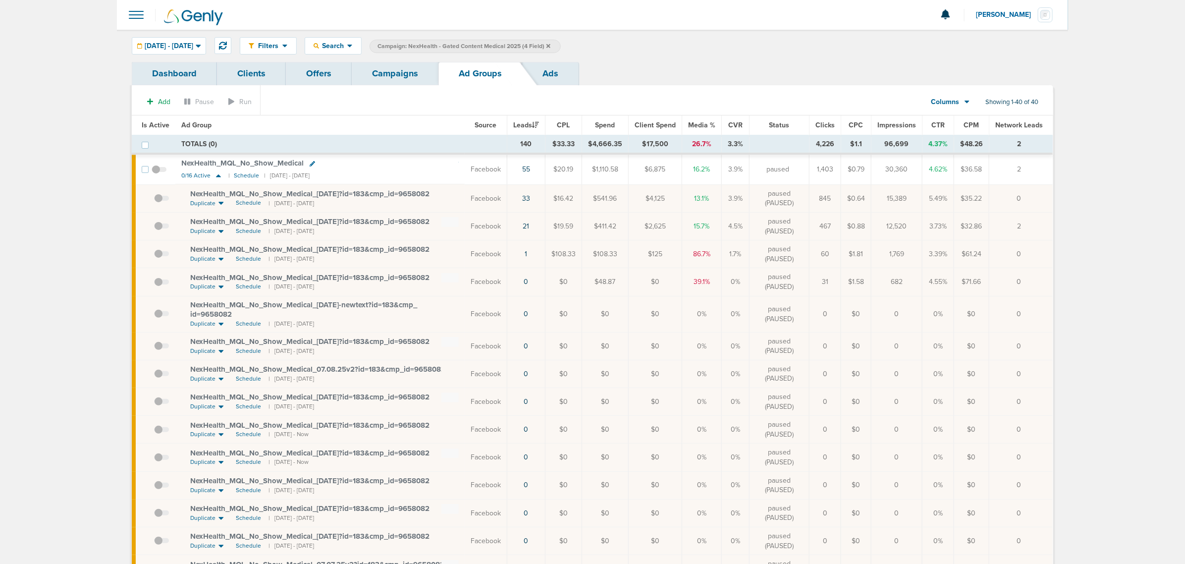
click at [340, 195] on span "NexHealth_ MQL_ No_ Show_ Medical_ [DATE]?id=183&cmp_ id=9658082" at bounding box center [309, 193] width 239 height 9
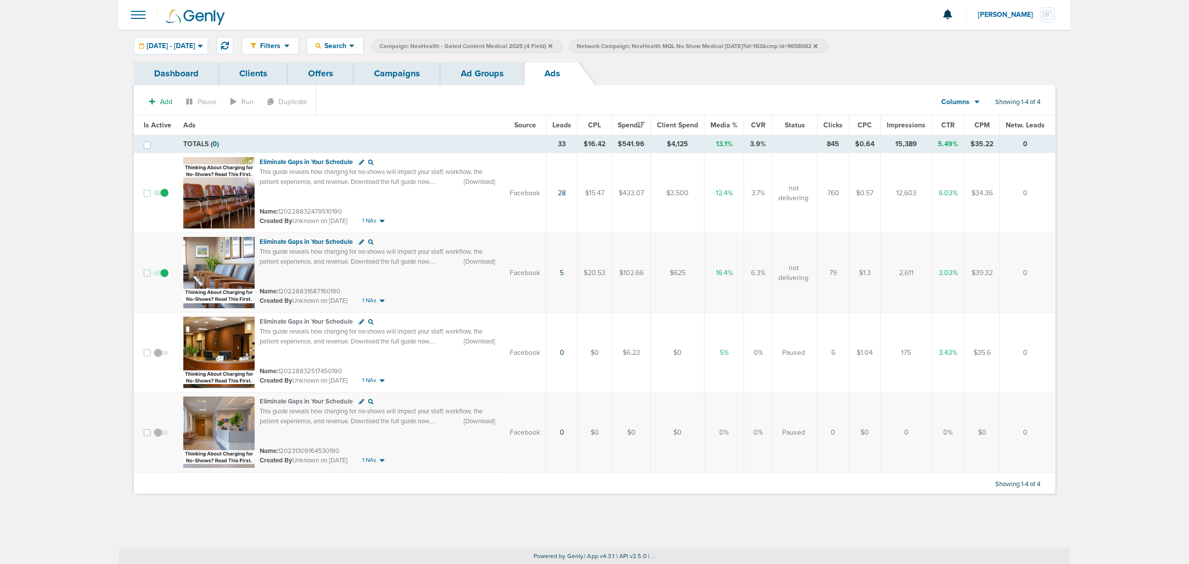
click at [477, 73] on link "Ad Groups" at bounding box center [483, 73] width 84 height 23
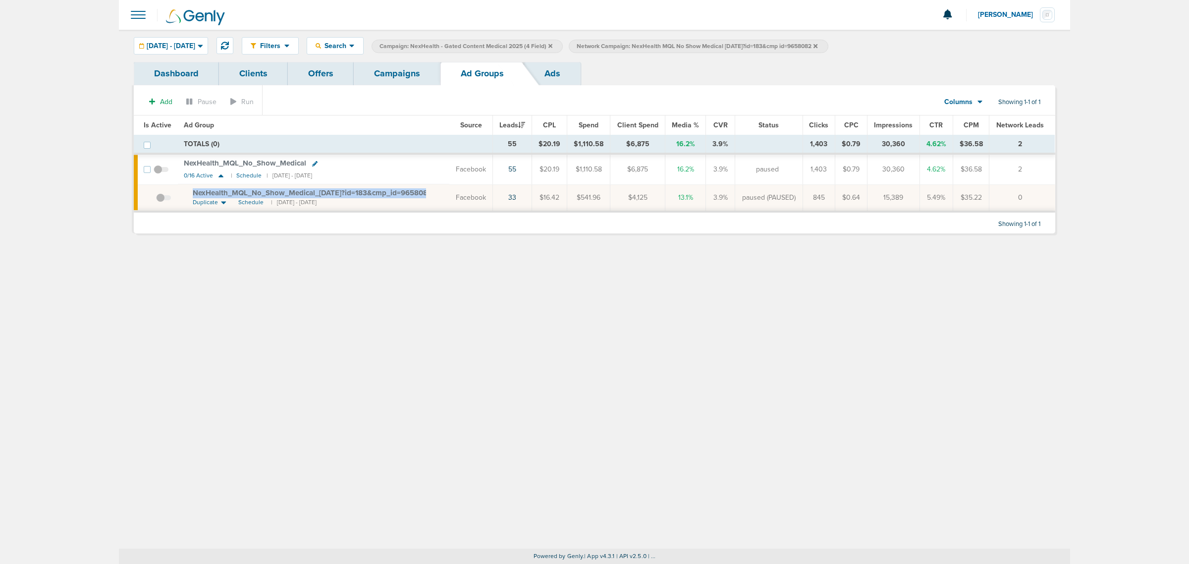
drag, startPoint x: 196, startPoint y: 192, endPoint x: 442, endPoint y: 191, distance: 246.3
click at [442, 191] on td "NexHealth_ MQL_ No_ Show_ Medical_ [DATE]?id=183&cmp_ id=9658082 Duplicate Sche…" at bounding box center [313, 197] width 271 height 27
copy td "NexHealth_ MQL_ No_ Show_ Medical_ [DATE]?id=183&cmp_ id=9658082"
click at [414, 71] on link "Campaigns" at bounding box center [397, 73] width 87 height 23
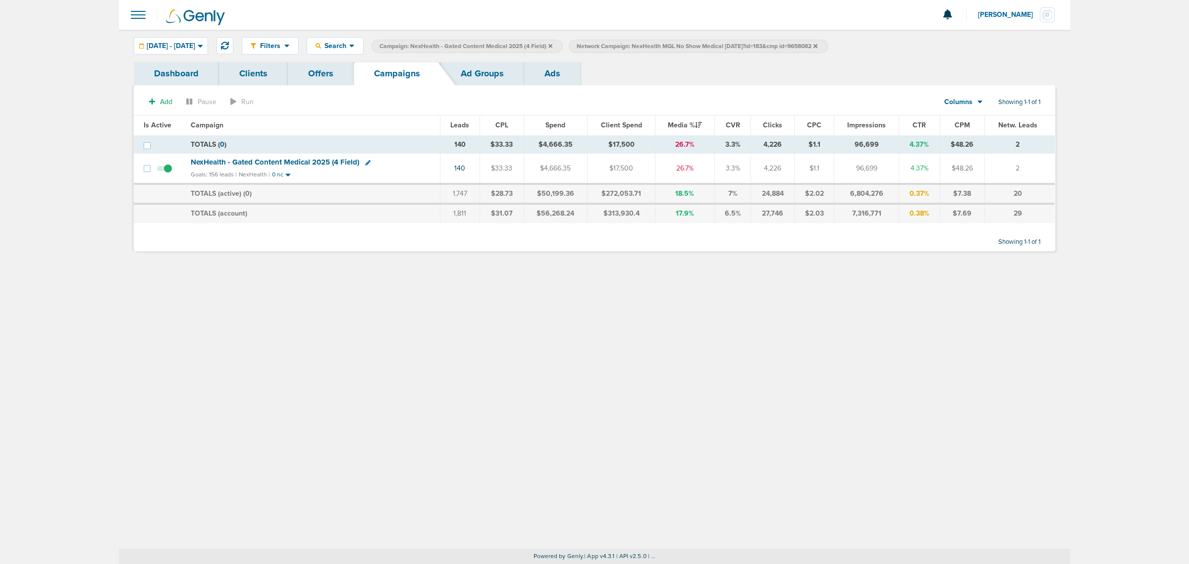
click at [552, 45] on icon at bounding box center [551, 46] width 4 height 4
click at [620, 44] on icon at bounding box center [618, 46] width 4 height 4
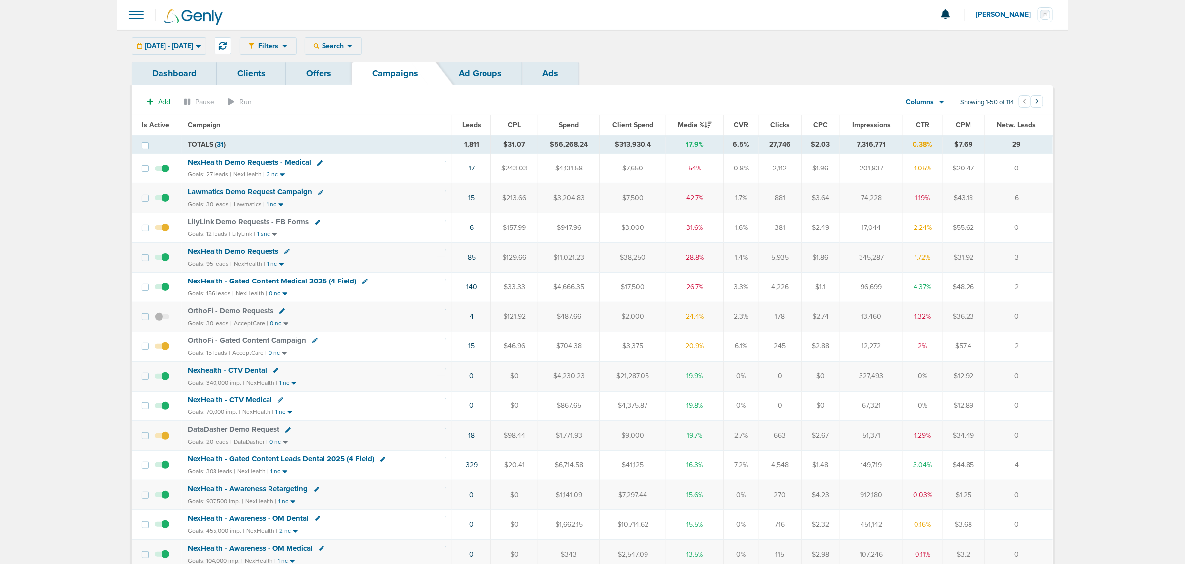
click at [194, 41] on div "[DATE] - [DATE] [DATE] [DATE] Last 7 Days Last 14 Days This Month Last Month Th…" at bounding box center [169, 45] width 74 height 17
click at [211, 55] on div "Filters Active Only Settings Status Active Inactive Objectives MQL SQL Traffic …" at bounding box center [592, 46] width 951 height 32
click at [201, 45] on icon at bounding box center [198, 46] width 5 height 3
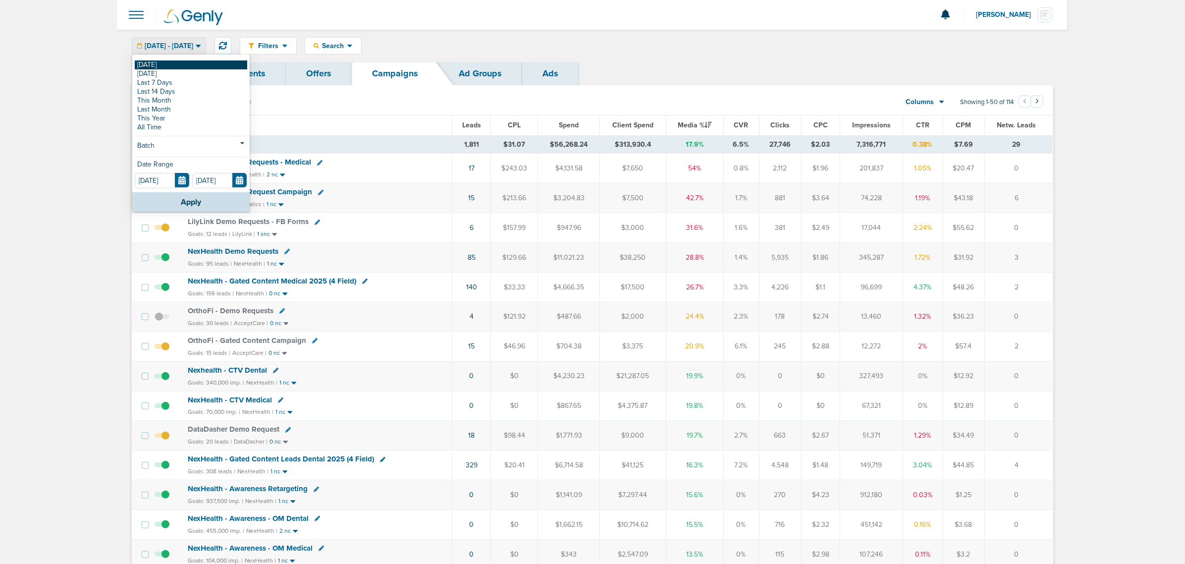
click at [149, 62] on link "[DATE]" at bounding box center [191, 64] width 112 height 9
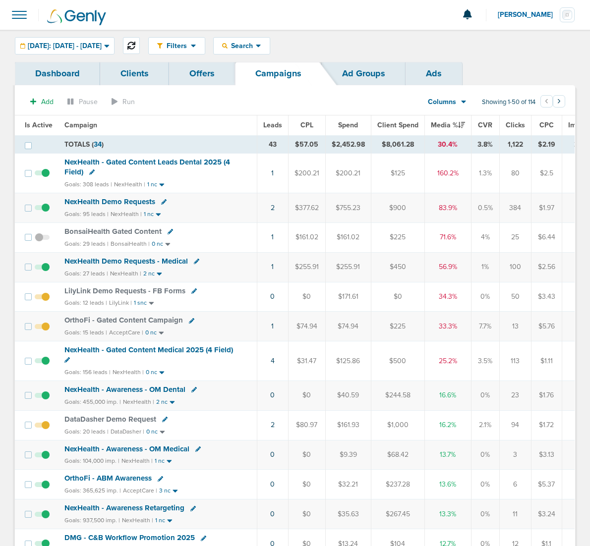
click at [135, 44] on icon at bounding box center [131, 46] width 8 height 8
click at [124, 161] on span "NexHealth - Gated Content Leads Dental 2025 (4 Field)" at bounding box center [146, 167] width 165 height 19
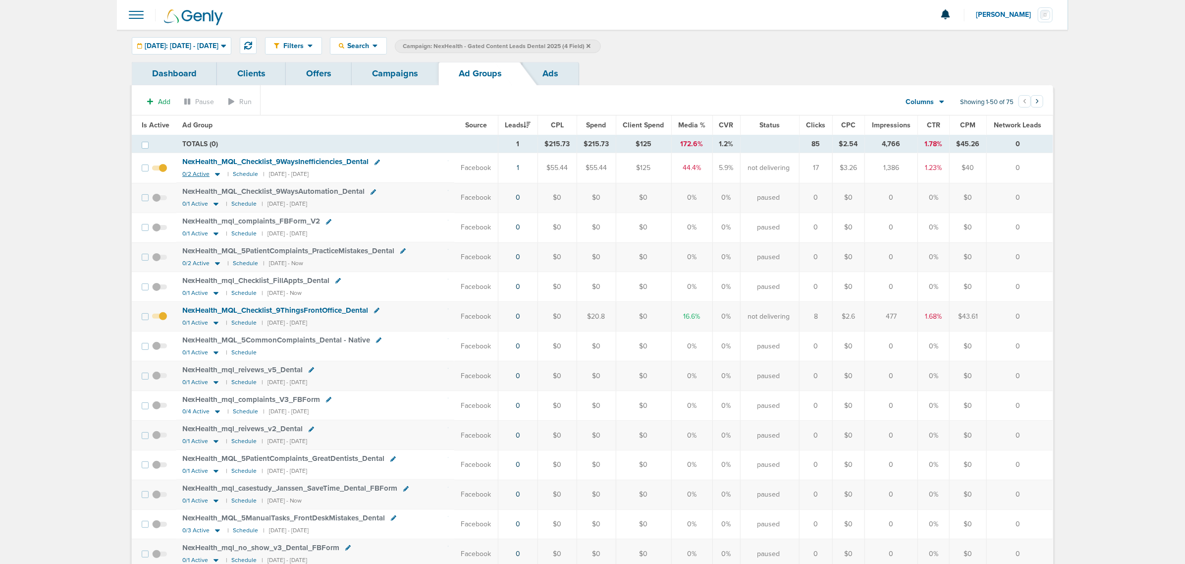
click at [215, 176] on icon at bounding box center [218, 174] width 10 height 8
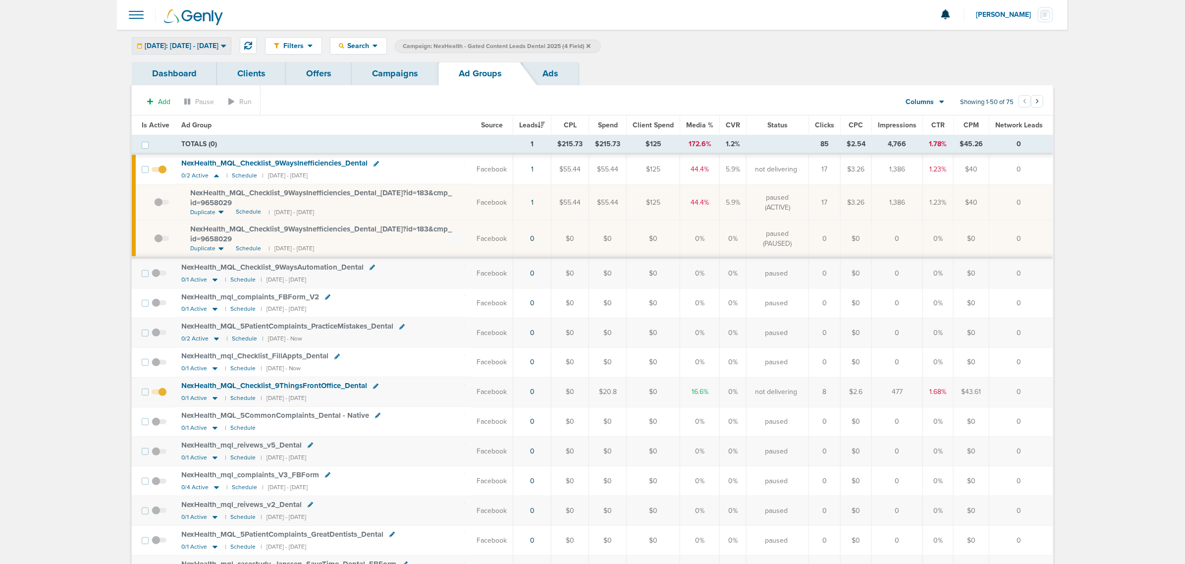
click at [204, 39] on div "[DATE]: [DATE] - [DATE]" at bounding box center [181, 46] width 99 height 16
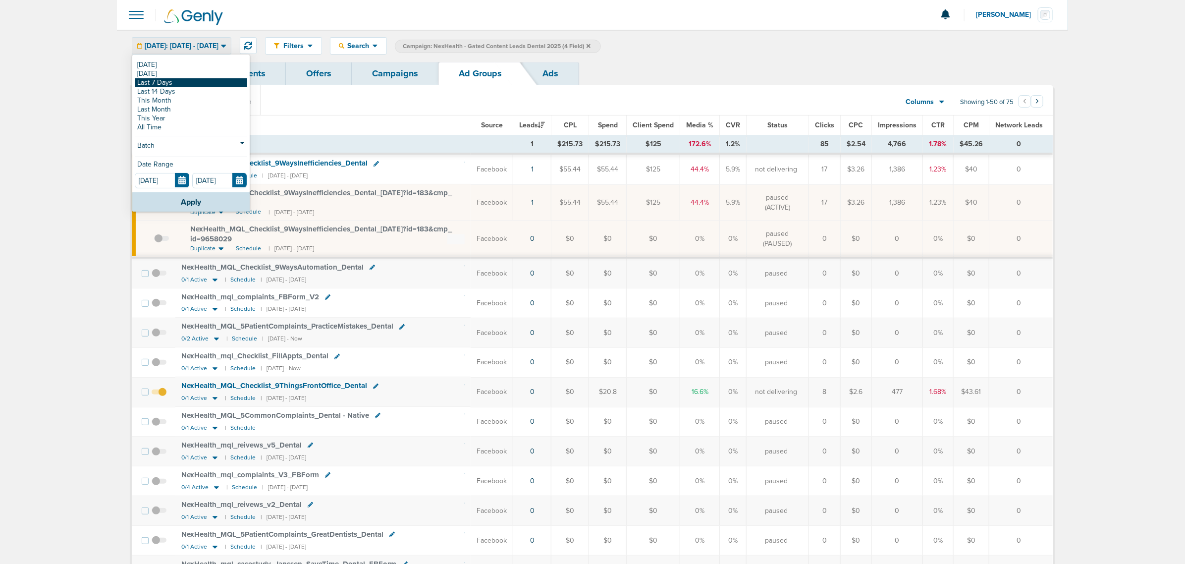
click at [187, 84] on link "Last 7 Days" at bounding box center [191, 82] width 112 height 9
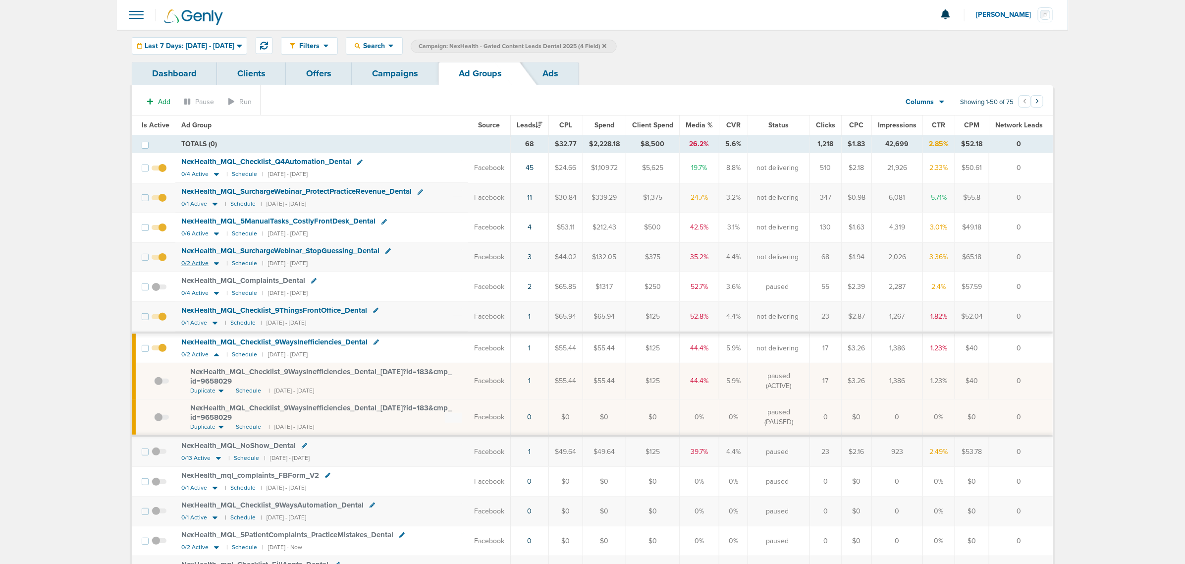
click at [216, 265] on icon at bounding box center [216, 263] width 5 height 3
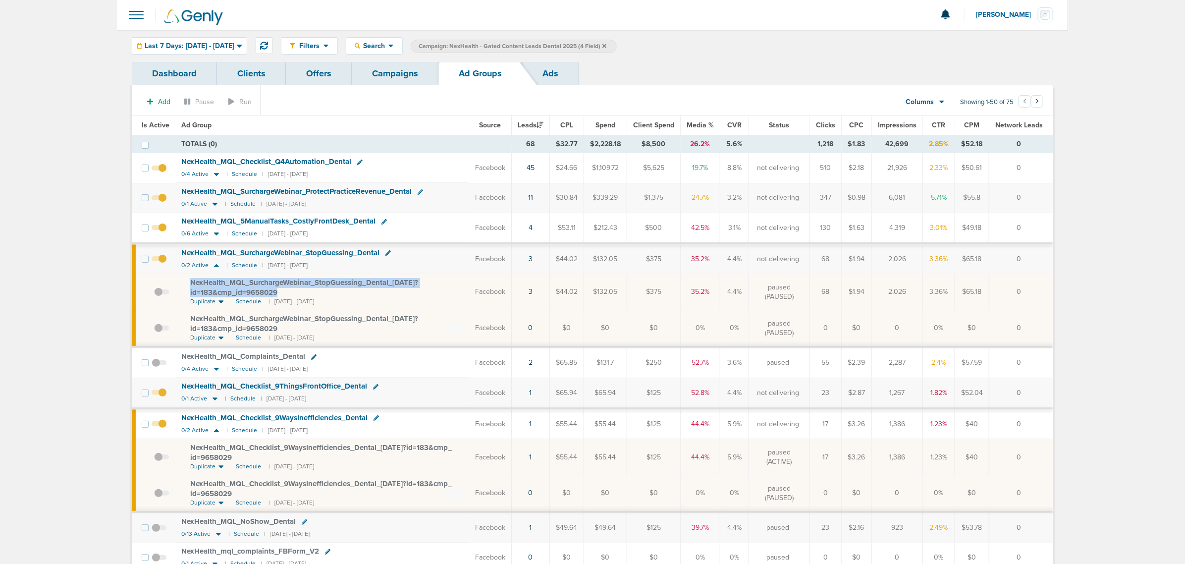
drag, startPoint x: 305, startPoint y: 295, endPoint x: 183, endPoint y: 285, distance: 121.8
click at [183, 285] on td "NexHealth_ MQL_ SurchargeWebinar_ StopGuessing_ Dental_ [DATE]?id=183&cmp_ id=9…" at bounding box center [322, 292] width 294 height 36
copy span "NexHealth_ MQL_ SurchargeWebinar_ StopGuessing_ Dental_ [DATE]?id=183&cmp_ id=9…"
click at [440, 286] on div "NexHealth_ MQL_ SurchargeWebinar_ StopGuessing_ Dental_ [DATE]?id=183&cmp_ id=9…" at bounding box center [326, 287] width 273 height 19
click at [215, 202] on icon at bounding box center [215, 204] width 10 height 8
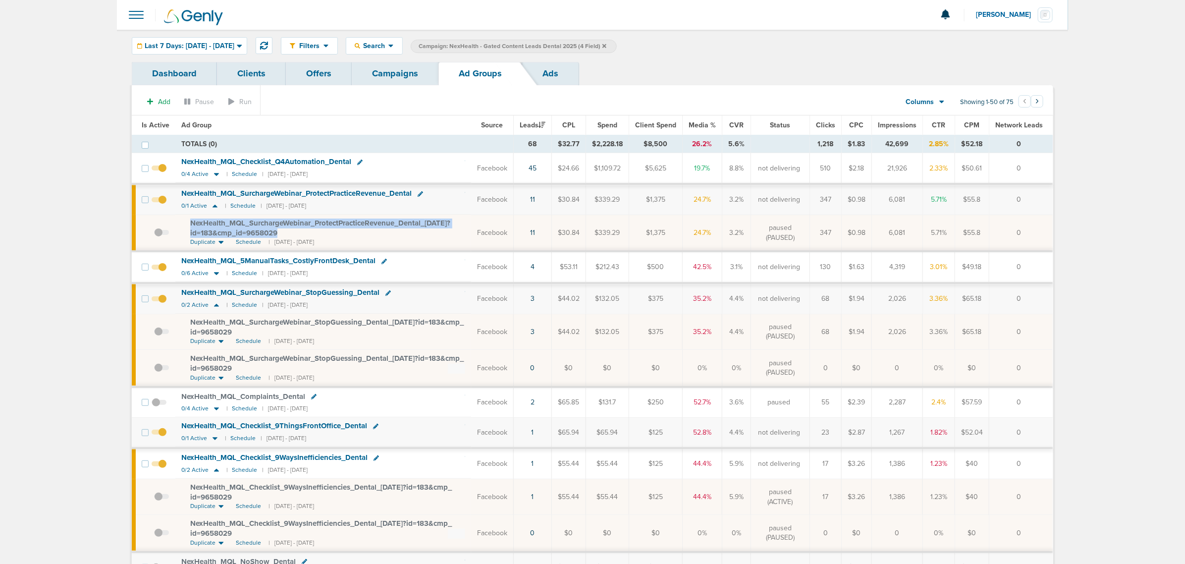
drag, startPoint x: 275, startPoint y: 232, endPoint x: 183, endPoint y: 225, distance: 92.4
click at [183, 225] on td "NexHealth_ MQL_ SurchargeWebinar_ ProtectPracticeRevenue_ Dental_ [DATE]?id=183…" at bounding box center [323, 233] width 296 height 37
copy span "NexHealth_ MQL_ SurchargeWebinar_ ProtectPracticeRevenue_ Dental_ [DATE]?id=183…"
click at [451, 114] on section "Add Pause Run Columns Media Stats Sales Performance Custom Showing 1-50 of 75 ‹…" at bounding box center [593, 104] width 922 height 23
click at [388, 48] on span "Search" at bounding box center [374, 46] width 28 height 8
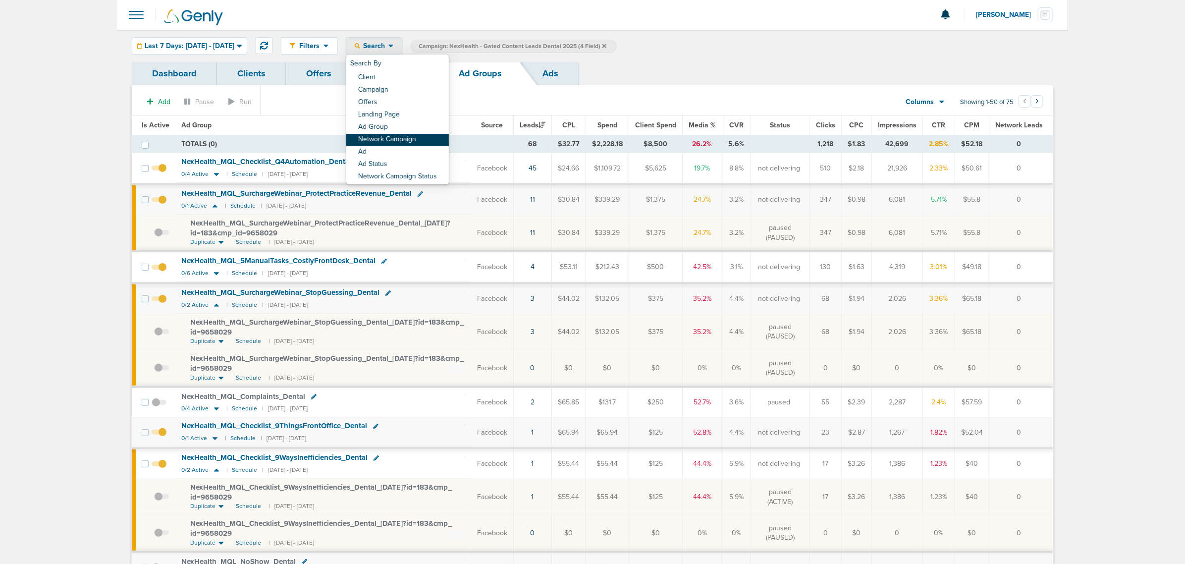
click at [445, 141] on link "Network Campaign" at bounding box center [397, 140] width 103 height 12
select select "netCmpName"
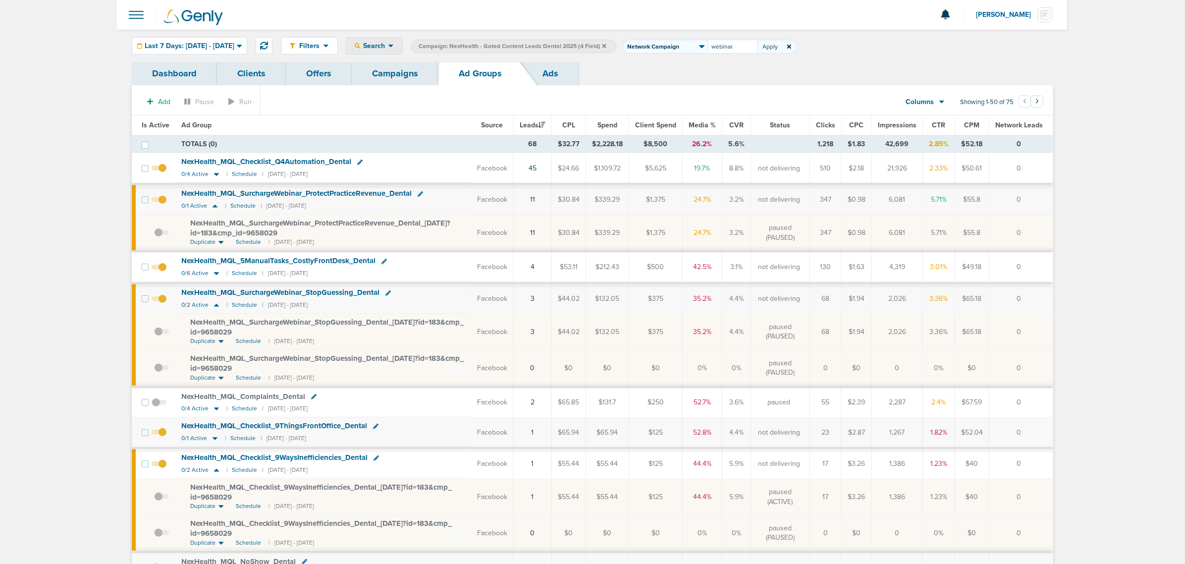
type input "webinar]"
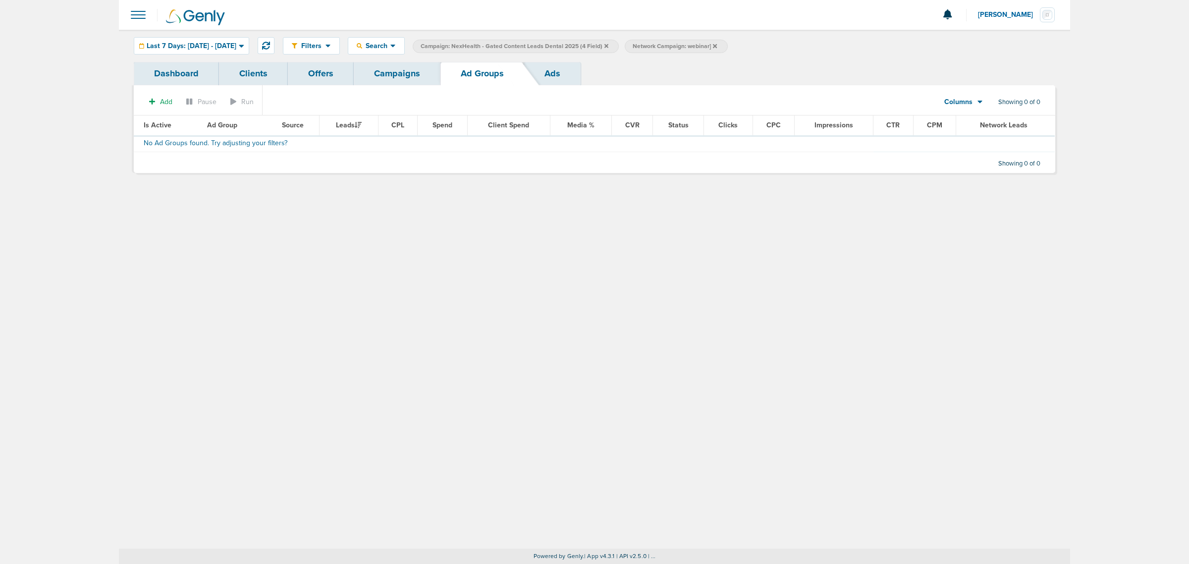
click at [687, 45] on span "Network Campaign: webinar]" at bounding box center [675, 46] width 84 height 8
select select "netCmpName"
type input "webinar"
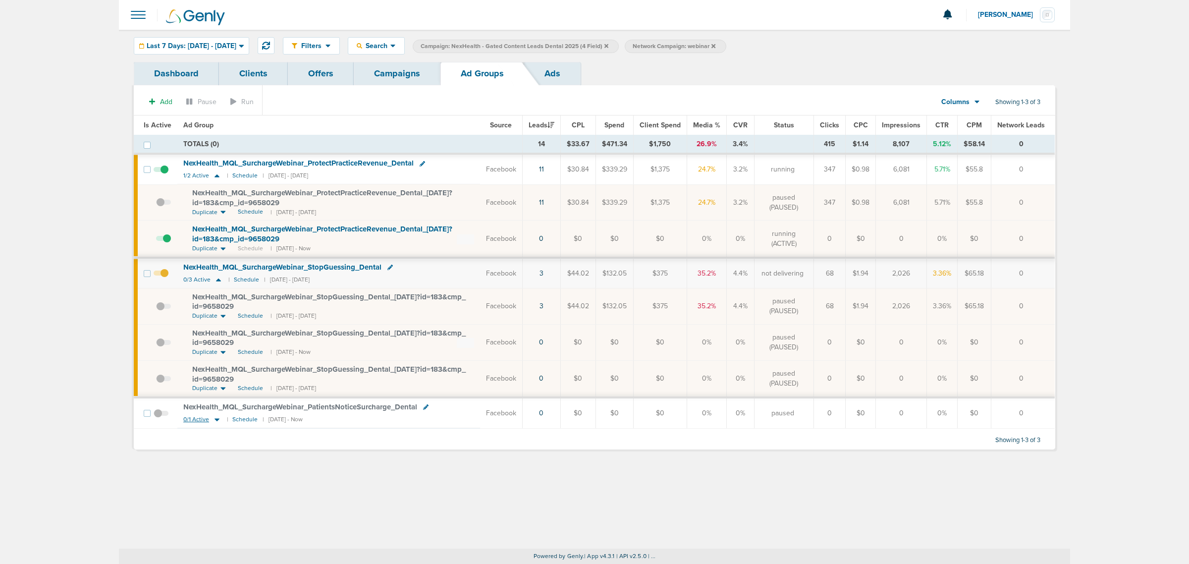
click at [217, 420] on icon at bounding box center [217, 419] width 5 height 3
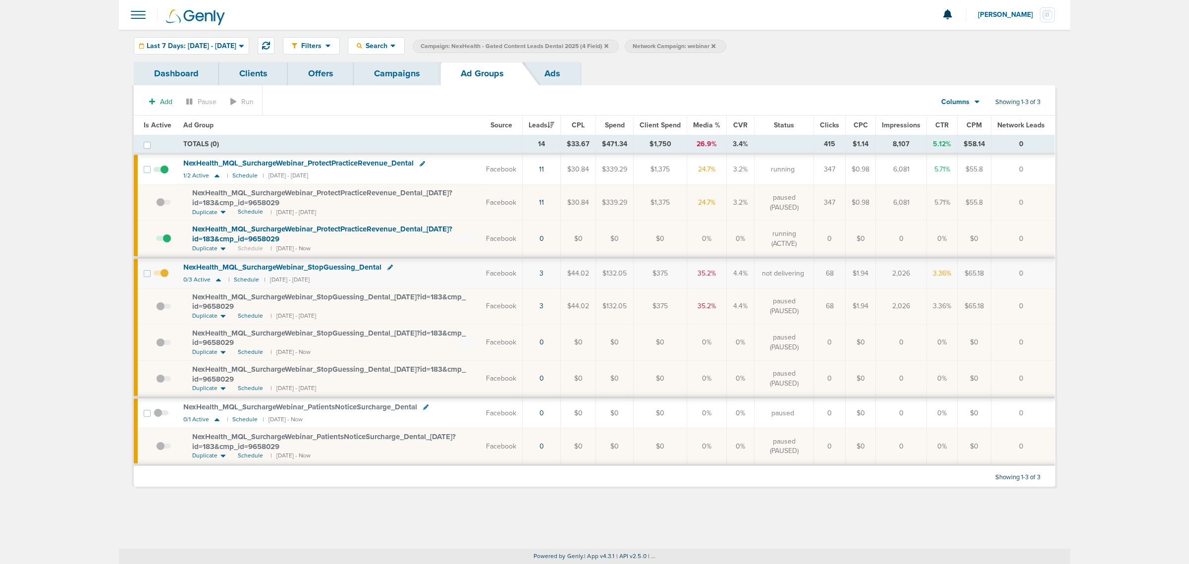
click at [244, 447] on span "NexHealth_ MQL_ SurchargeWebinar_ PatientsNoticeSurcharge_ Dental_ [DATE]?id=18…" at bounding box center [324, 441] width 264 height 19
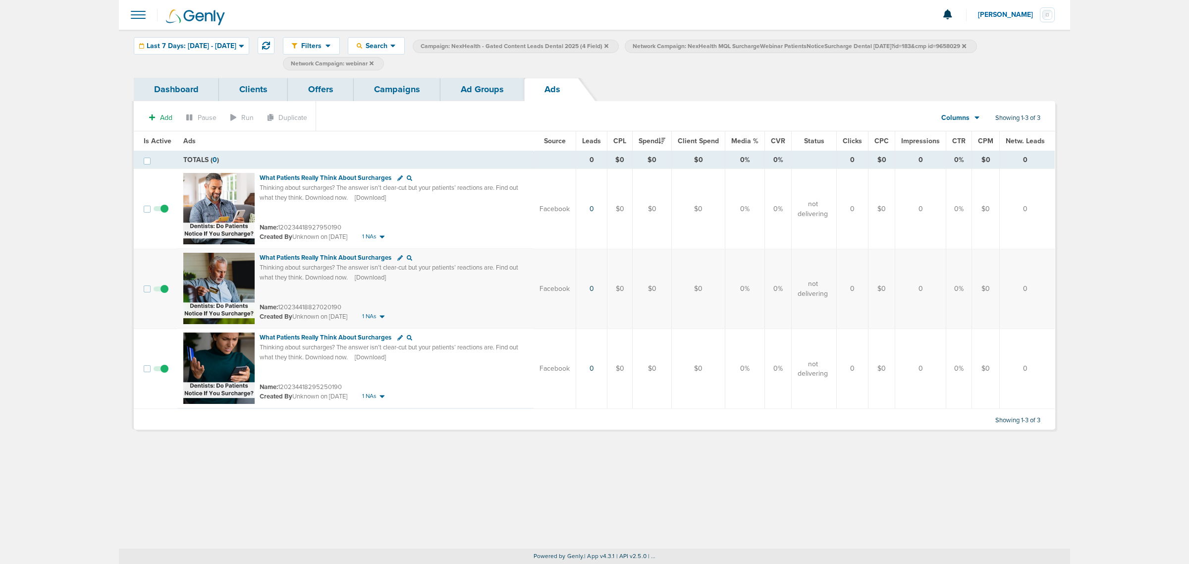
click at [479, 93] on link "Ad Groups" at bounding box center [483, 89] width 84 height 23
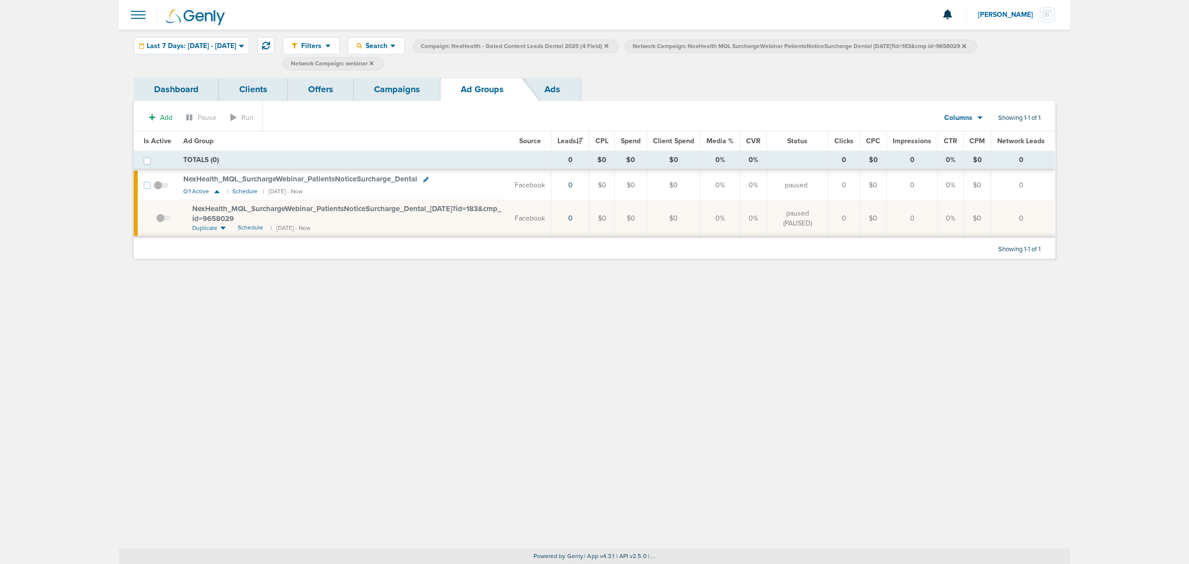
click at [447, 76] on div "Filters Active Only Settings Status Active Inactive Objectives MQL SQL Traffic …" at bounding box center [594, 54] width 951 height 48
click at [400, 81] on link "Campaigns" at bounding box center [397, 89] width 87 height 23
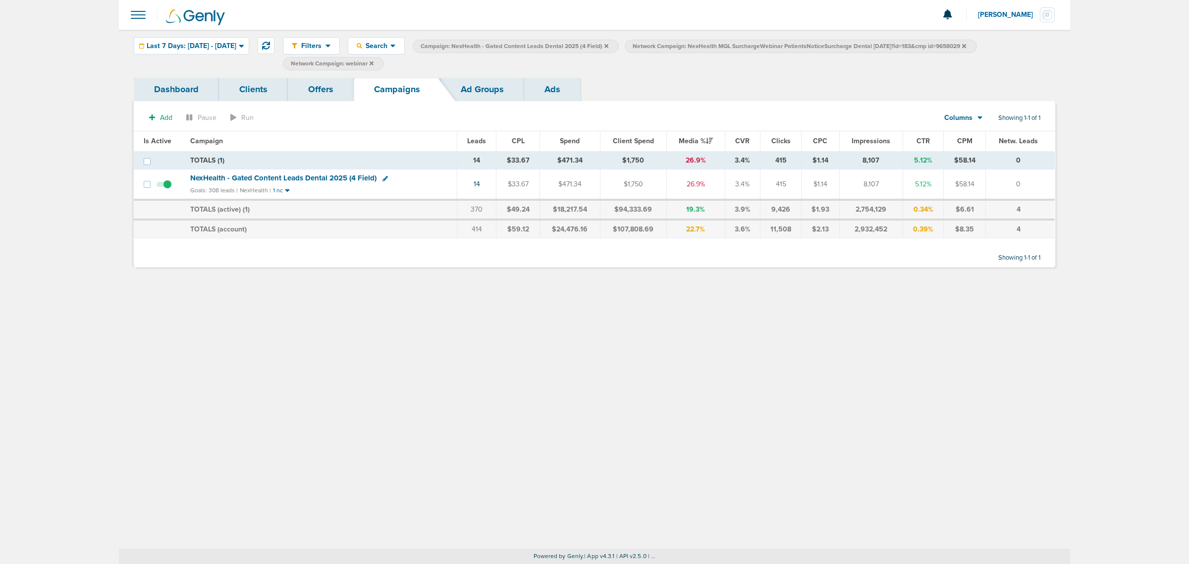
click at [374, 62] on icon at bounding box center [372, 63] width 4 height 6
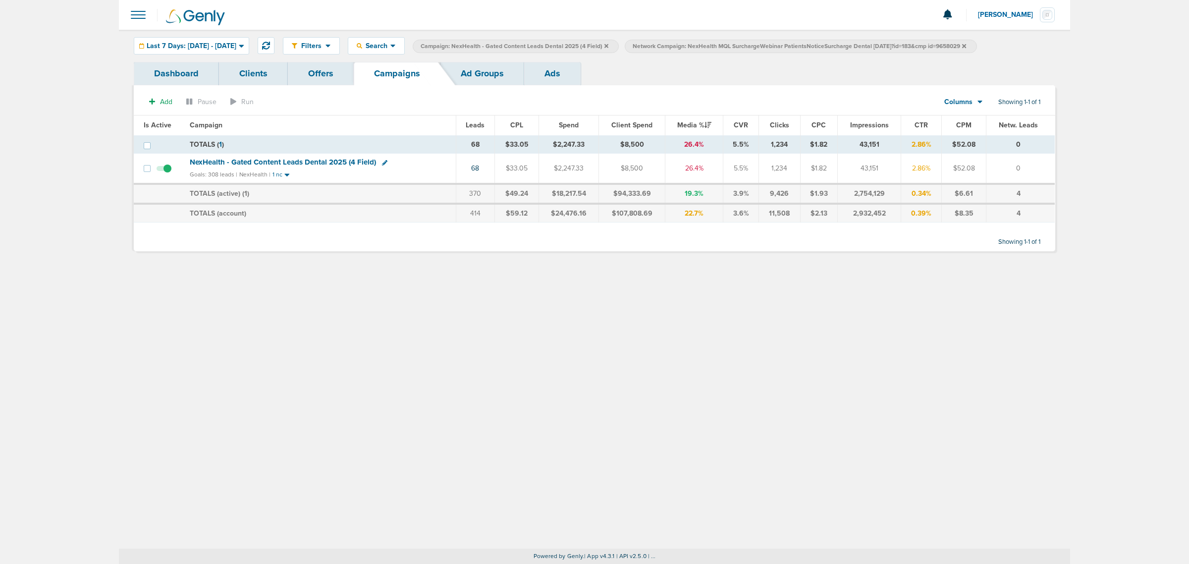
click at [608, 46] on icon at bounding box center [607, 46] width 4 height 4
click at [754, 47] on icon at bounding box center [752, 46] width 4 height 6
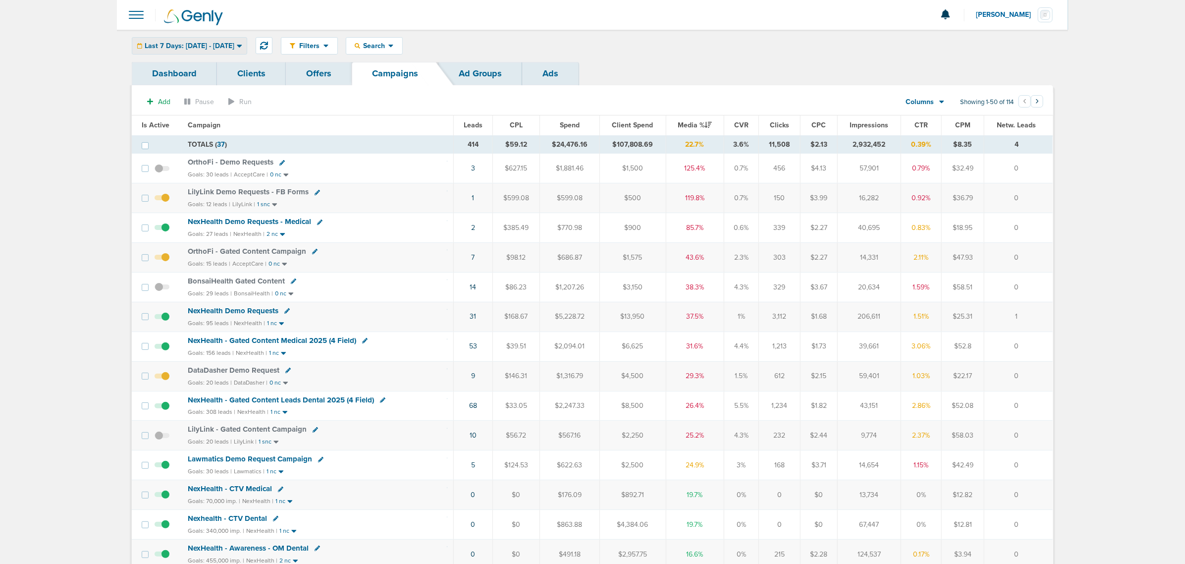
click at [209, 50] on div "Last 7 Days: [DATE] - [DATE]" at bounding box center [189, 46] width 114 height 16
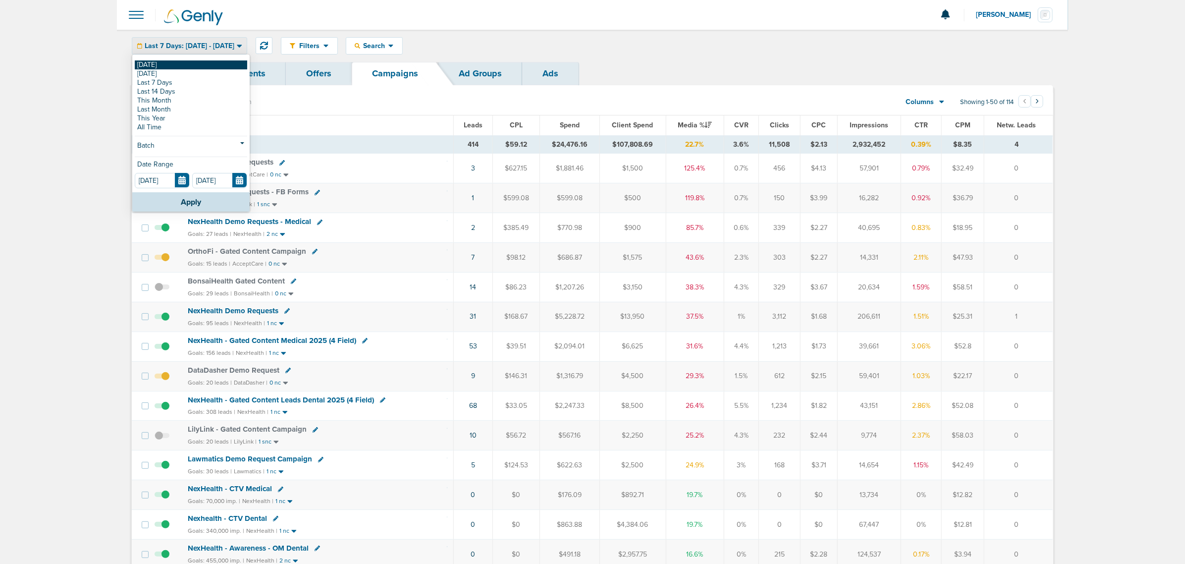
click at [182, 63] on link "[DATE]" at bounding box center [191, 64] width 112 height 9
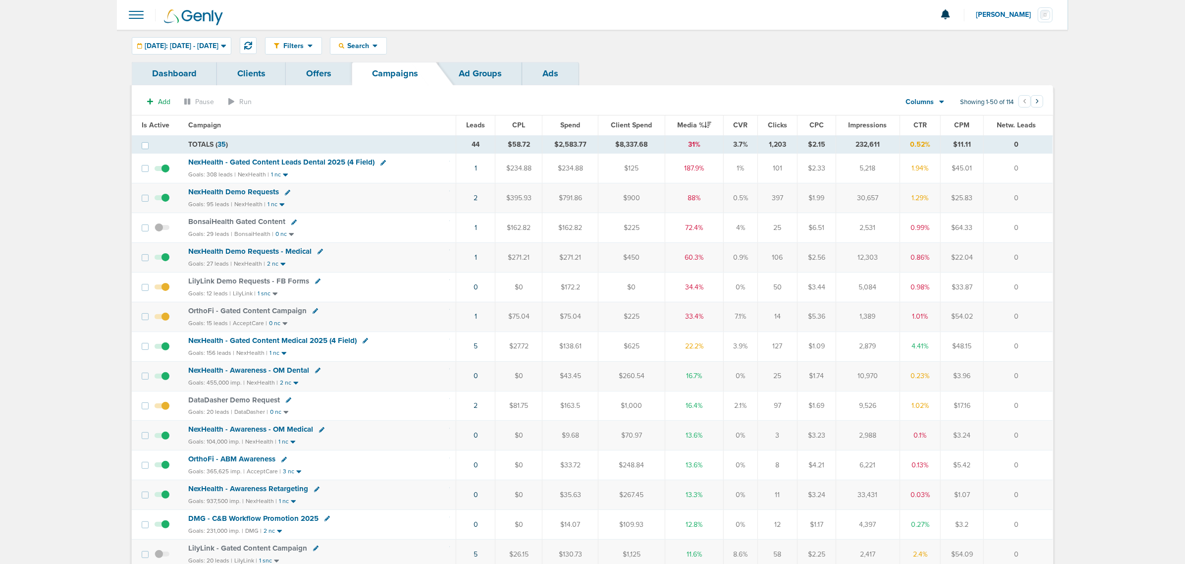
click at [305, 343] on span "NexHealth - Gated Content Medical 2025 (4 Field)" at bounding box center [272, 340] width 168 height 9
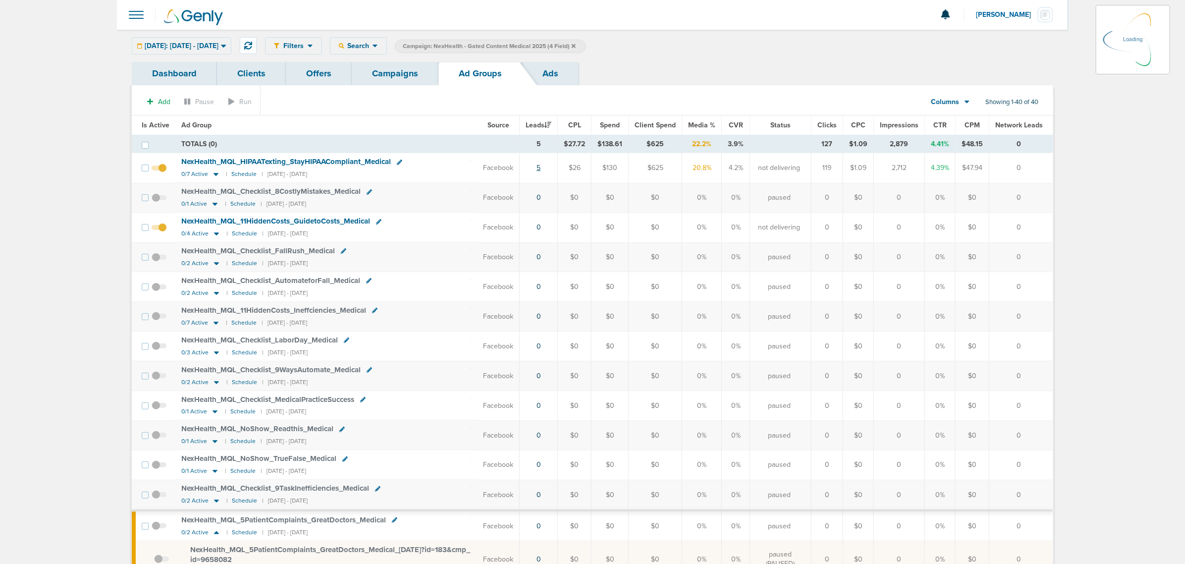
click at [541, 169] on link "5" at bounding box center [539, 168] width 4 height 8
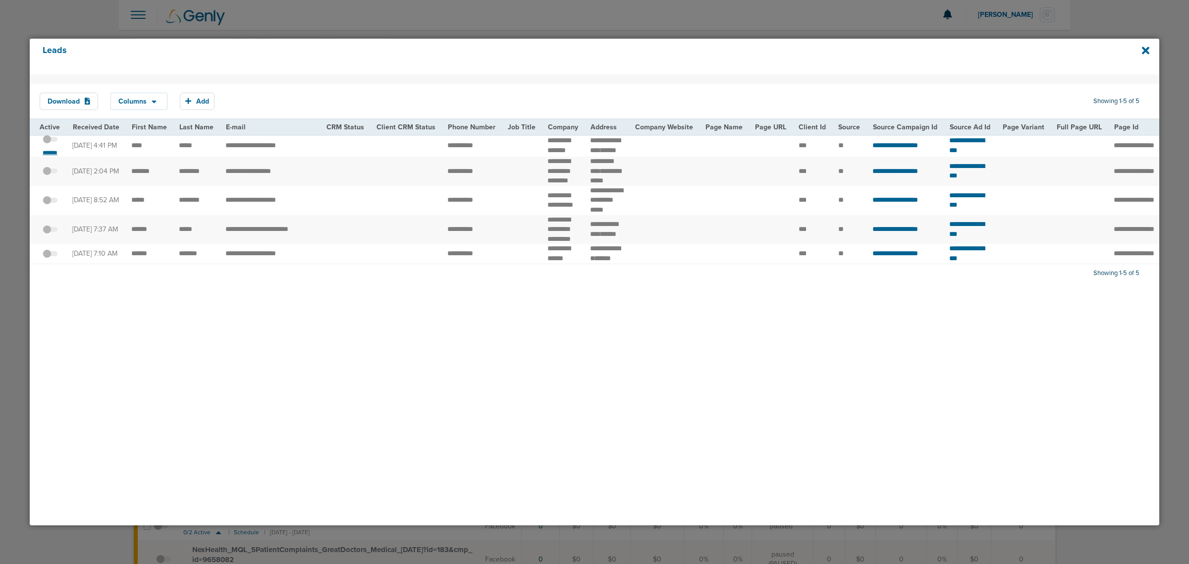
click at [44, 152] on div "*******" at bounding box center [50, 145] width 21 height 22
click at [45, 154] on small "*******" at bounding box center [50, 153] width 21 height 8
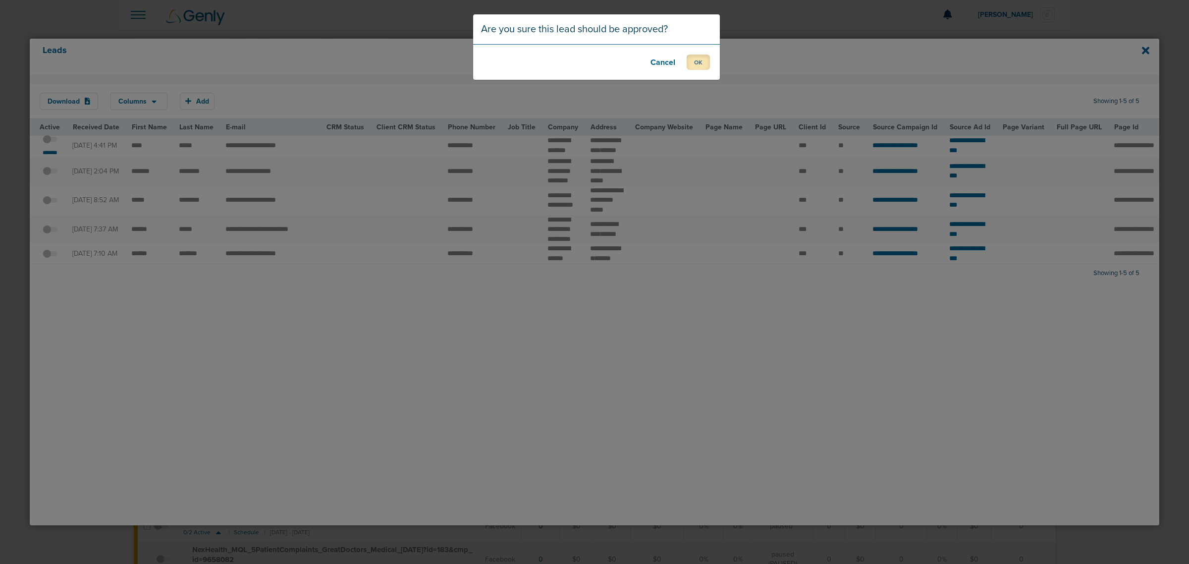
click at [695, 63] on button "OK" at bounding box center [698, 62] width 23 height 15
click at [696, 63] on button "OK" at bounding box center [698, 62] width 23 height 15
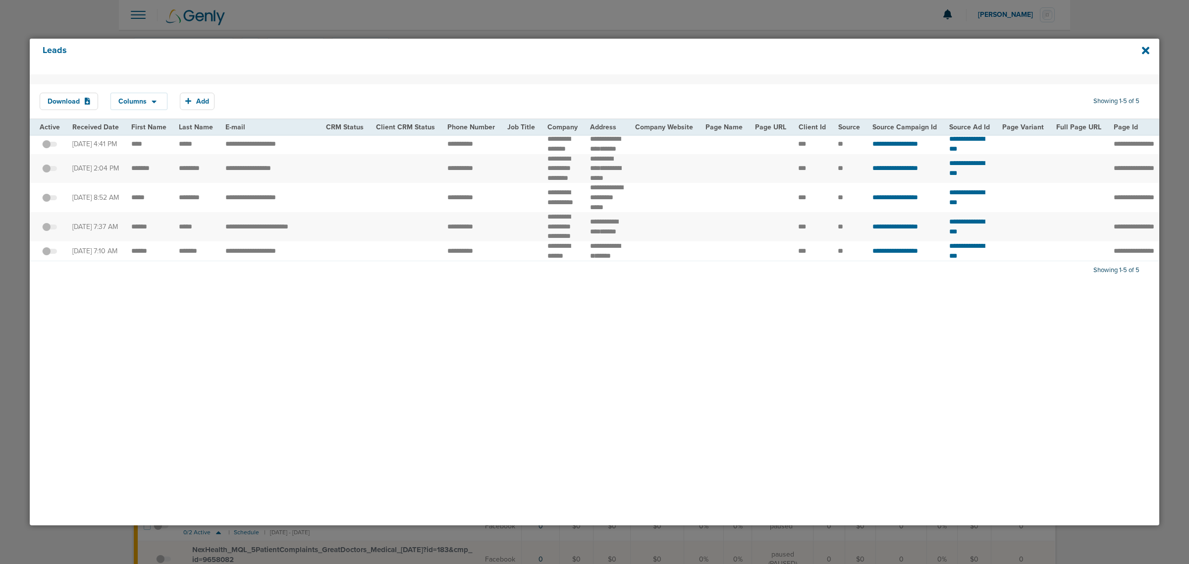
click at [1150, 48] on div "Leads" at bounding box center [595, 57] width 1130 height 36
click at [1142, 50] on icon at bounding box center [1145, 50] width 7 height 11
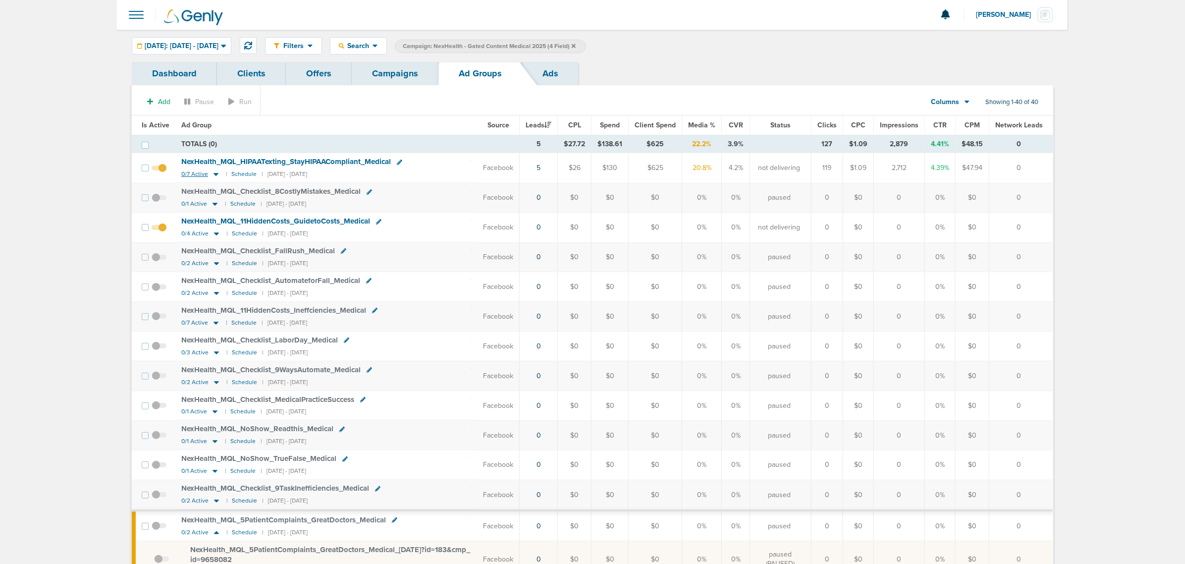
click at [217, 176] on icon at bounding box center [216, 174] width 10 height 8
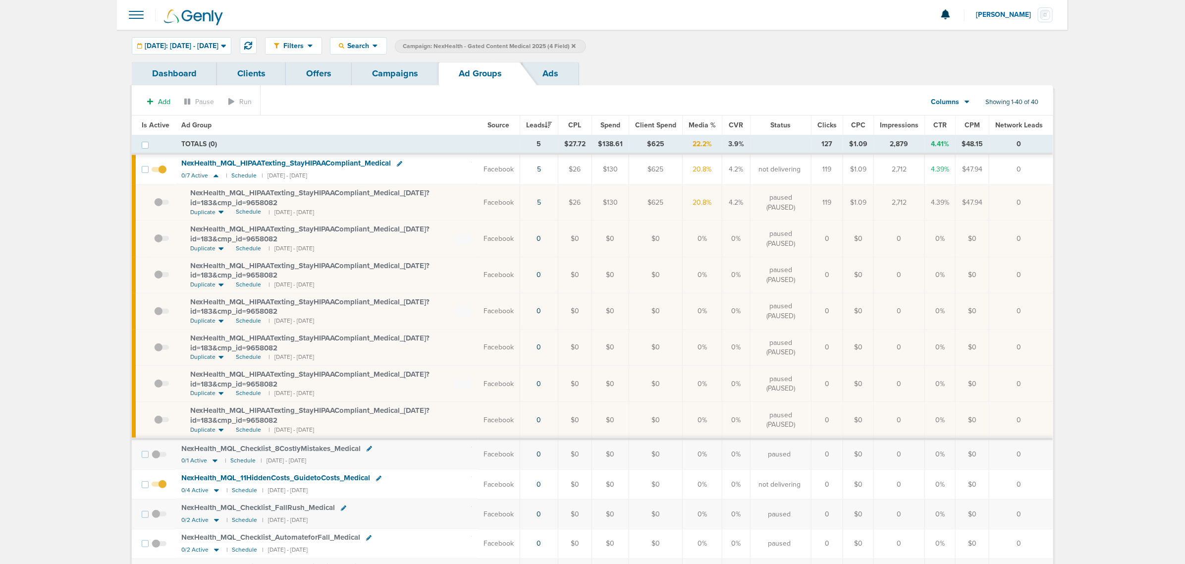
click at [160, 207] on span at bounding box center [161, 207] width 15 height 0
click at [154, 205] on input "checkbox" at bounding box center [154, 205] width 0 height 0
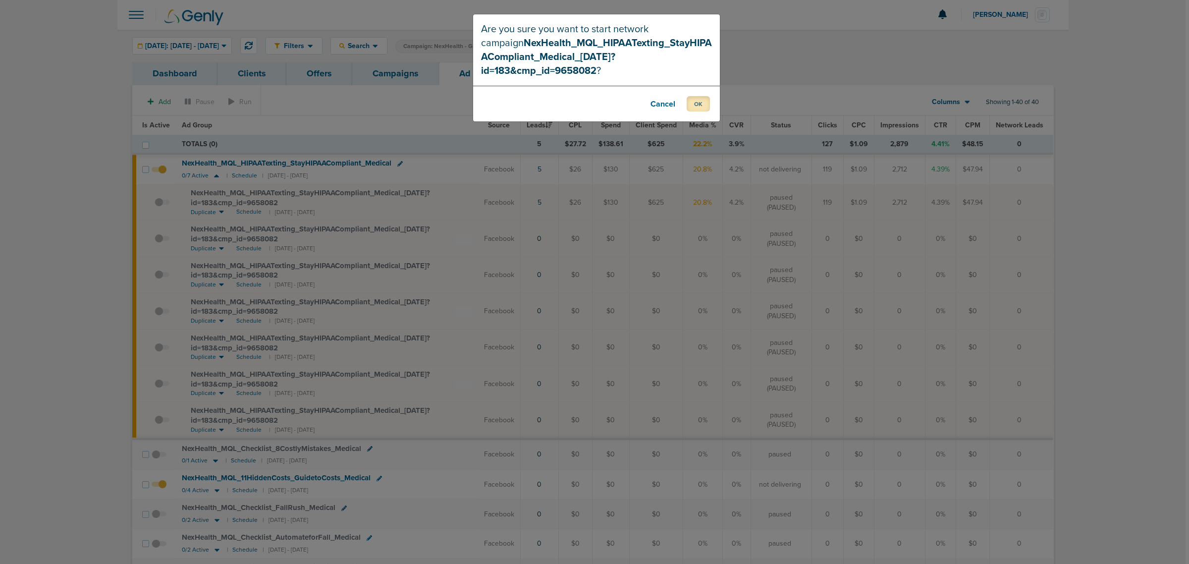
click at [695, 96] on button "OK" at bounding box center [698, 103] width 23 height 15
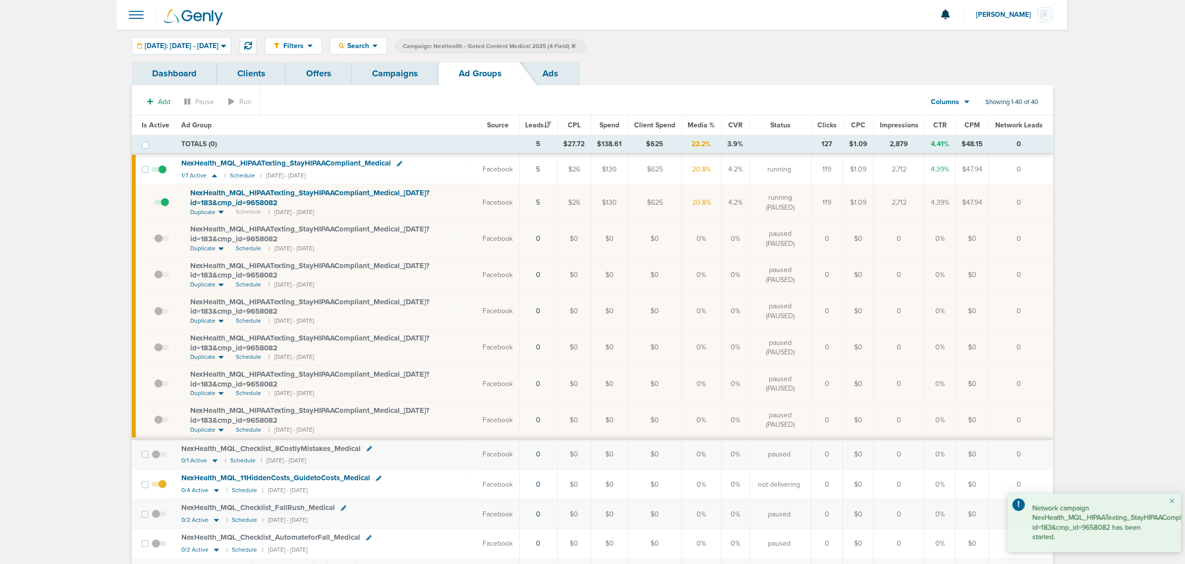
click at [159, 126] on span "Is Active" at bounding box center [156, 125] width 28 height 8
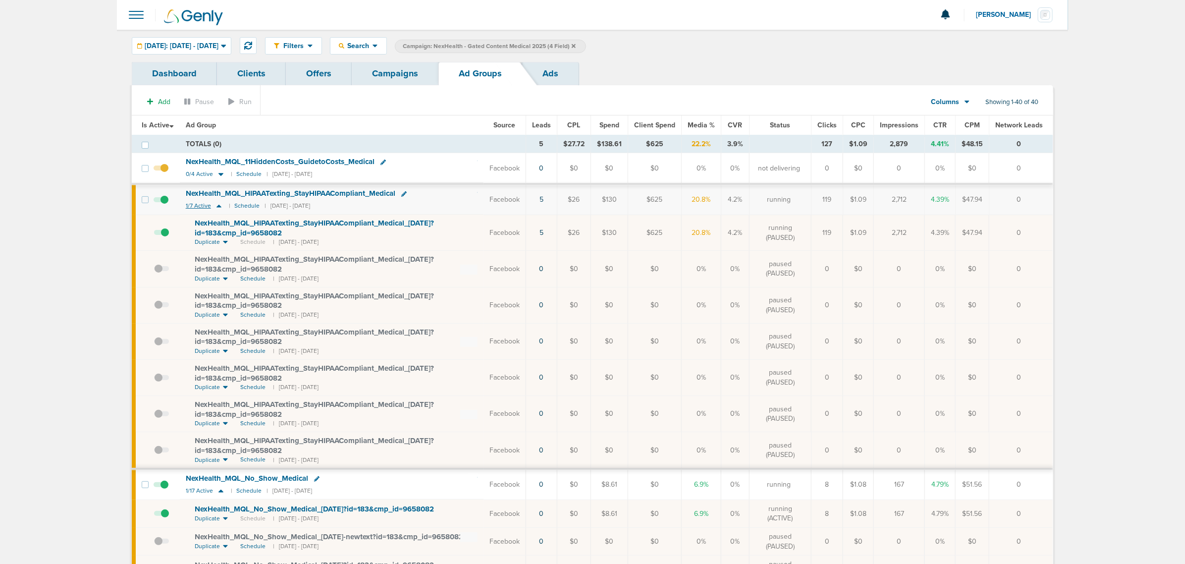
click at [220, 207] on icon at bounding box center [219, 206] width 5 height 3
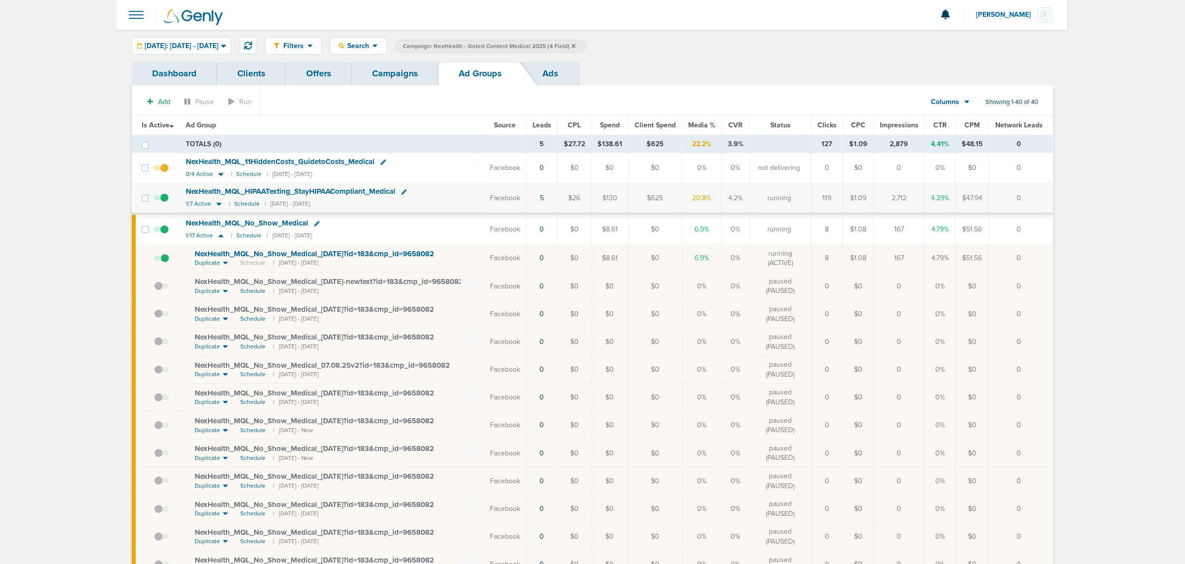
click at [408, 77] on link "Campaigns" at bounding box center [395, 73] width 87 height 23
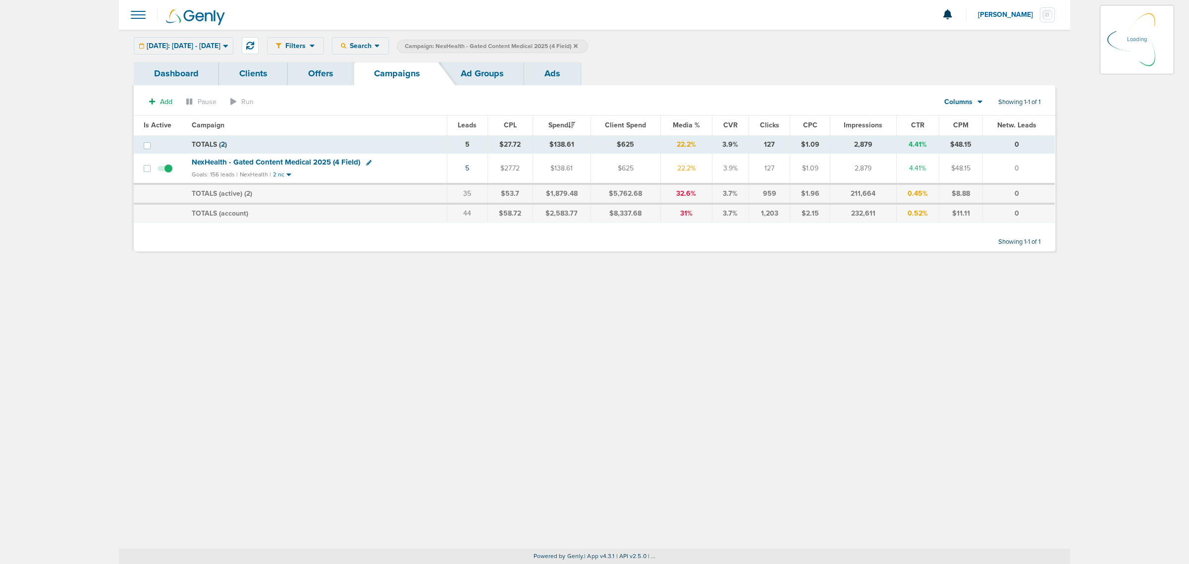
click at [578, 46] on icon at bounding box center [576, 46] width 4 height 6
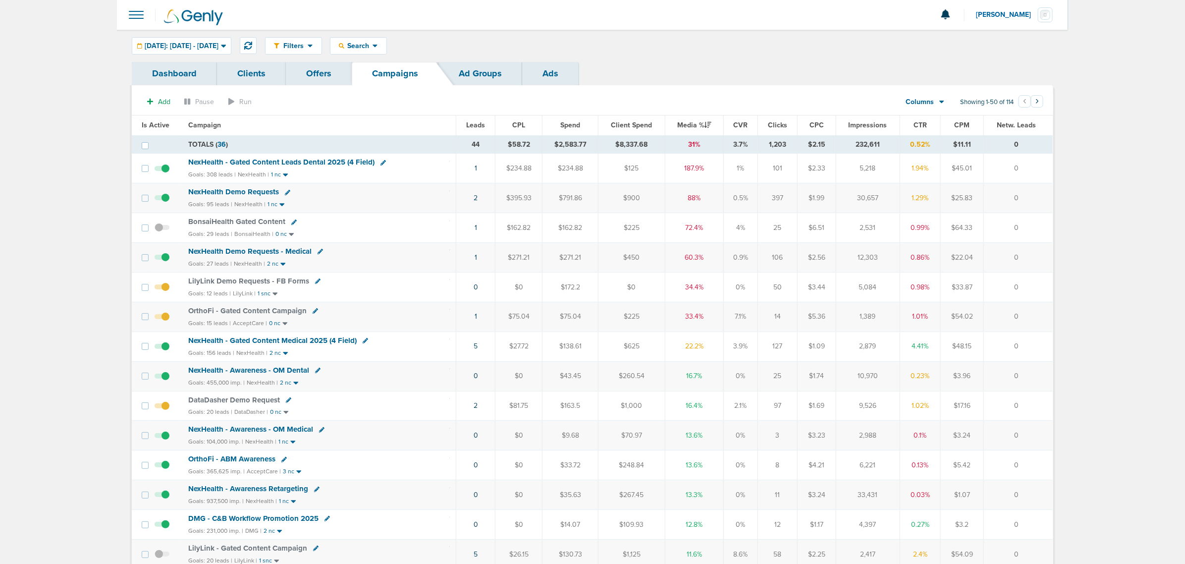
click at [345, 161] on span "NexHealth - Gated Content Leads Dental 2025 (4 Field)" at bounding box center [281, 162] width 186 height 9
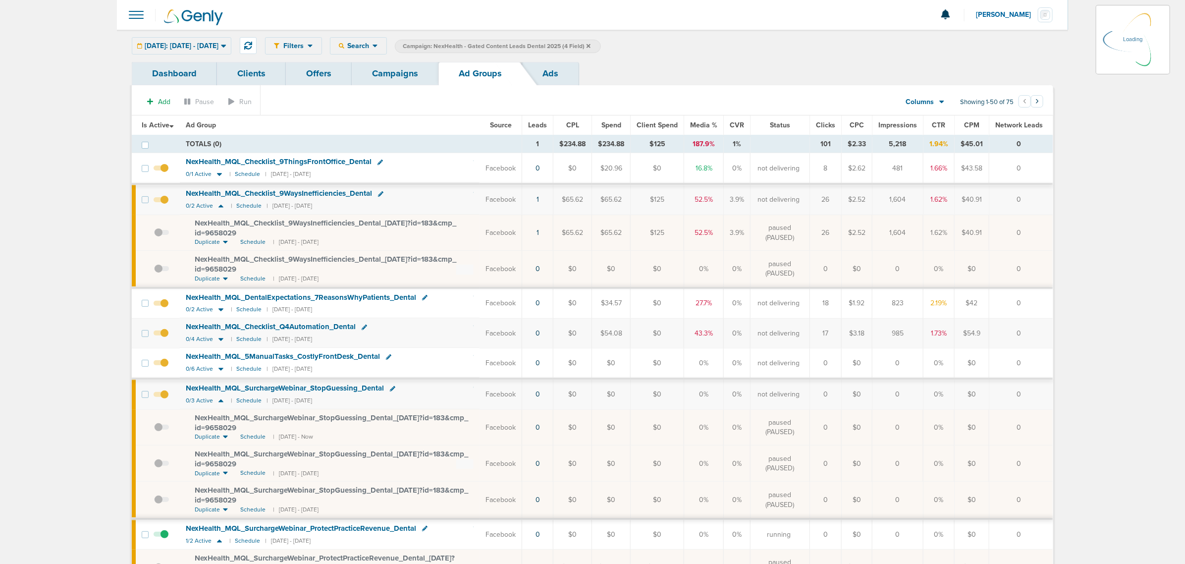
click at [704, 122] on span "Media %" at bounding box center [703, 125] width 27 height 8
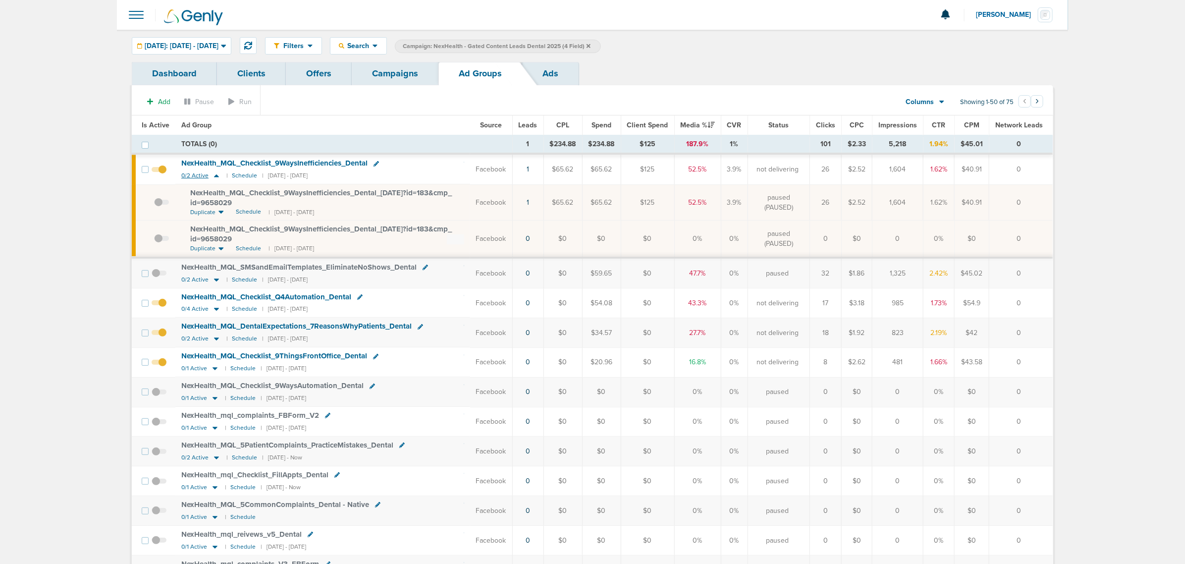
click at [216, 174] on icon at bounding box center [217, 175] width 10 height 8
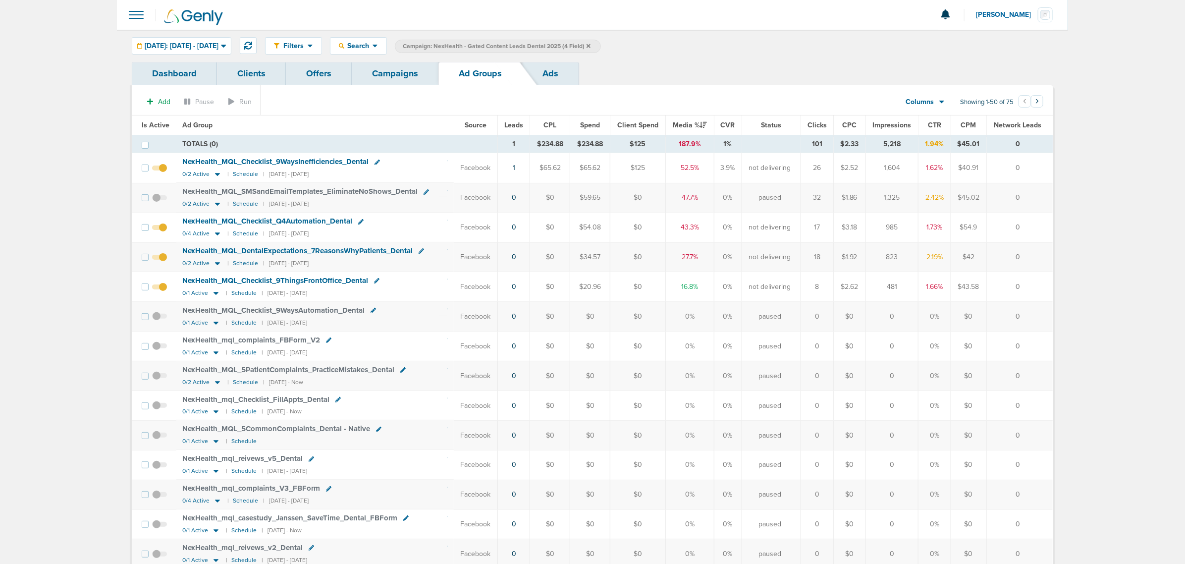
click at [385, 68] on link "Campaigns" at bounding box center [395, 73] width 87 height 23
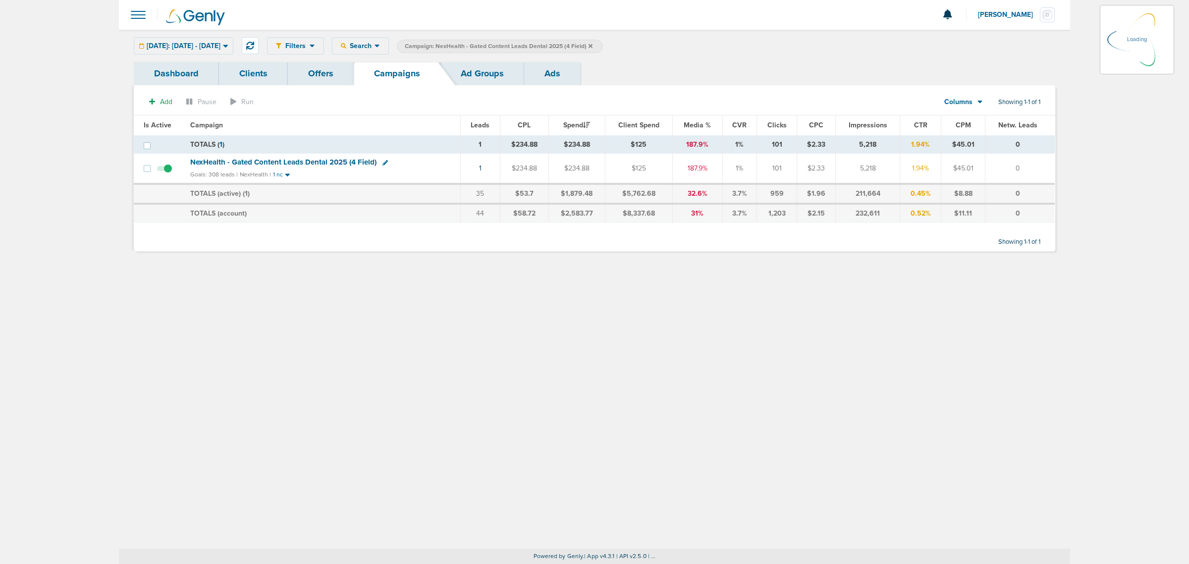
click at [593, 43] on icon at bounding box center [591, 46] width 4 height 6
click at [593, 47] on icon at bounding box center [591, 46] width 4 height 6
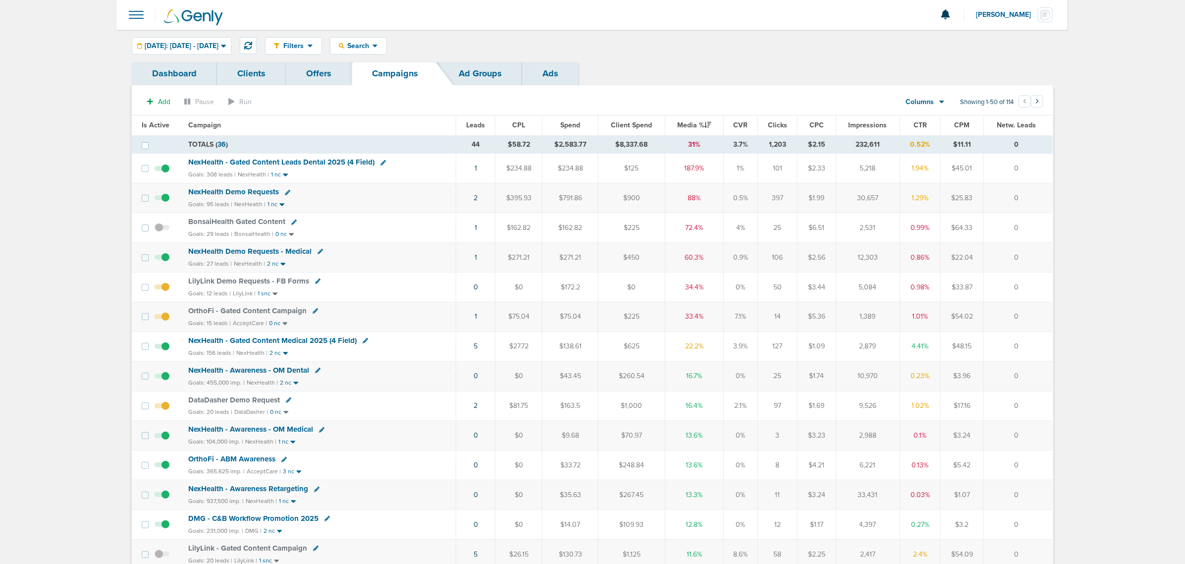
click at [338, 66] on link "Offers" at bounding box center [319, 73] width 66 height 23
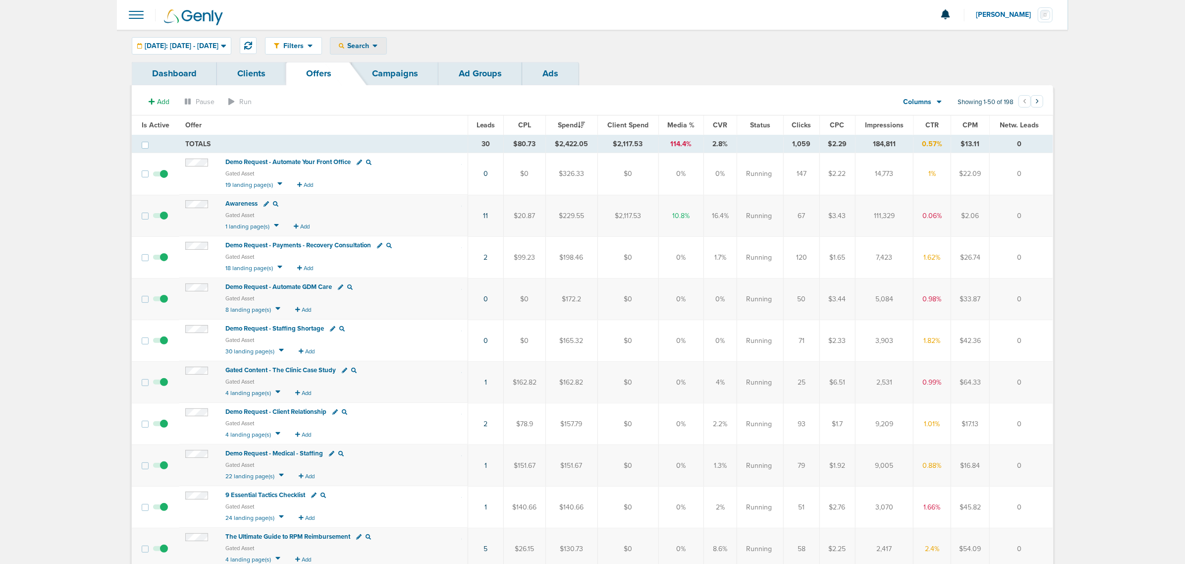
click at [378, 47] on icon at bounding box center [375, 46] width 5 height 8
click at [389, 100] on link "Offers" at bounding box center [381, 103] width 103 height 12
select select "offerName"
type input "webinar"
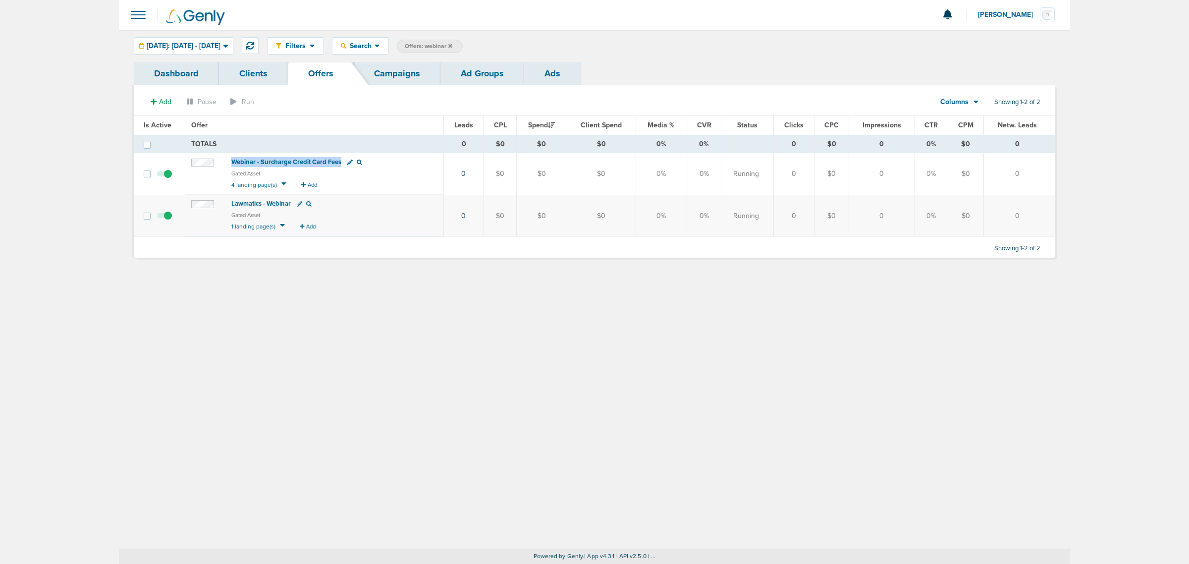
drag, startPoint x: 227, startPoint y: 163, endPoint x: 338, endPoint y: 162, distance: 111.5
click at [338, 162] on td "Webinar - Surcharge Credit Card Fees Gated Asset 4 landing page(s) Add" at bounding box center [314, 174] width 259 height 42
copy span "Webinar - Surcharge Credit Card Fees"
click at [159, 100] on span "Add" at bounding box center [165, 102] width 12 height 8
click at [160, 119] on span "Offer" at bounding box center [157, 120] width 16 height 8
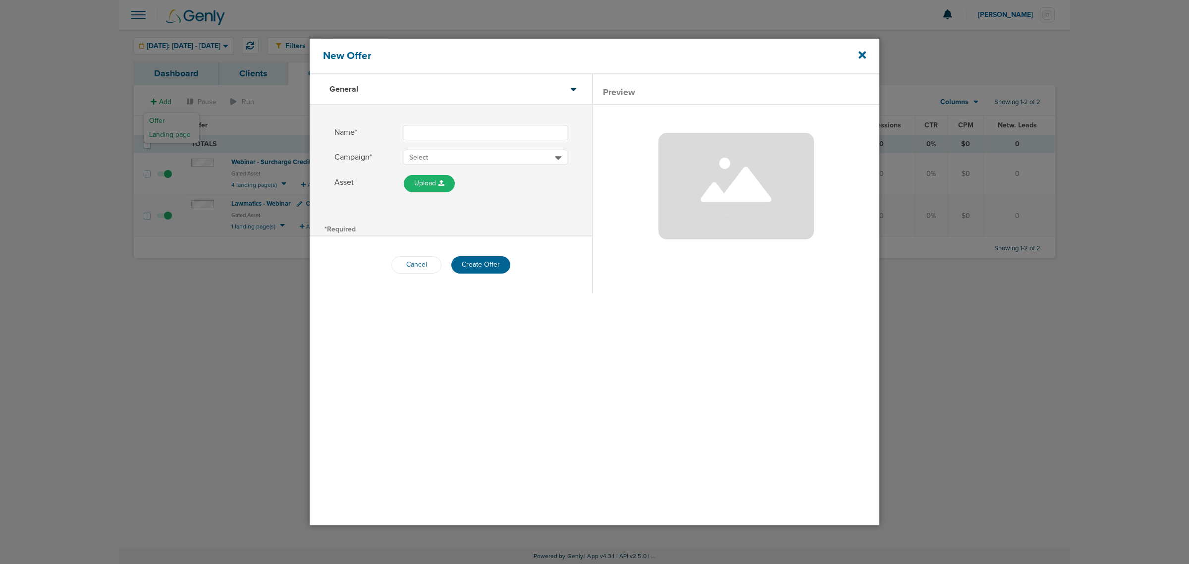
click at [437, 138] on input "Name*" at bounding box center [486, 132] width 164 height 15
paste input "Webinar - Surcharge Credit Card Fees"
type input "Webinar - Surcharge Credit Card Fees - Medical"
click at [417, 162] on span "Select" at bounding box center [482, 158] width 146 height 10
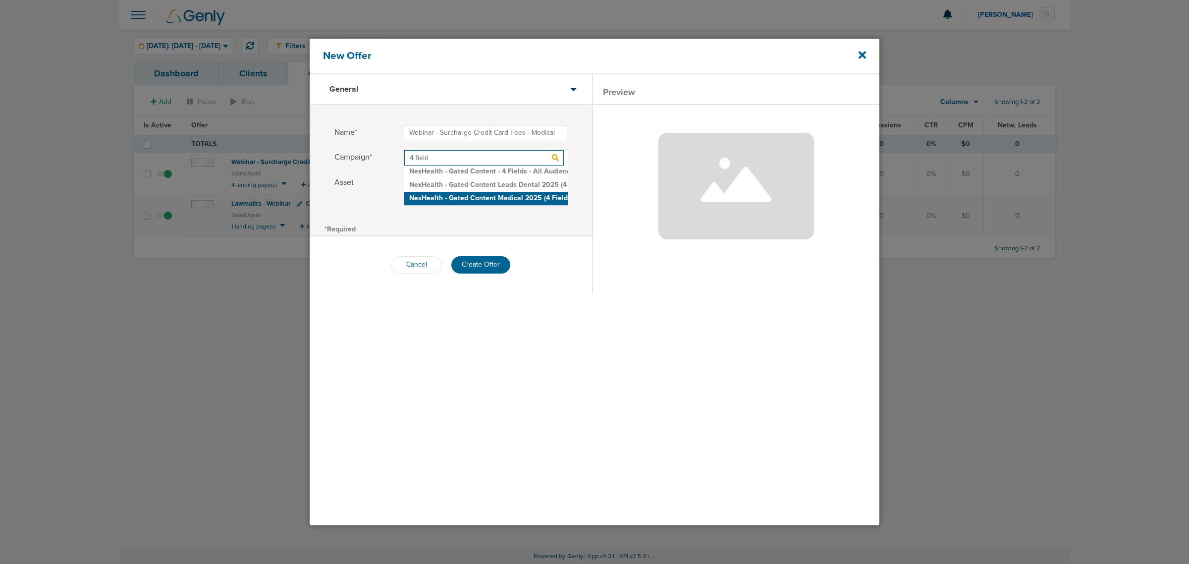
type input "4 field"
click at [514, 201] on h2 "NexHealth - Gated Content Medical 2025 (4 Field)" at bounding box center [486, 198] width 164 height 13
click at [551, 217] on div "Name* Webinar - Surcharge Credit Card Fees - Medical Campaign* NexHealth - Gate…" at bounding box center [451, 163] width 282 height 116
click at [478, 263] on button "Create Offer" at bounding box center [480, 264] width 59 height 17
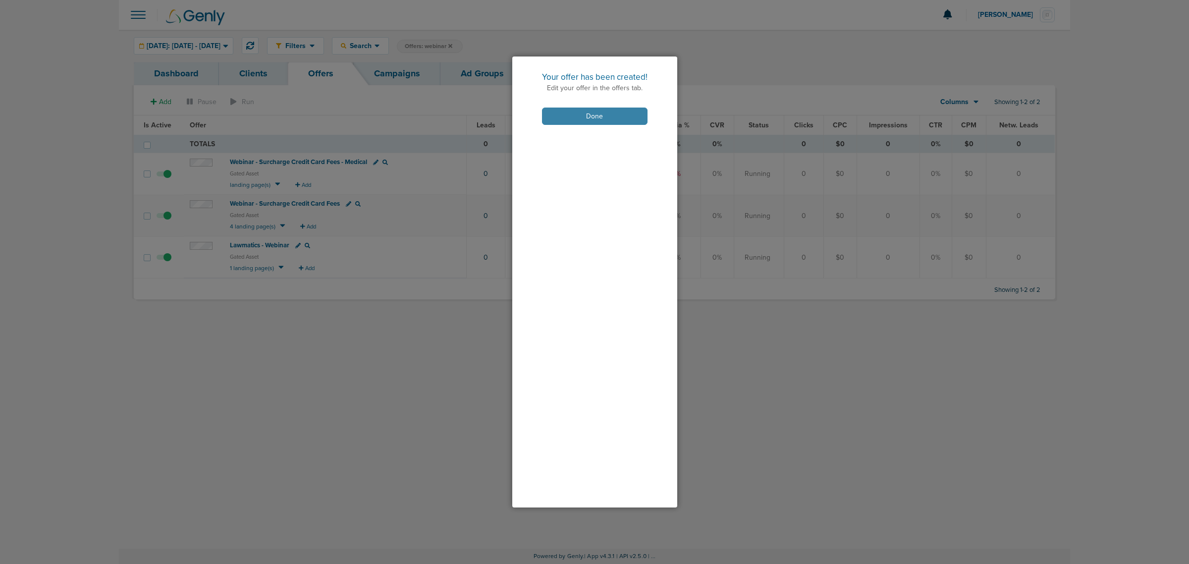
click at [600, 111] on button "Done" at bounding box center [595, 116] width 106 height 17
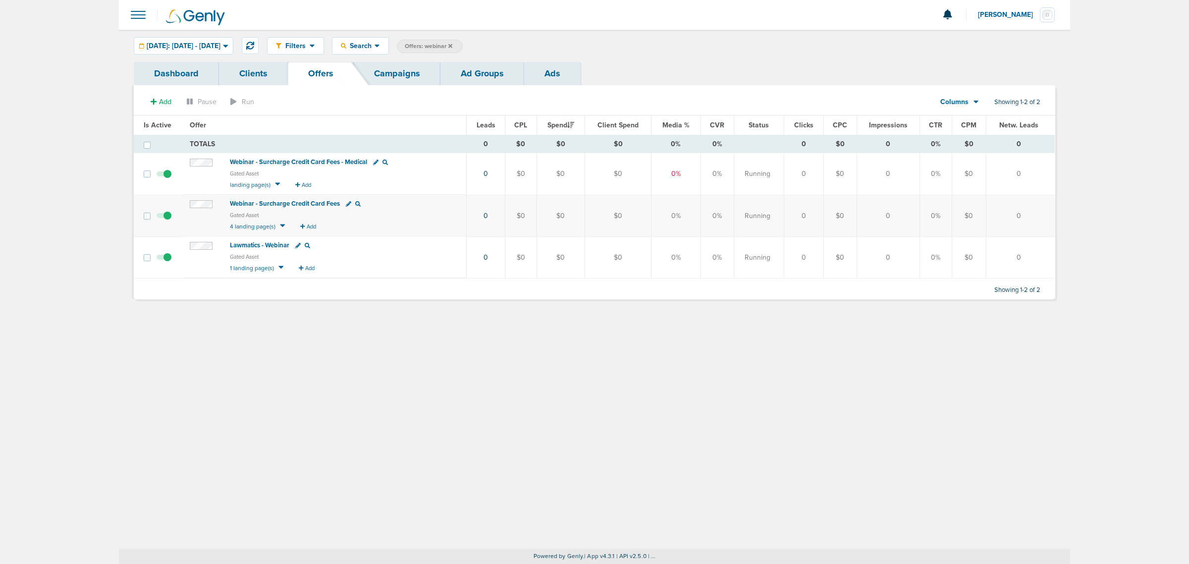
click at [323, 161] on span "Webinar - Surcharge Credit Card Fees - Medical" at bounding box center [298, 162] width 137 height 8
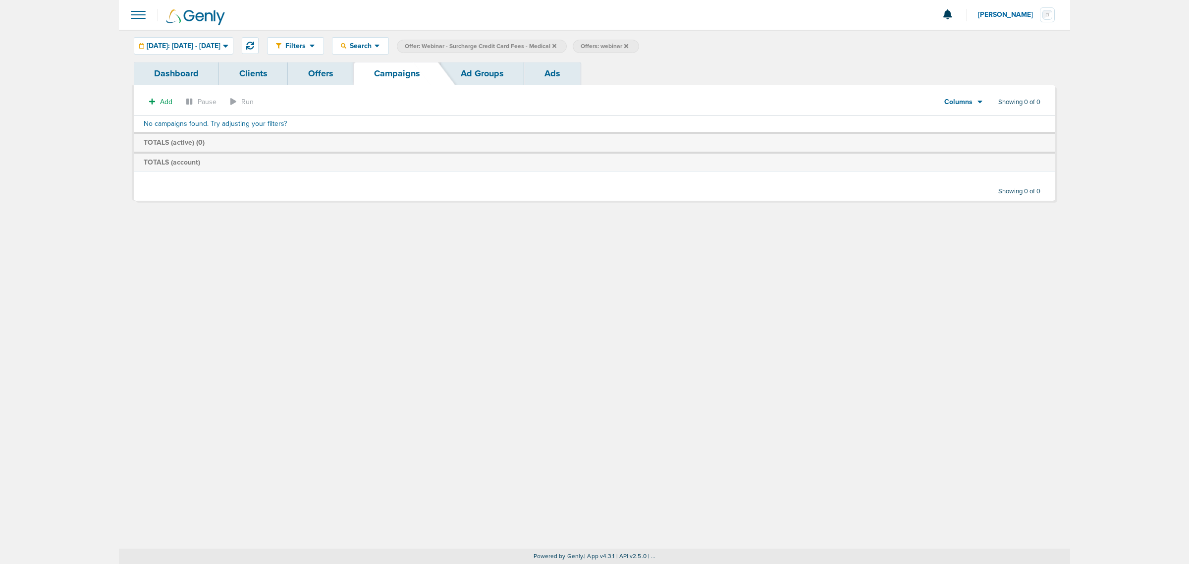
click at [556, 45] on icon at bounding box center [554, 46] width 4 height 6
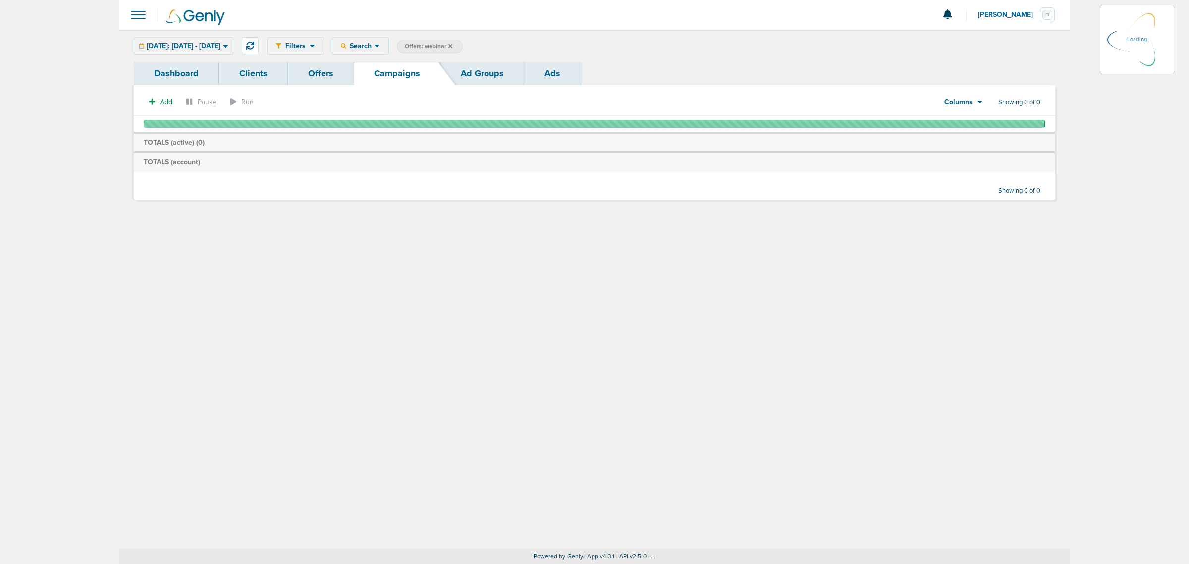
click at [452, 46] on icon at bounding box center [450, 46] width 4 height 4
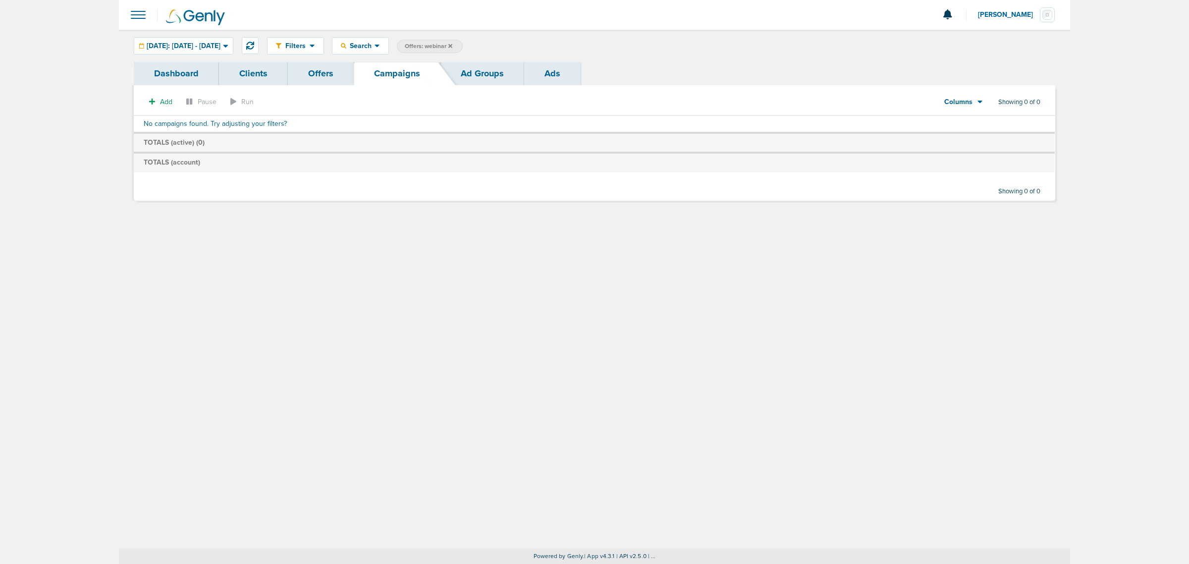
click at [452, 46] on icon at bounding box center [450, 46] width 4 height 4
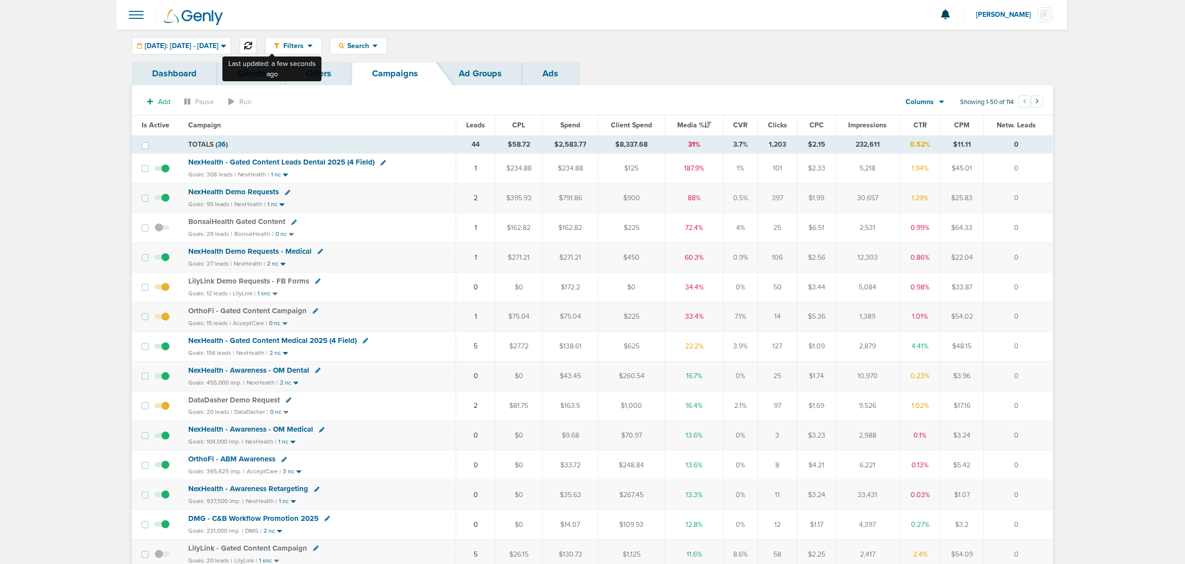
click at [252, 45] on icon at bounding box center [248, 46] width 8 height 8
click at [252, 46] on icon at bounding box center [248, 46] width 8 height 8
click at [325, 162] on span "NexHealth - Gated Content Leads Dental 2025 (4 Field)" at bounding box center [281, 162] width 186 height 9
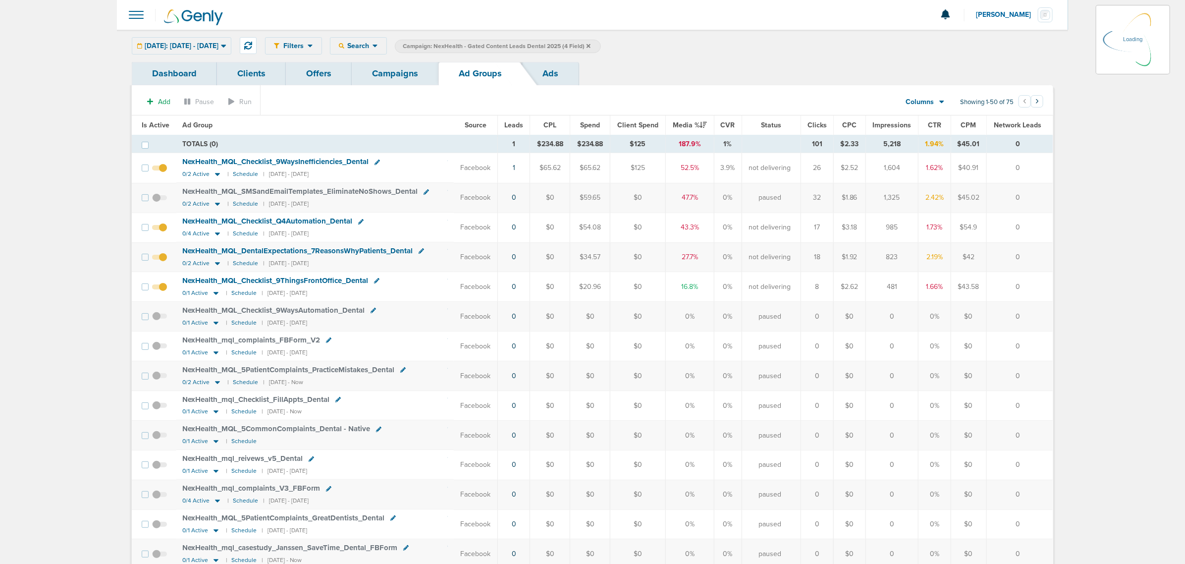
click at [152, 124] on span "Is Active" at bounding box center [156, 125] width 28 height 8
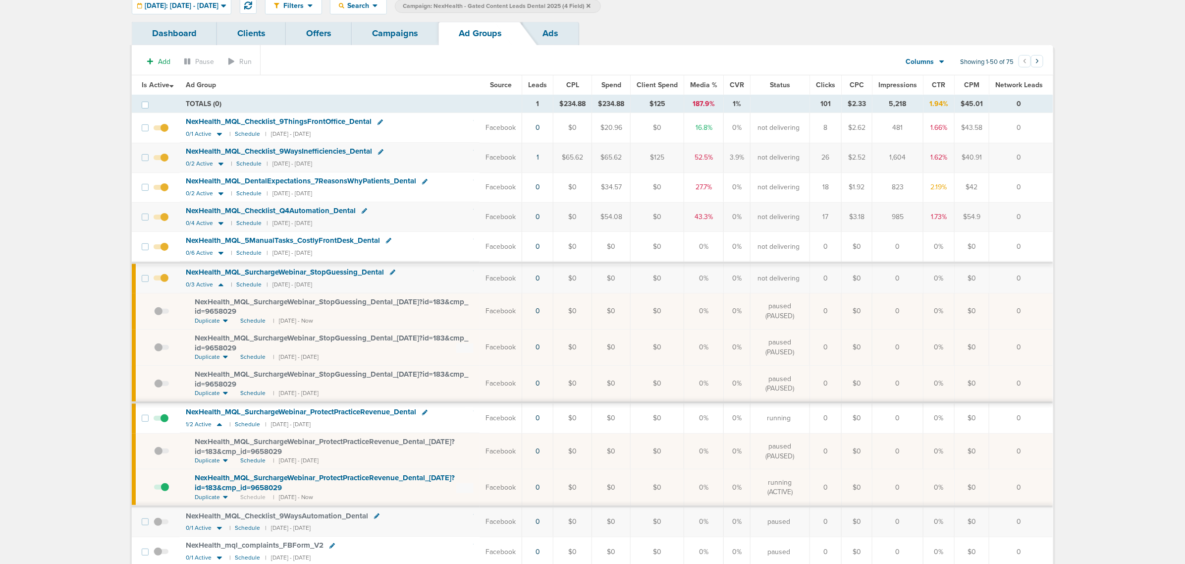
scroll to position [62, 0]
